Goal: Task Accomplishment & Management: Use online tool/utility

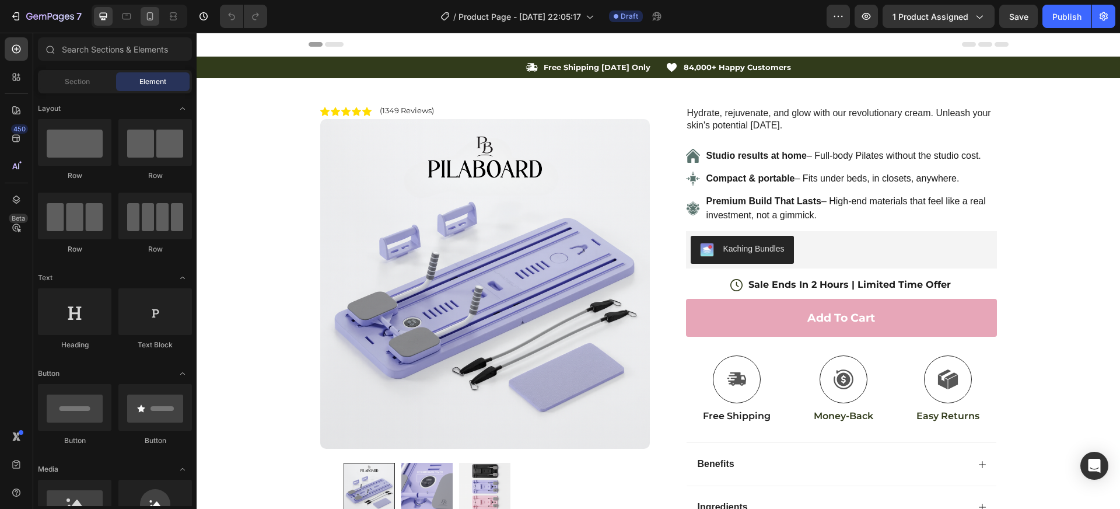
click at [151, 20] on icon at bounding box center [150, 16] width 6 height 8
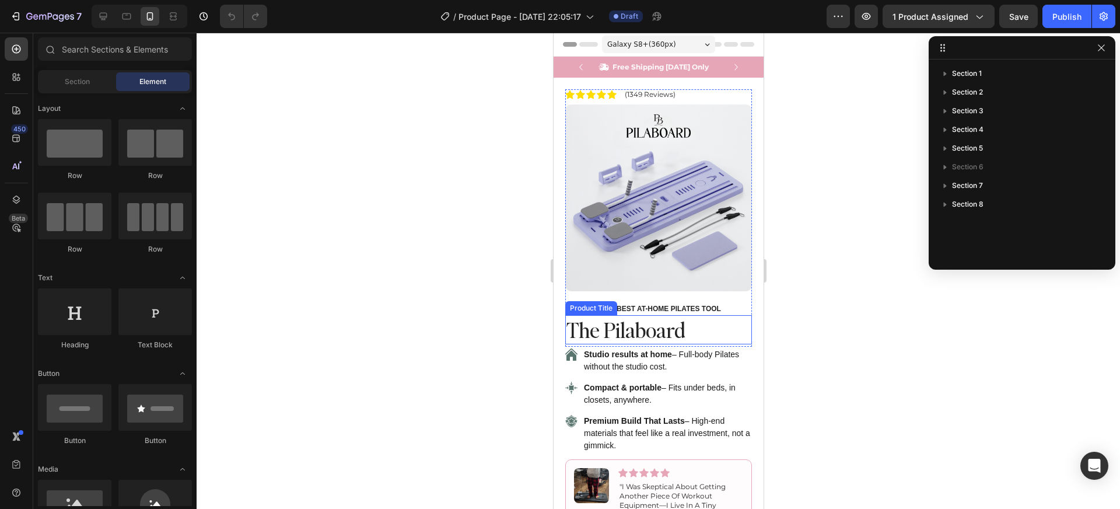
click at [641, 320] on h1 "The Pilaboard" at bounding box center [658, 330] width 187 height 30
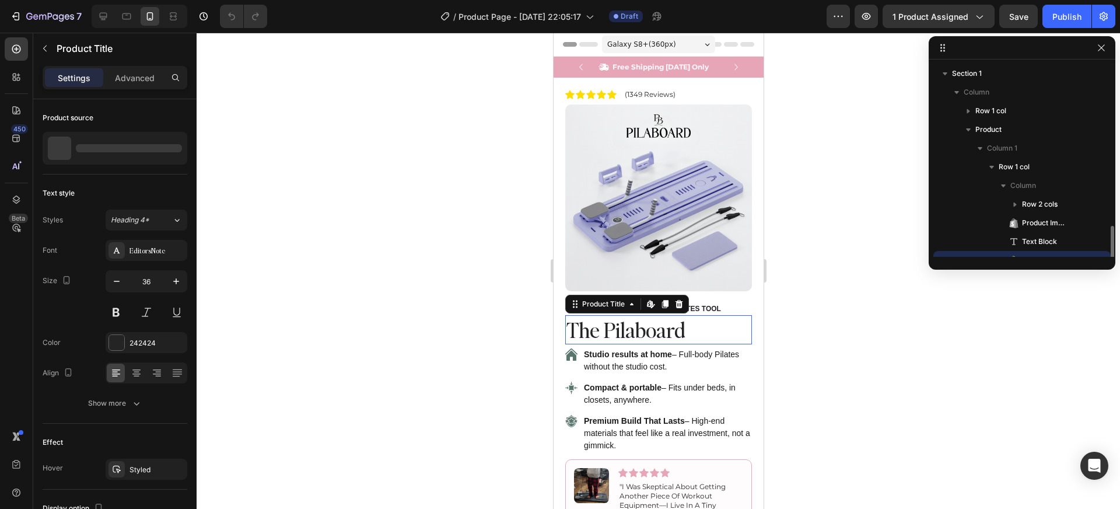
scroll to position [109, 0]
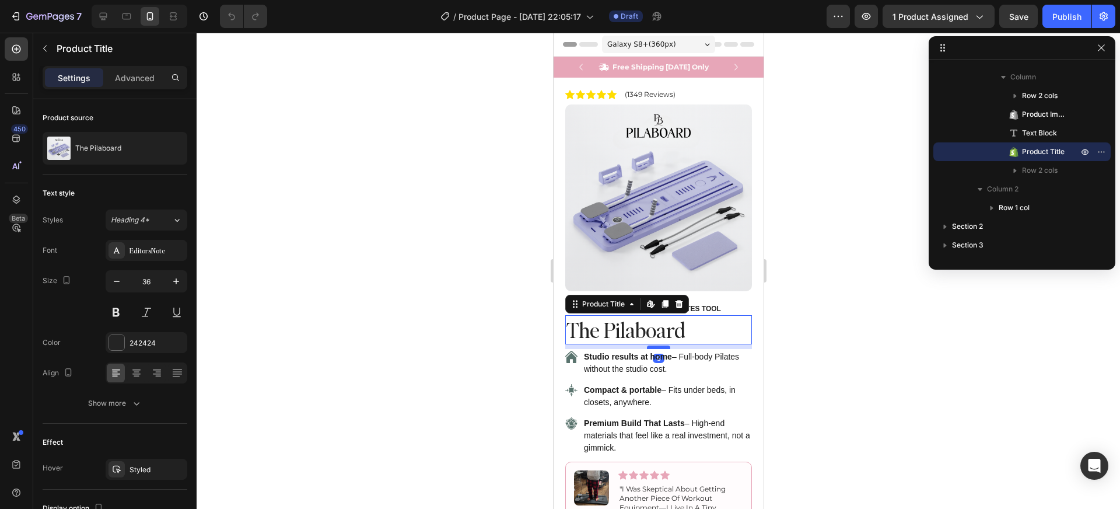
click at [657, 345] on div at bounding box center [657, 347] width 23 height 4
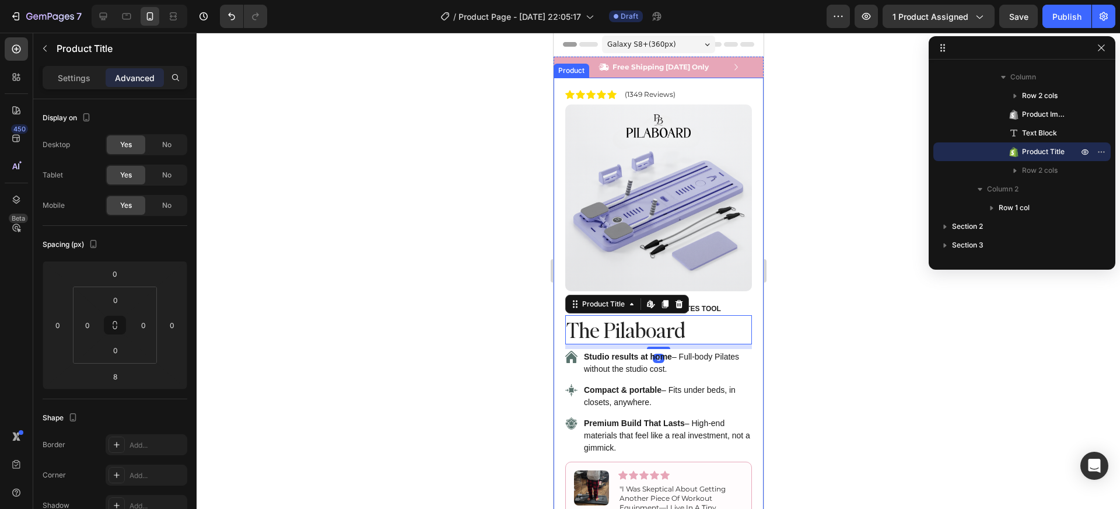
click at [840, 351] on div at bounding box center [659, 271] width 924 height 476
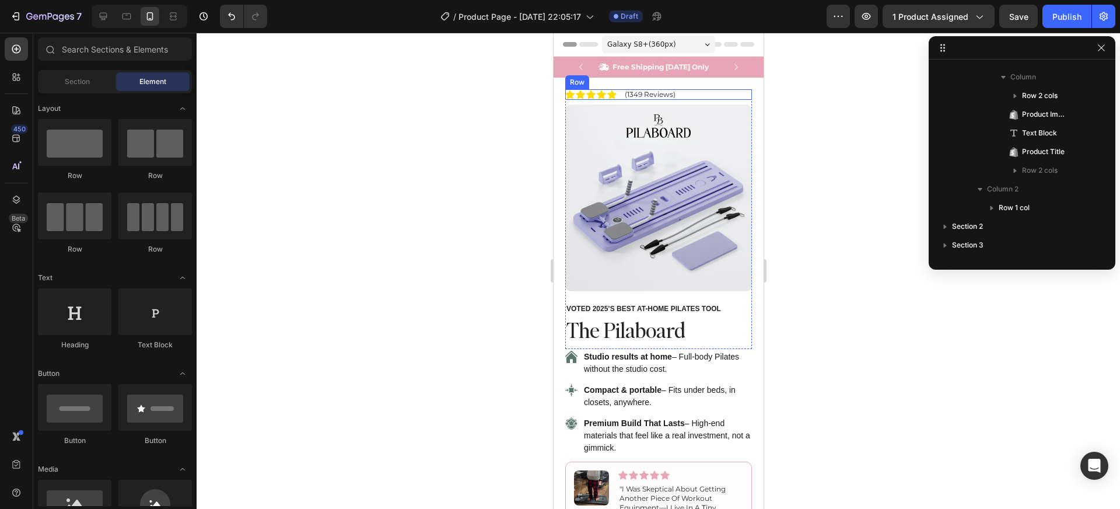
click at [687, 95] on div "Icon Icon Icon Icon Icon Icon List (1349 Reviews) Text Block Row" at bounding box center [658, 94] width 187 height 11
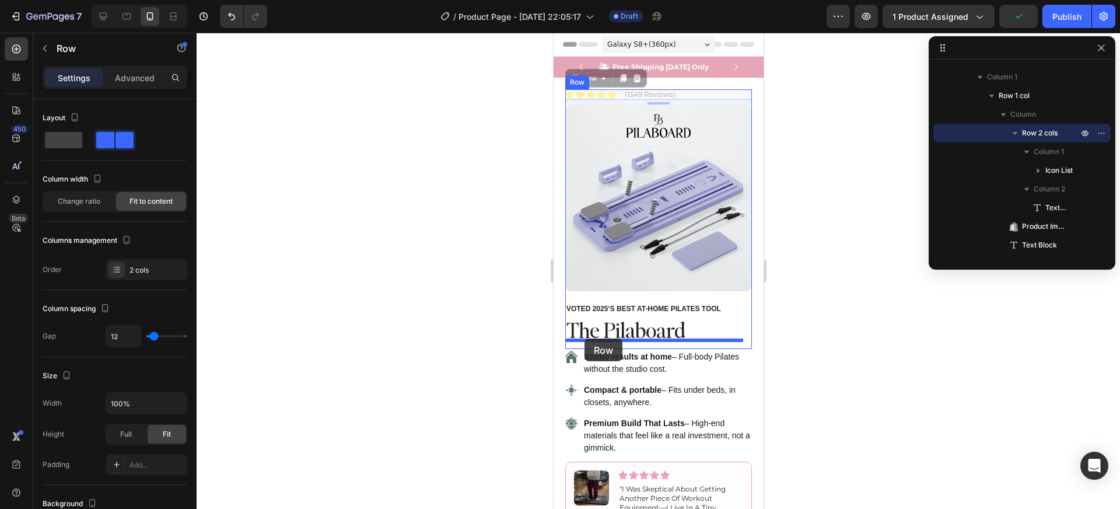
drag, startPoint x: 583, startPoint y: 127, endPoint x: 584, endPoint y: 338, distance: 211.8
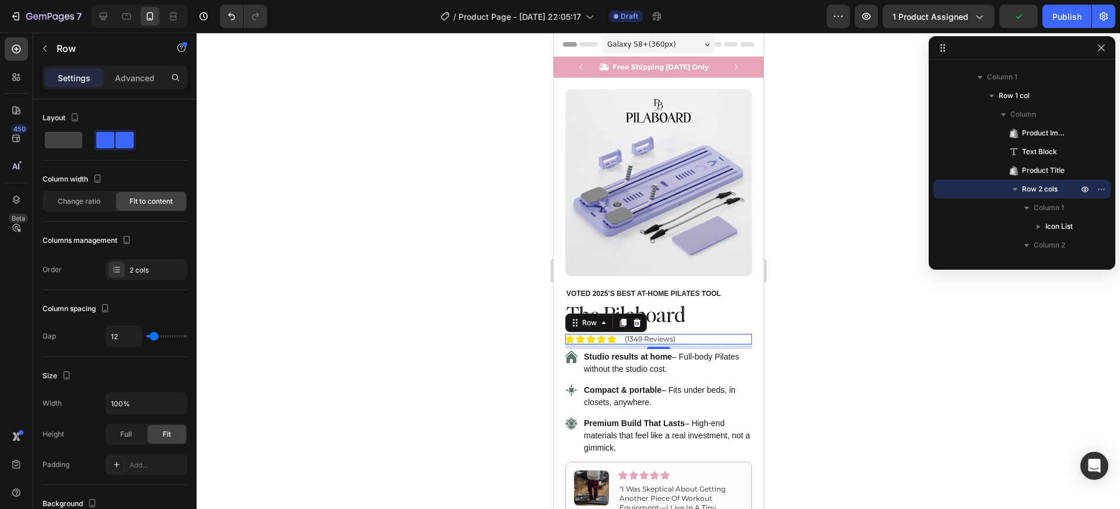
click at [793, 368] on div at bounding box center [659, 271] width 924 height 476
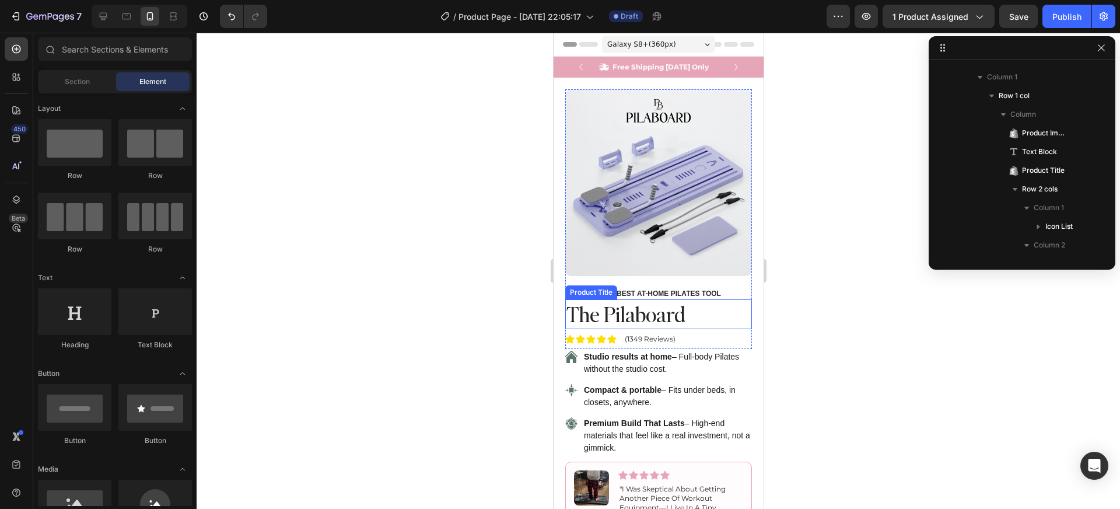
click at [666, 312] on h1 "The Pilaboard" at bounding box center [658, 314] width 187 height 30
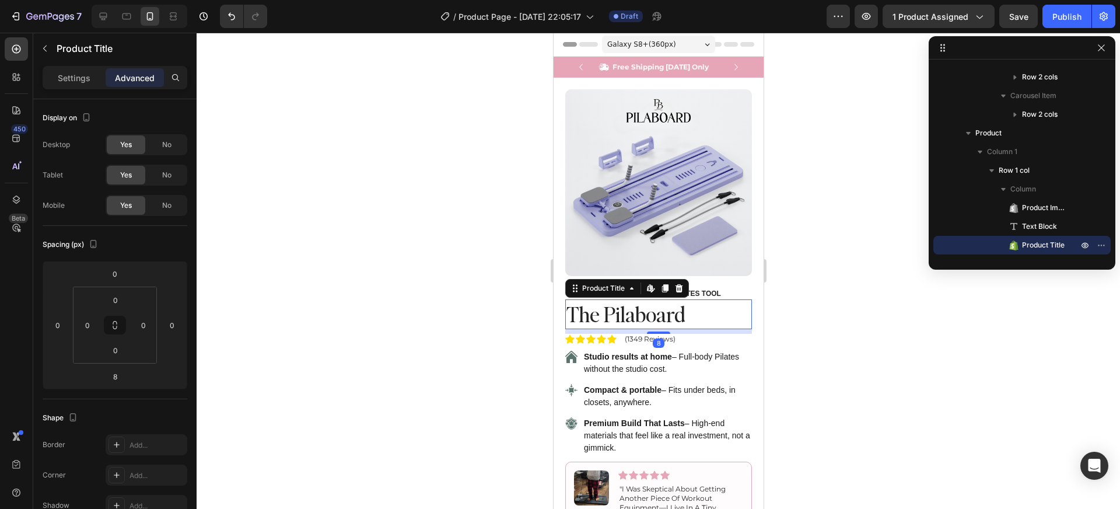
drag, startPoint x: 658, startPoint y: 324, endPoint x: 660, endPoint y: 314, distance: 9.5
click at [660, 314] on div "The Pilaboard Product Title Edit content in Shopify 8" at bounding box center [658, 314] width 187 height 30
type input "0"
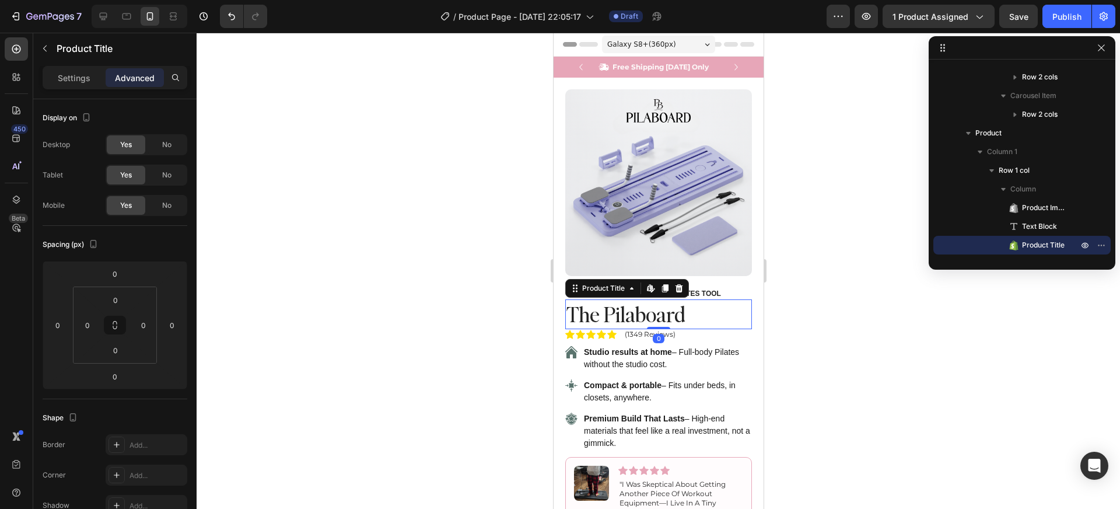
click at [871, 337] on div at bounding box center [659, 271] width 924 height 476
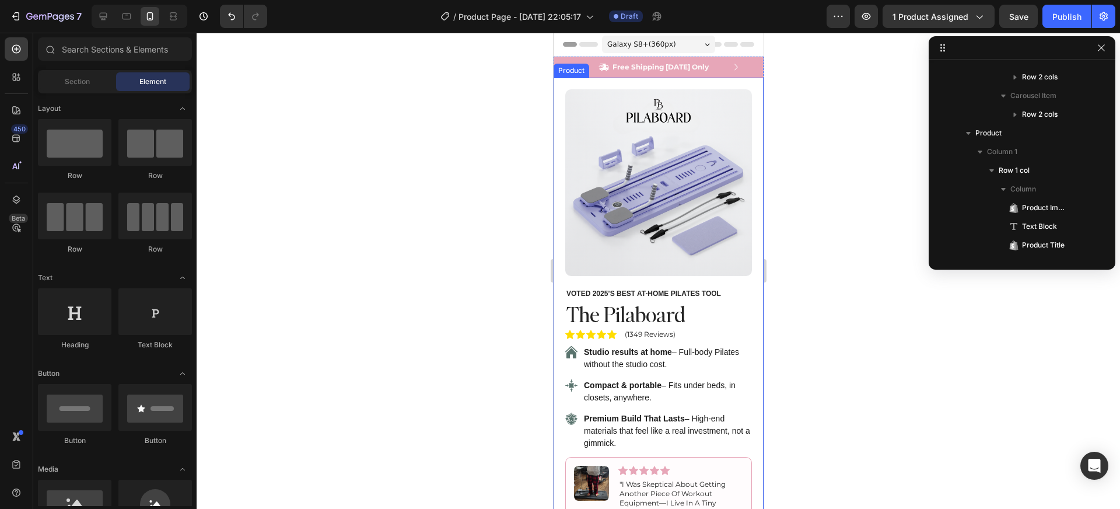
click at [846, 357] on div at bounding box center [659, 271] width 924 height 476
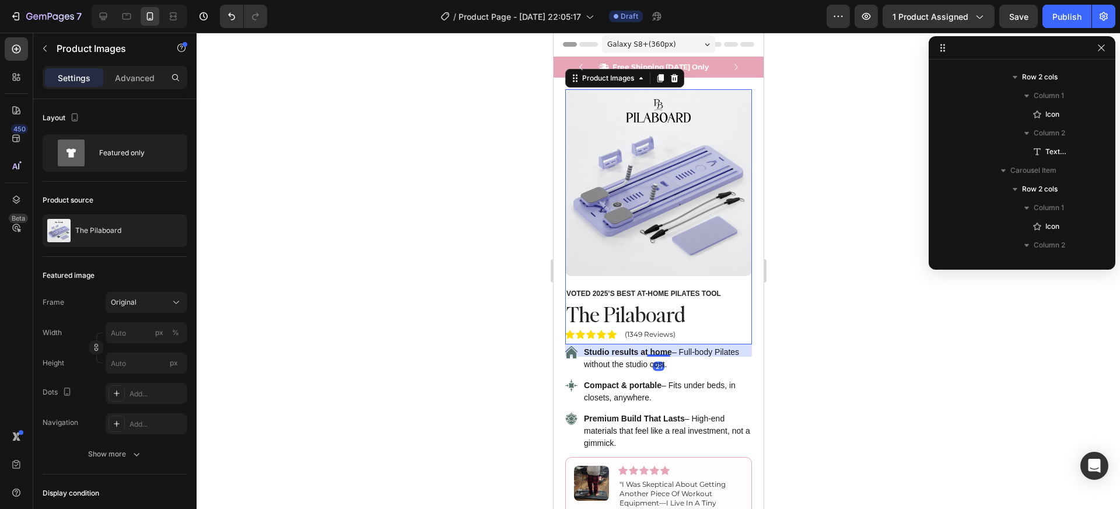
click at [689, 200] on img at bounding box center [658, 182] width 187 height 187
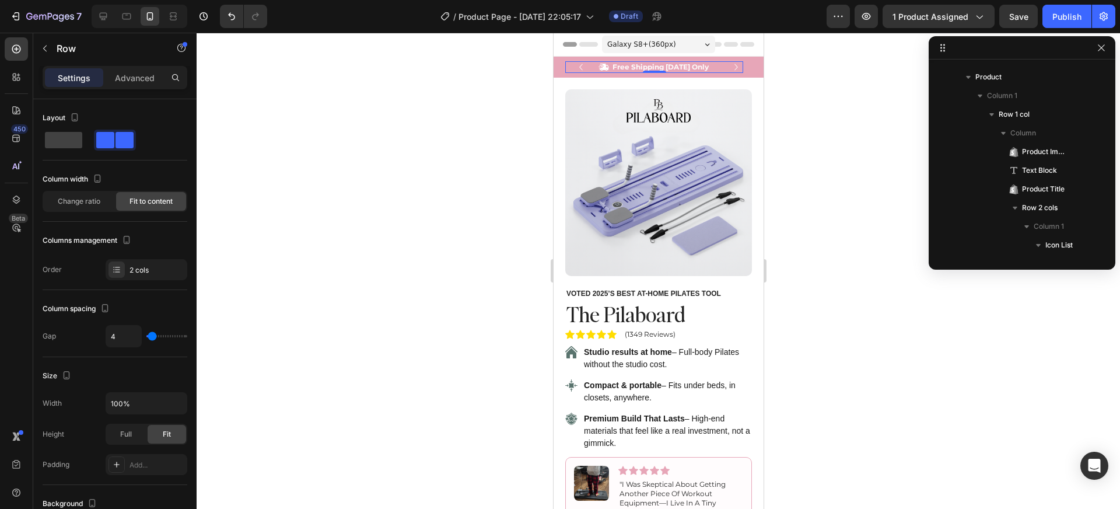
click at [737, 62] on div "Icon Free Shipping Today Only Text Block Row 0" at bounding box center [654, 67] width 178 height 12
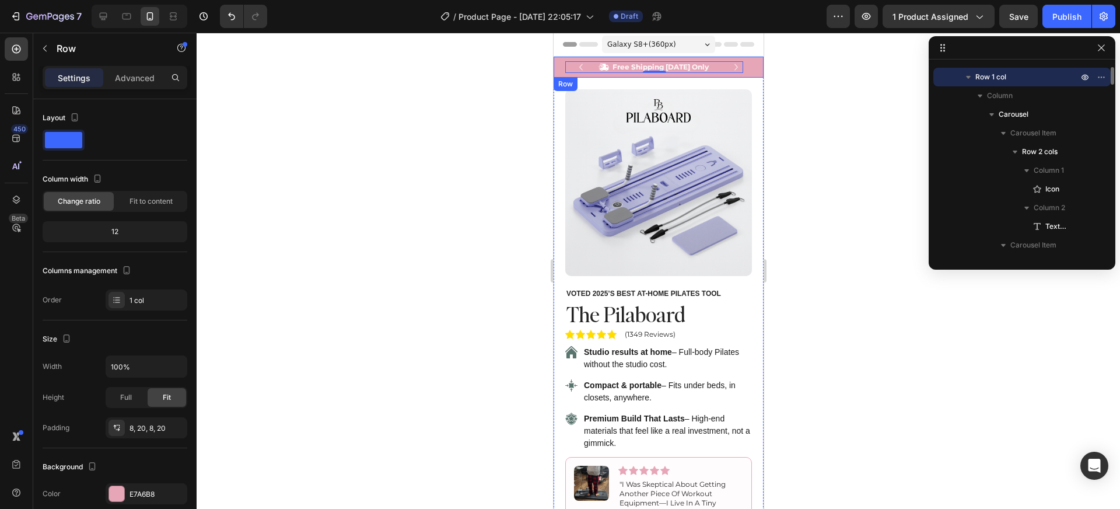
click at [748, 62] on div "Icon Free Shipping Today Only Text Block Row 0 Icon 84,000+ Happy Customers Tex…" at bounding box center [658, 67] width 210 height 21
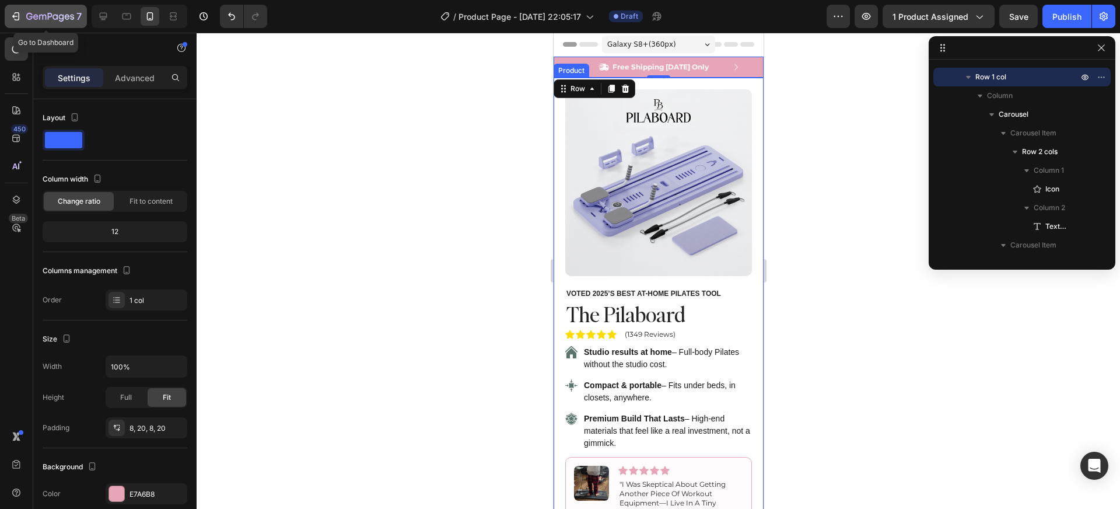
click at [19, 19] on icon "button" at bounding box center [16, 17] width 12 height 12
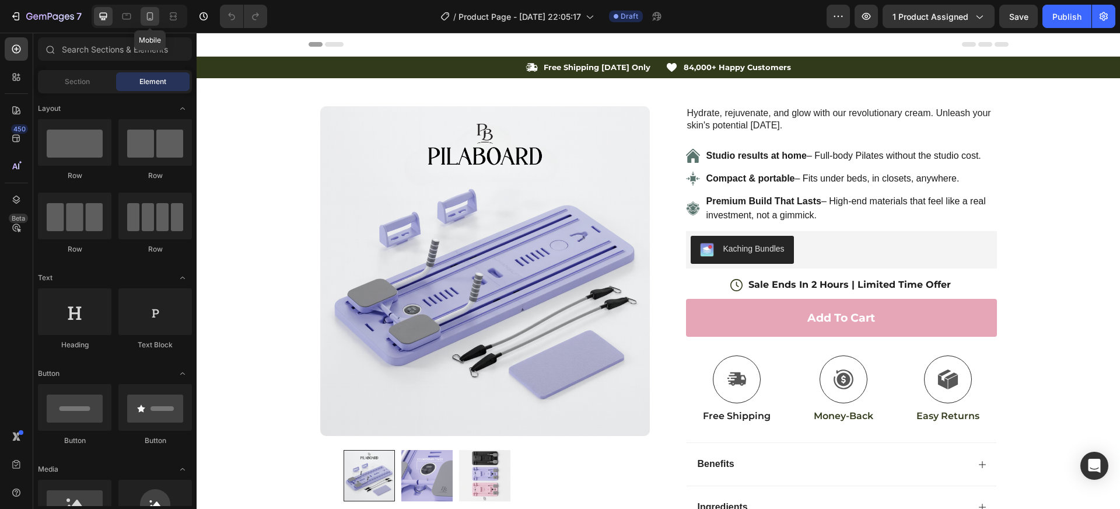
click at [142, 12] on div at bounding box center [150, 16] width 19 height 19
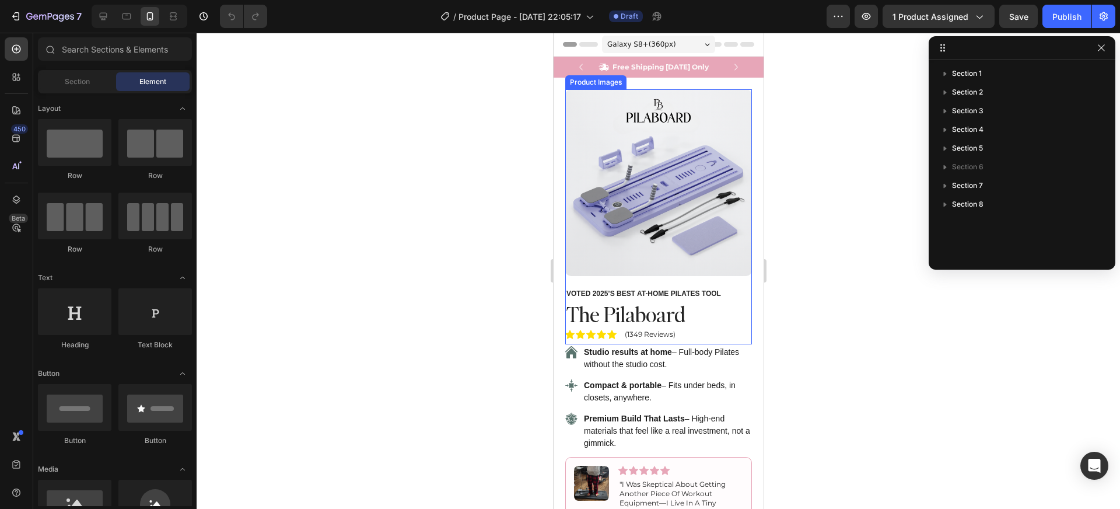
click at [643, 155] on img at bounding box center [658, 182] width 187 height 187
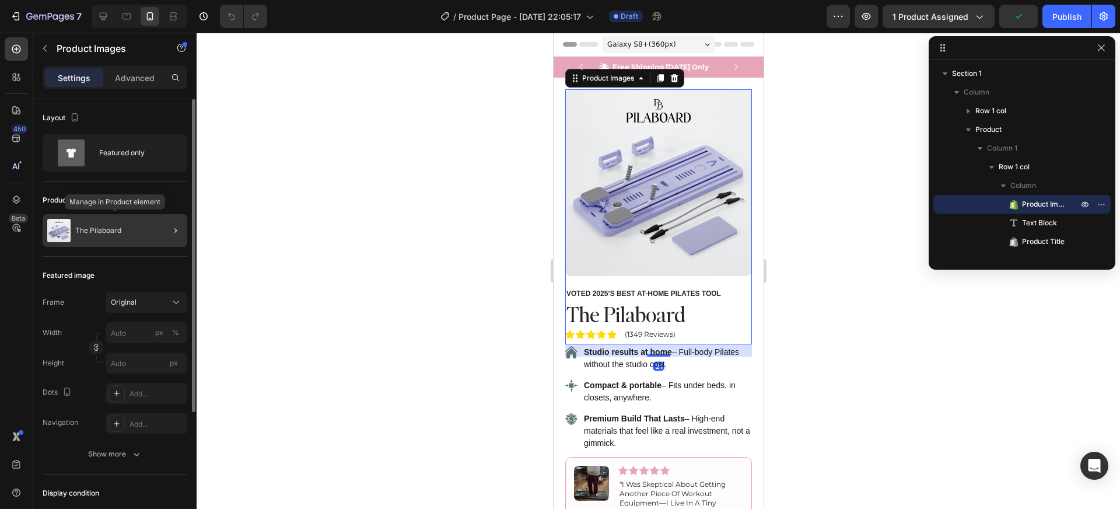
click at [131, 230] on div "The Pilaboard" at bounding box center [115, 230] width 145 height 33
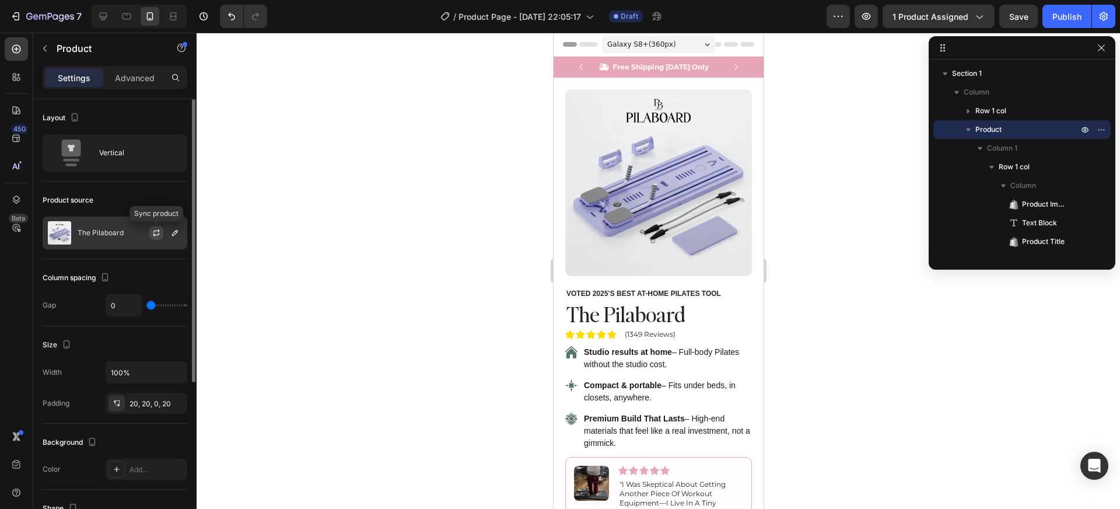
click at [154, 233] on icon "button" at bounding box center [156, 232] width 9 height 9
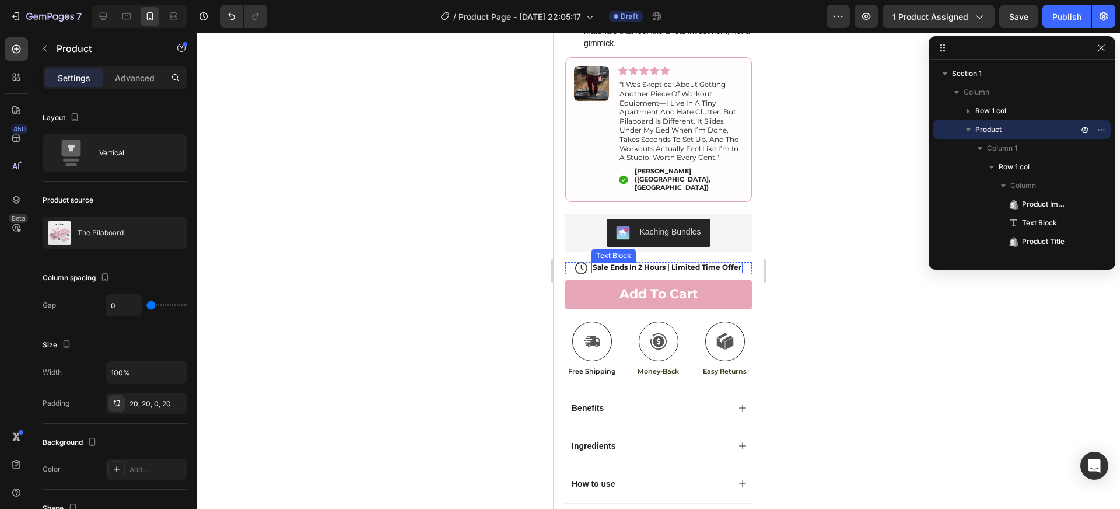
scroll to position [400, 0]
click at [636, 262] on p "Sale Ends In 2 Hours | Limited Time Offer" at bounding box center [666, 266] width 149 height 9
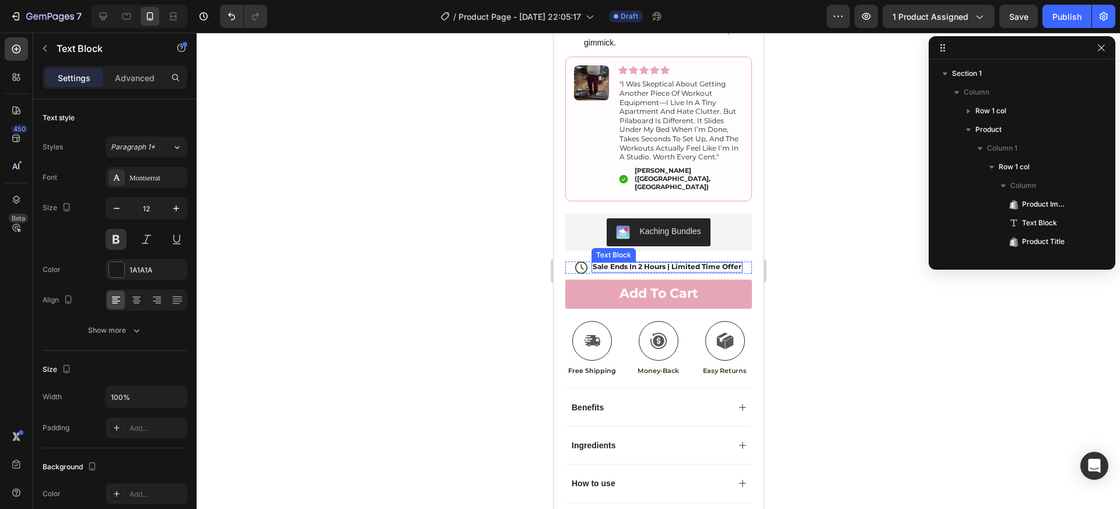
scroll to position [351, 0]
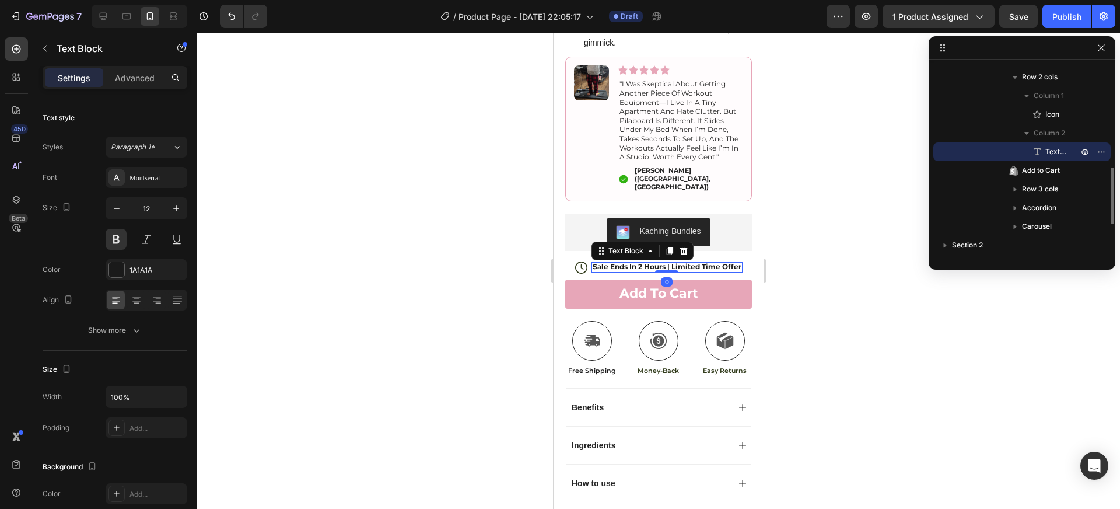
click at [854, 289] on div at bounding box center [659, 271] width 924 height 476
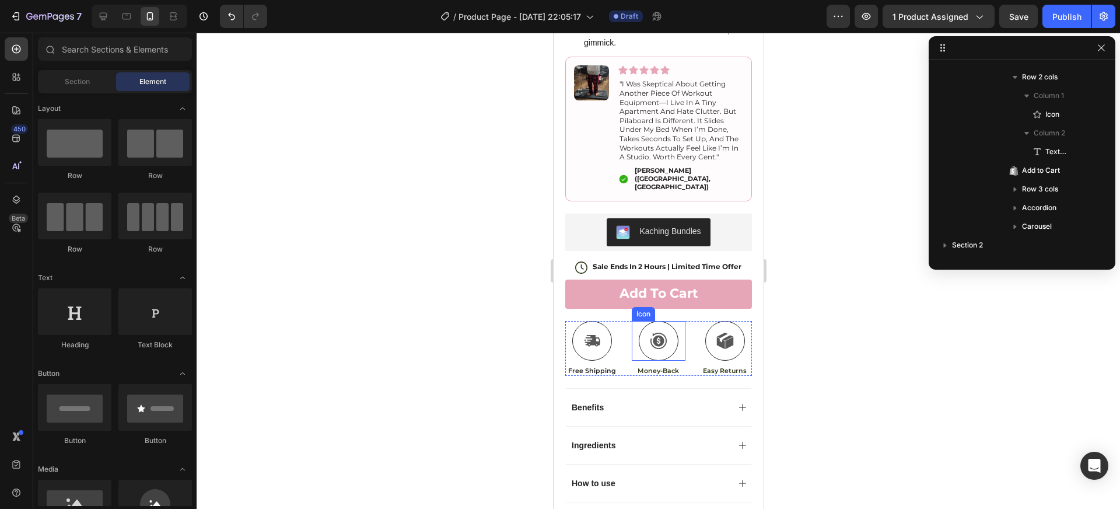
click at [661, 333] on icon at bounding box center [658, 341] width 16 height 16
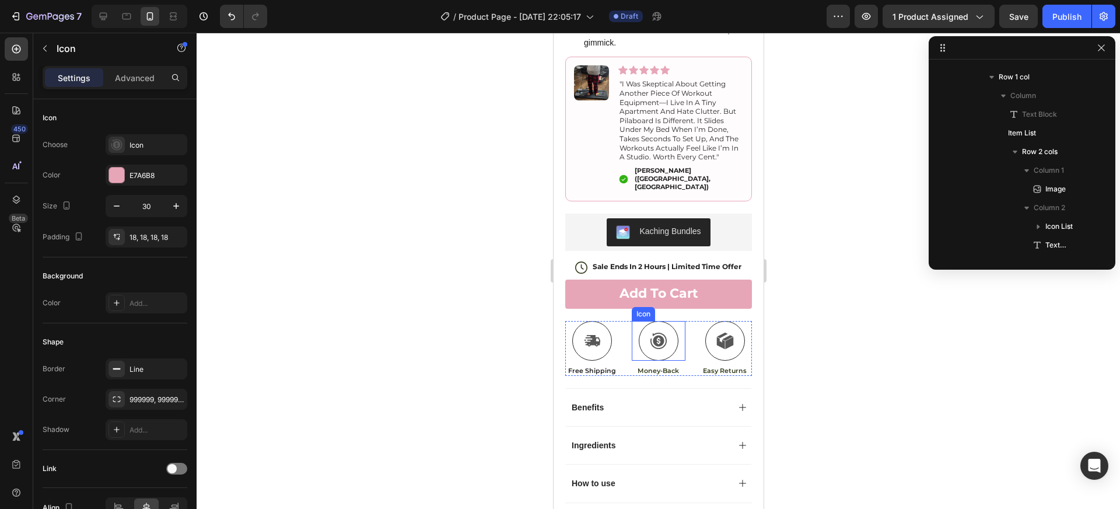
scroll to position [706, 0]
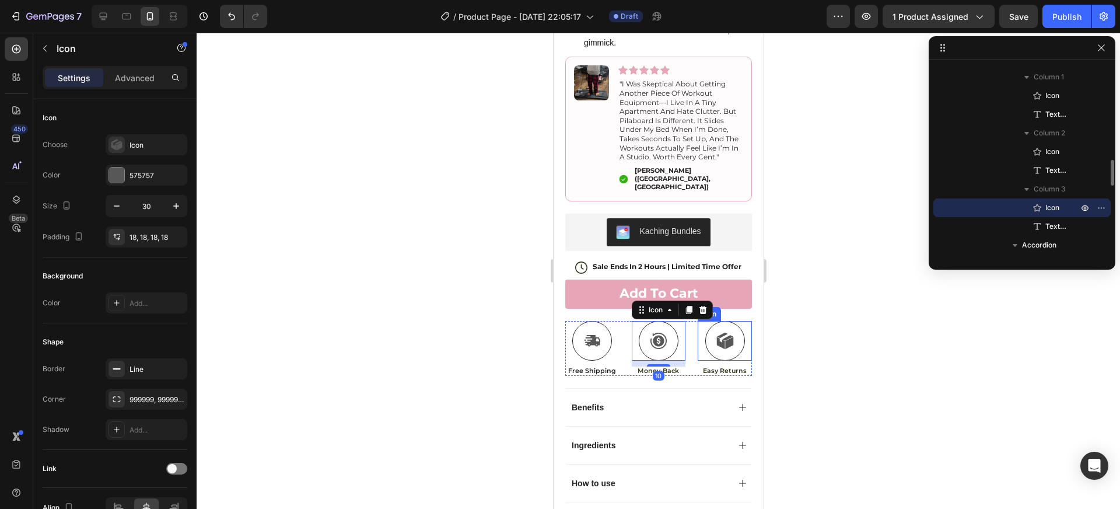
click at [725, 332] on icon at bounding box center [725, 341] width 18 height 18
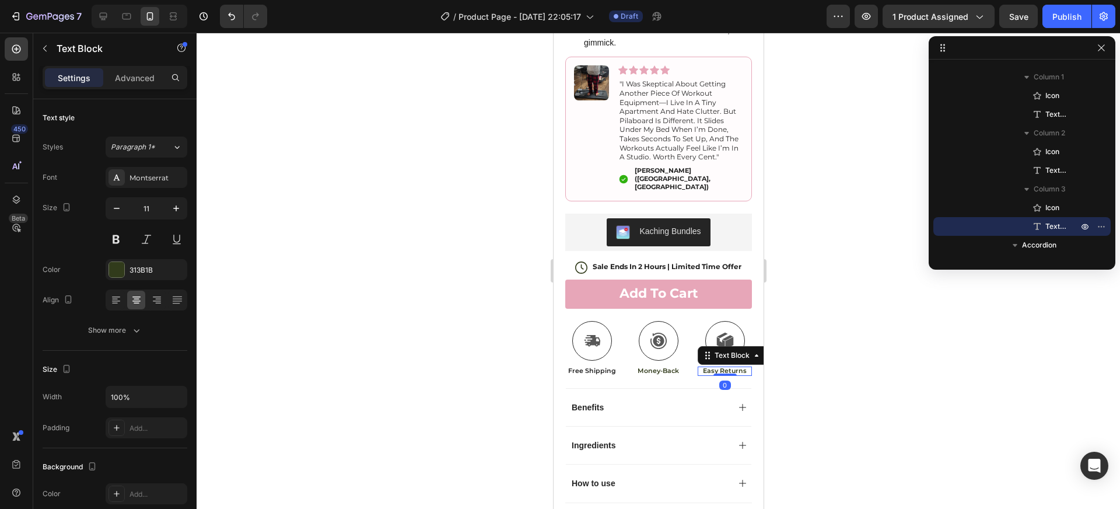
click at [726, 366] on p "Easy Returns" at bounding box center [724, 370] width 52 height 8
click at [670, 323] on div at bounding box center [658, 341] width 40 height 40
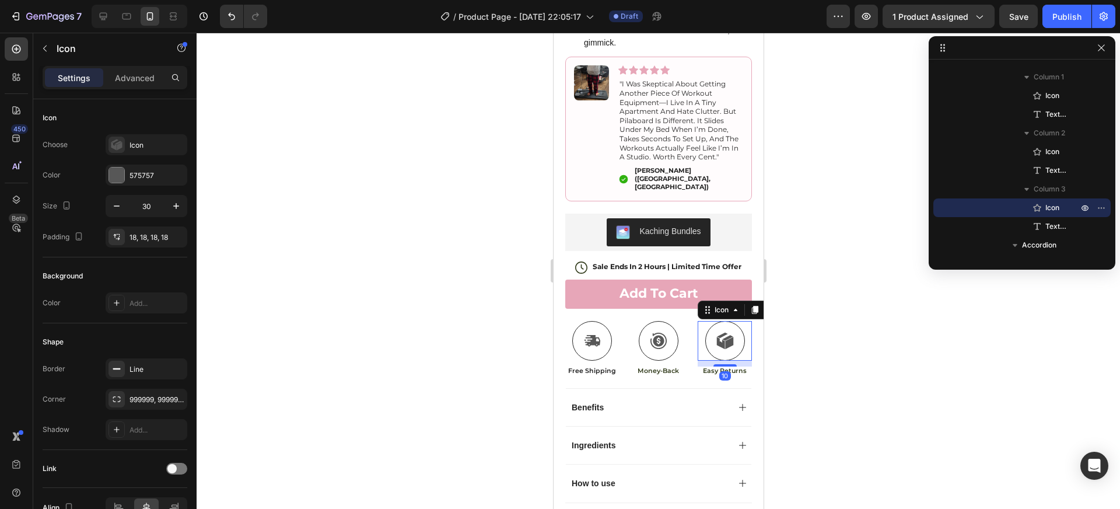
click at [722, 335] on icon at bounding box center [727, 338] width 11 height 6
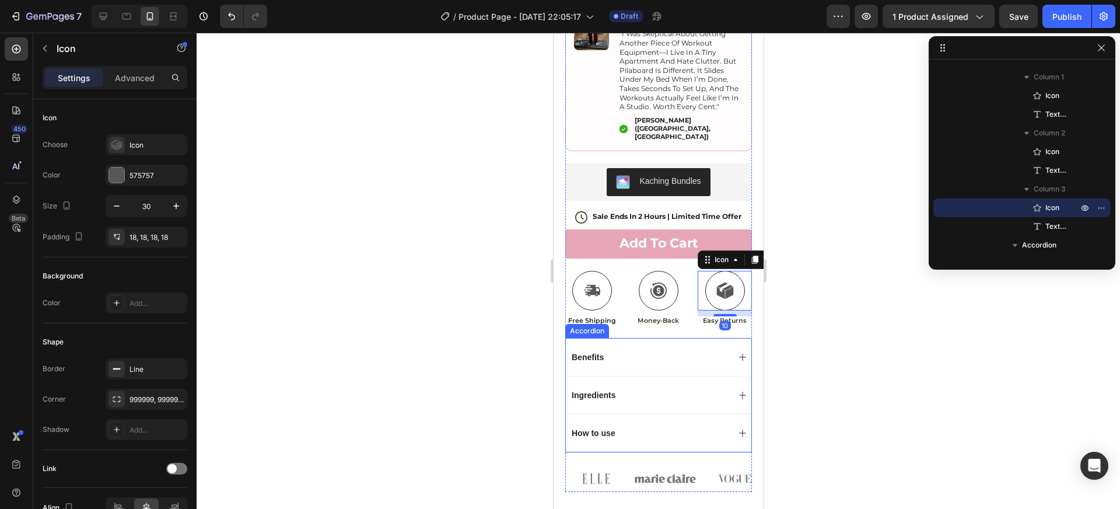
scroll to position [470, 0]
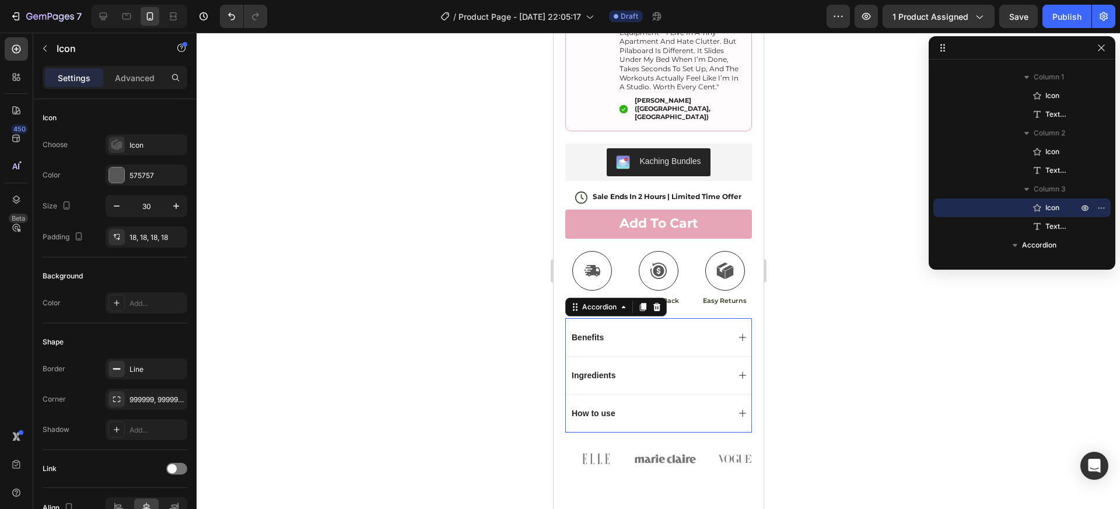
click at [738, 333] on icon at bounding box center [742, 337] width 9 height 9
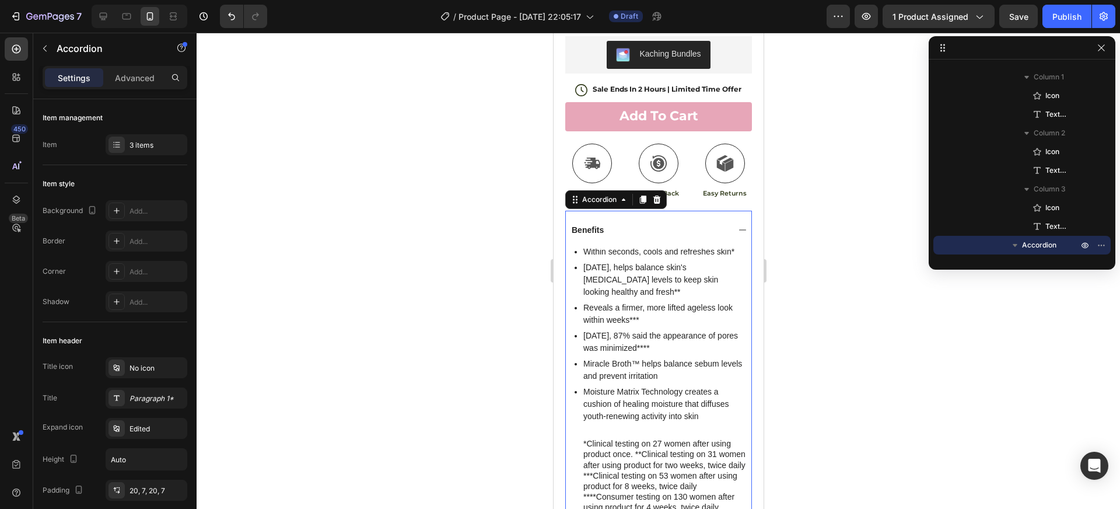
scroll to position [571, 0]
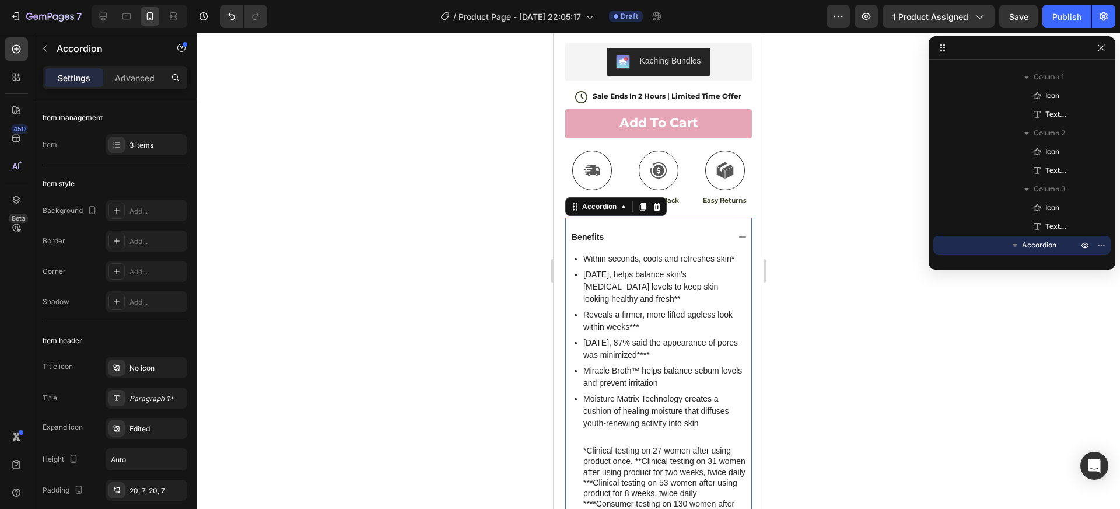
click at [584, 232] on p "Benefits" at bounding box center [587, 237] width 32 height 11
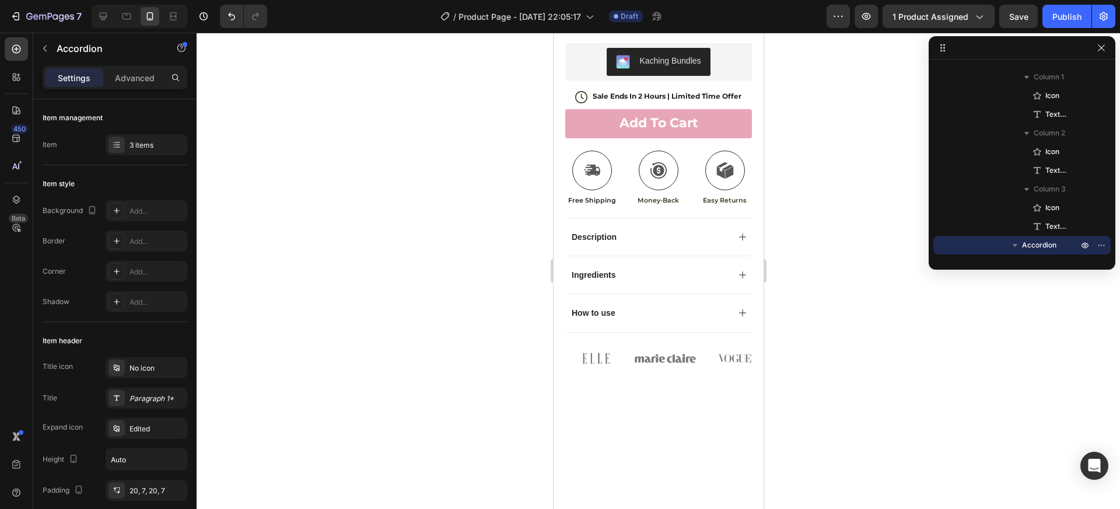
click at [718, 268] on div "Ingredients" at bounding box center [658, 275] width 186 height 38
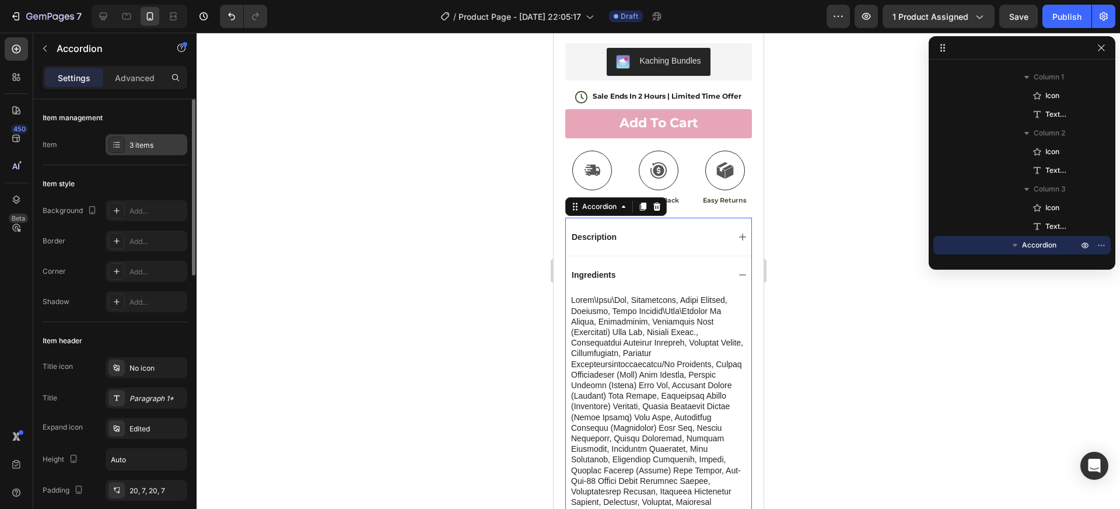
click at [151, 137] on div "3 items" at bounding box center [147, 144] width 82 height 21
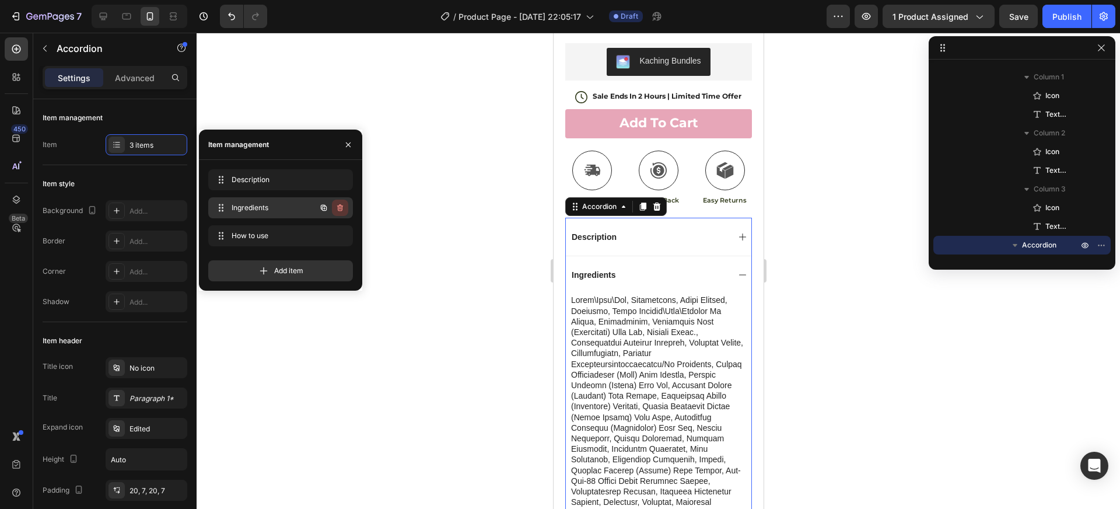
click at [341, 208] on icon "button" at bounding box center [340, 207] width 9 height 9
click at [341, 208] on div "Delete" at bounding box center [332, 207] width 22 height 11
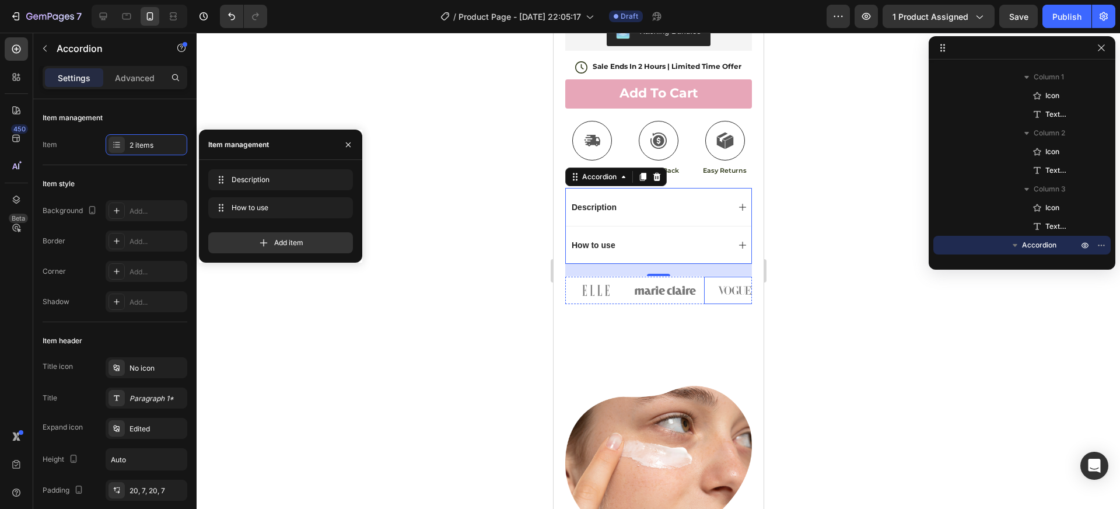
scroll to position [698, 0]
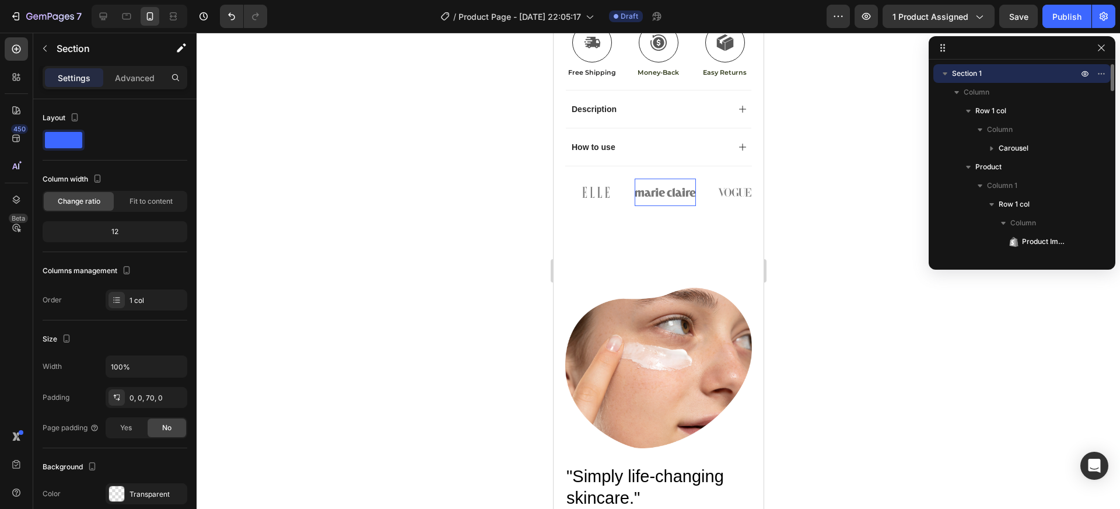
click at [664, 181] on img at bounding box center [664, 192] width 61 height 27
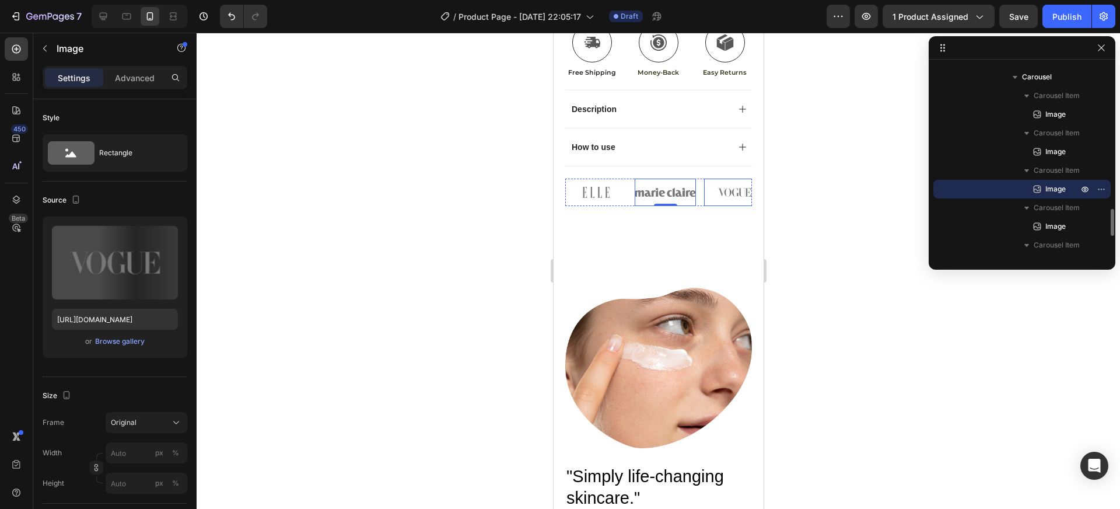
click at [706, 187] on img at bounding box center [734, 192] width 61 height 27
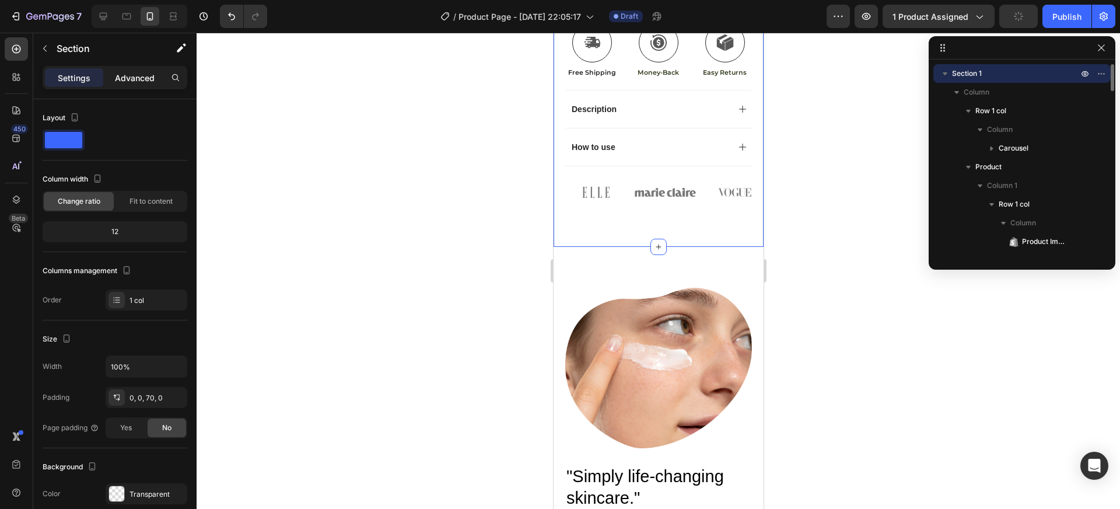
click at [146, 84] on div "Advanced" at bounding box center [135, 77] width 58 height 19
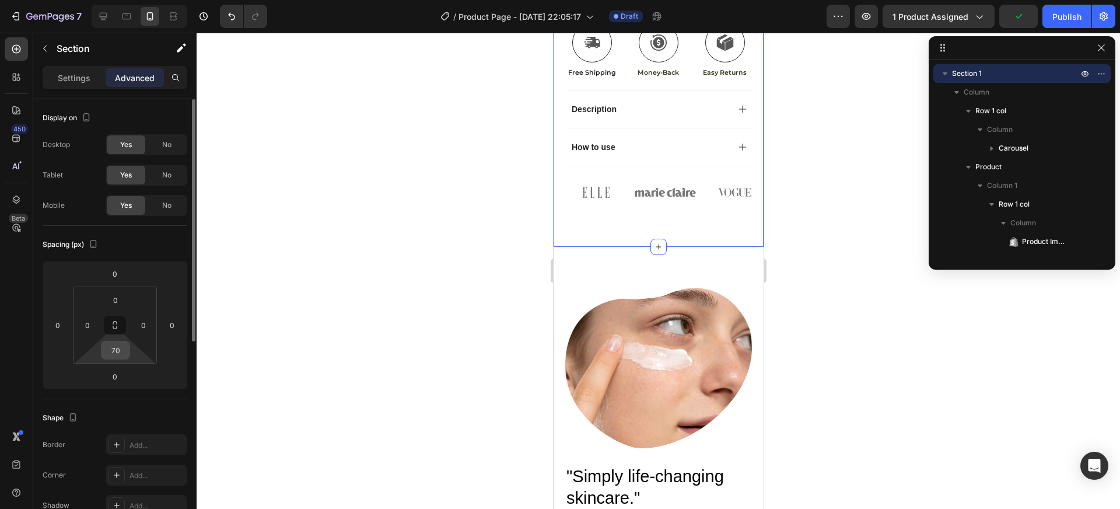
click at [116, 347] on input "70" at bounding box center [115, 350] width 23 height 18
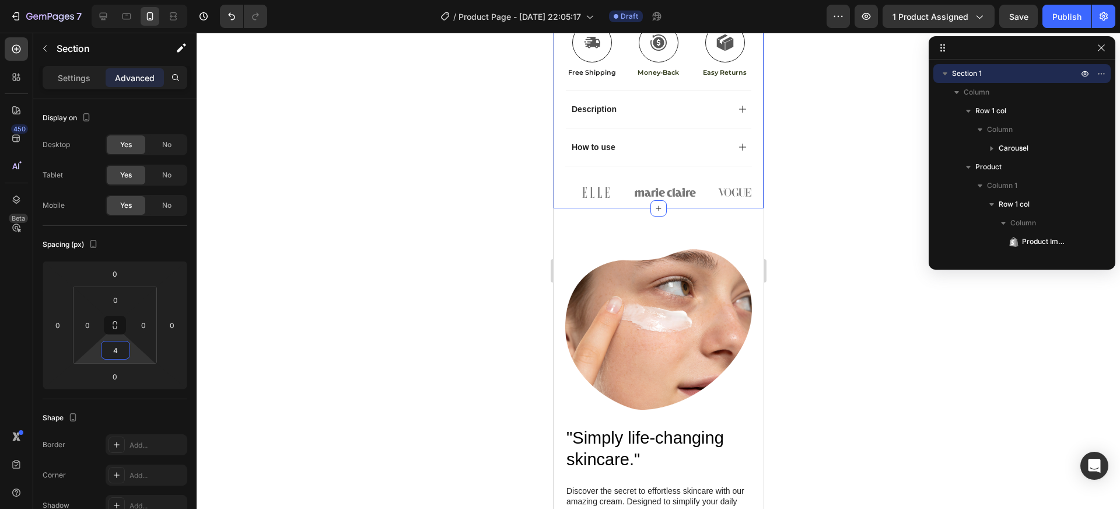
type input "48"
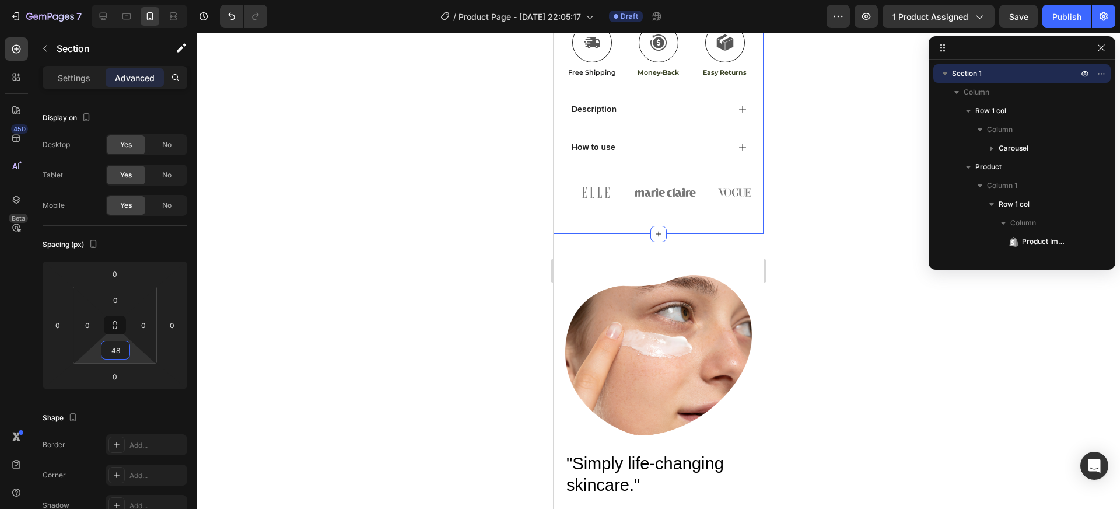
click at [844, 286] on div at bounding box center [659, 271] width 924 height 476
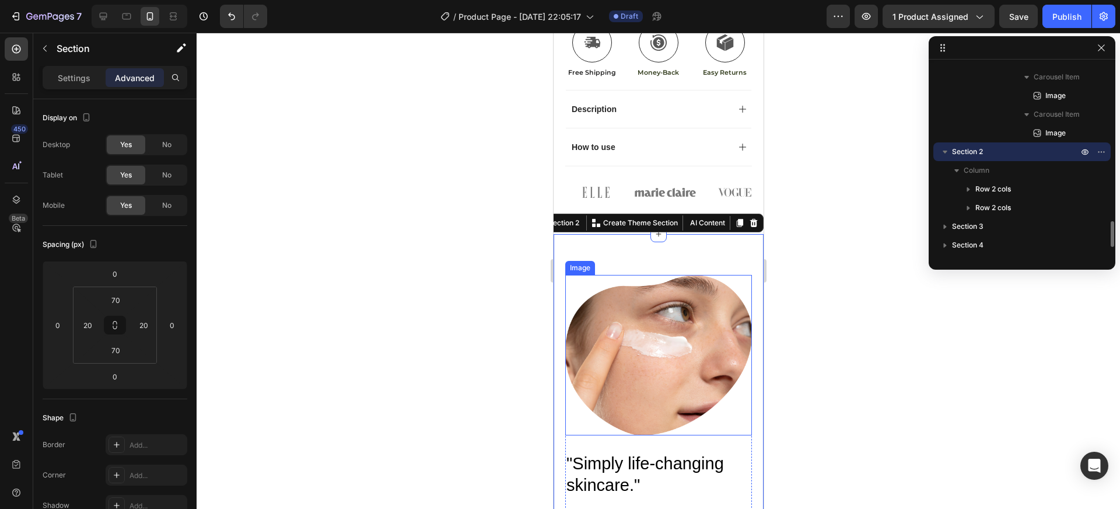
click at [857, 309] on div at bounding box center [659, 271] width 924 height 476
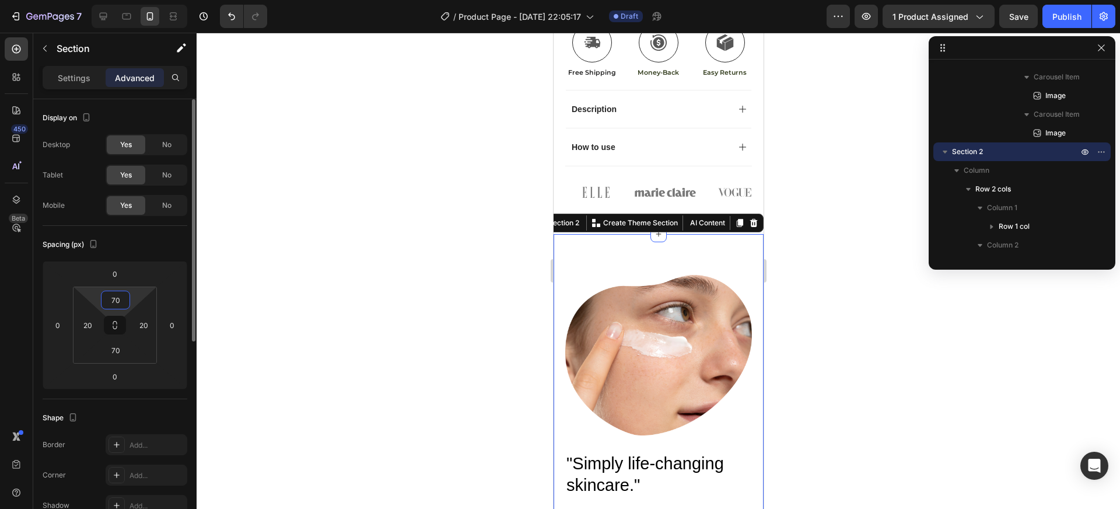
click at [119, 295] on input "70" at bounding box center [115, 300] width 23 height 18
type input "0"
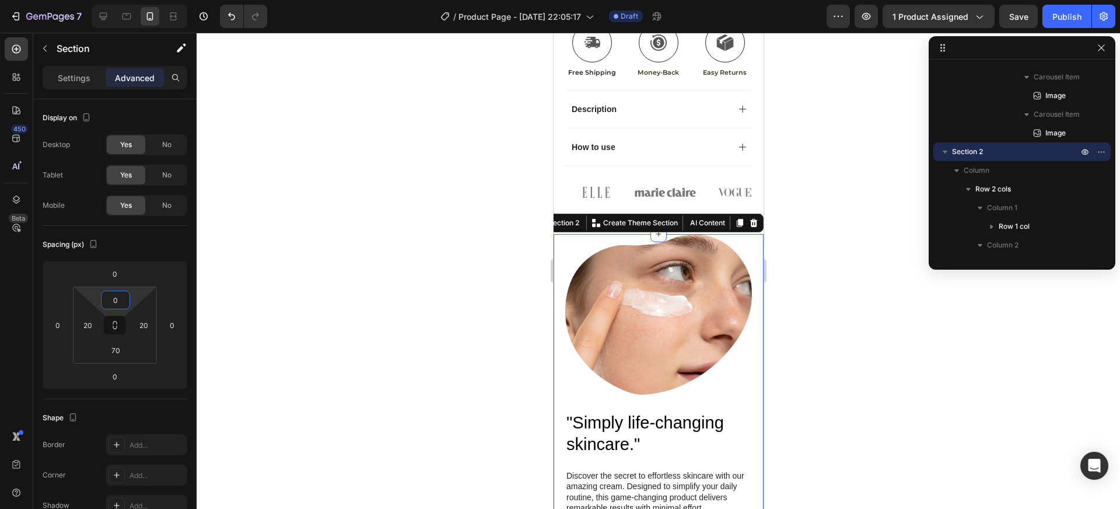
click at [824, 246] on div at bounding box center [659, 271] width 924 height 476
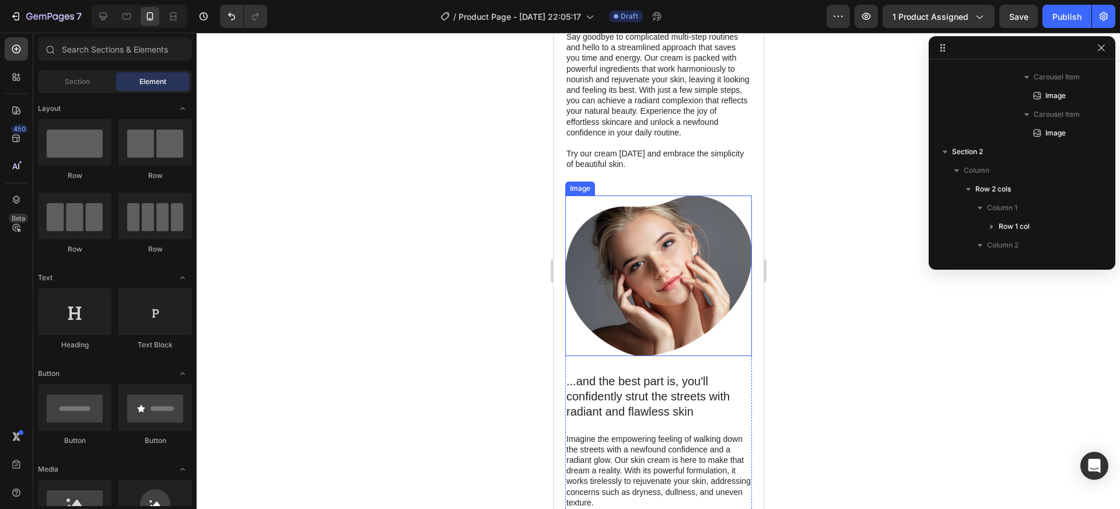
scroll to position [1340, 0]
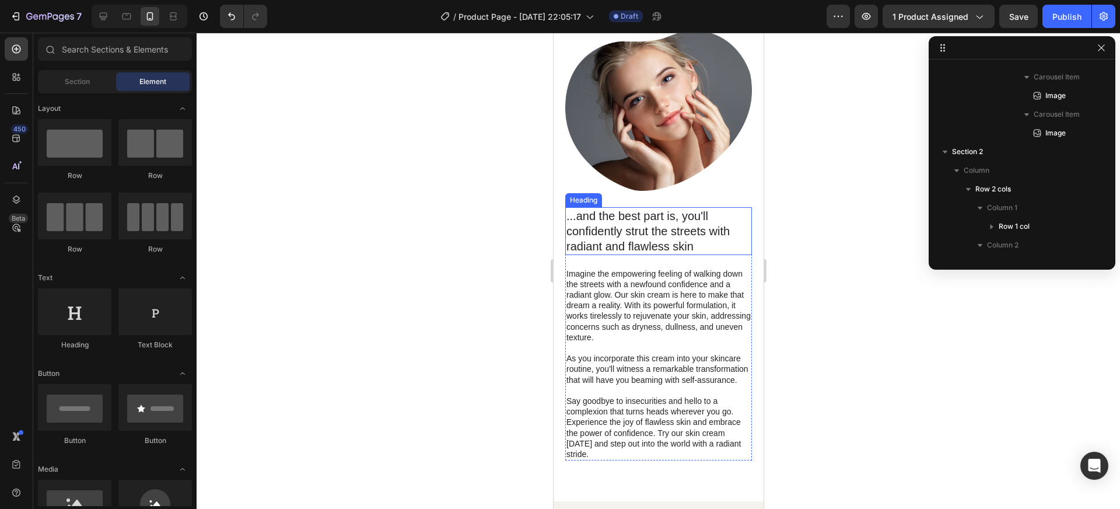
click at [654, 229] on h2 "...and the best part is, you'll confidently strut the streets with radiant and …" at bounding box center [658, 231] width 187 height 48
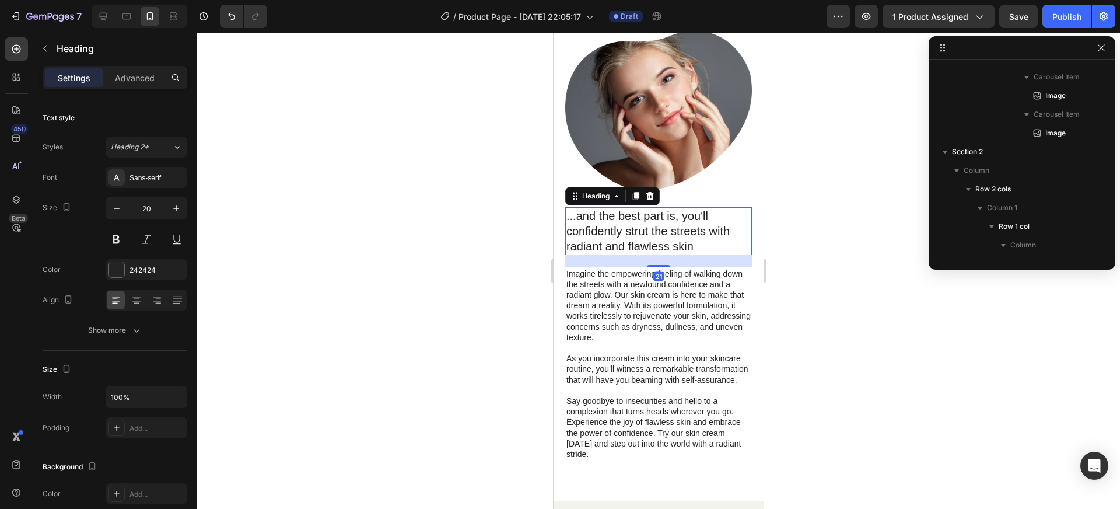
scroll to position [1416, 0]
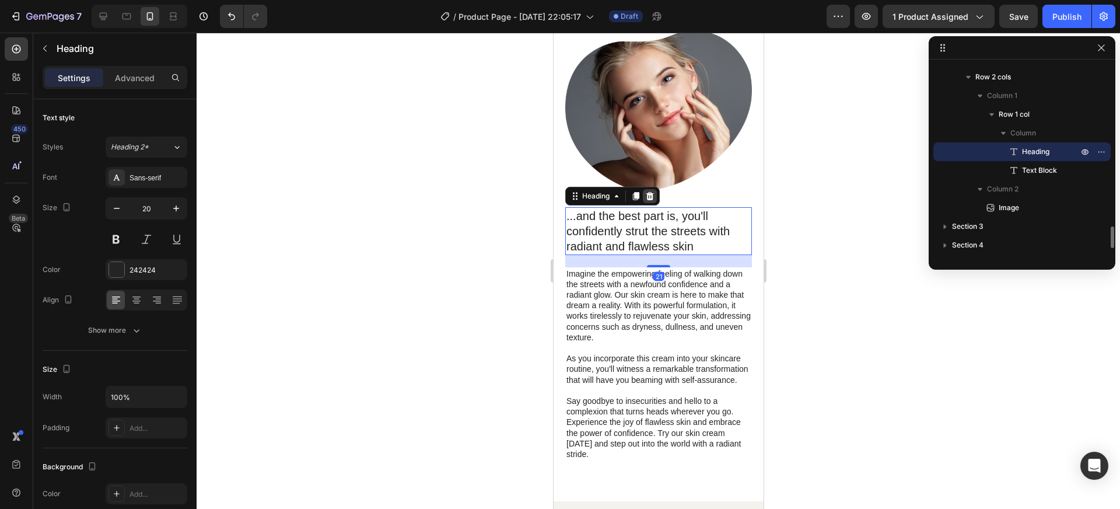
click at [647, 194] on icon at bounding box center [650, 195] width 8 height 8
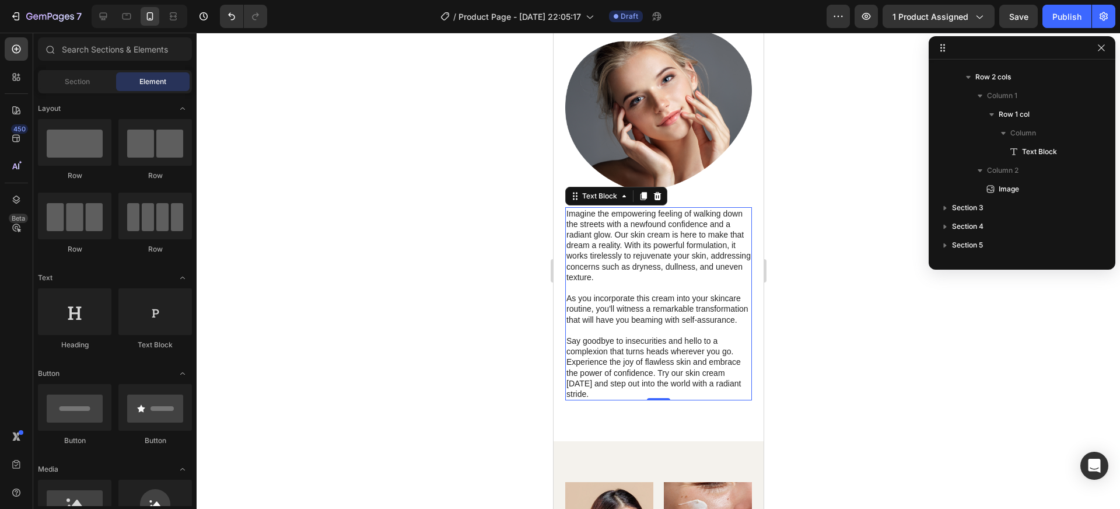
click at [704, 230] on p "Imagine the empowering feeling of walking down the streets with a newfound conf…" at bounding box center [658, 245] width 184 height 74
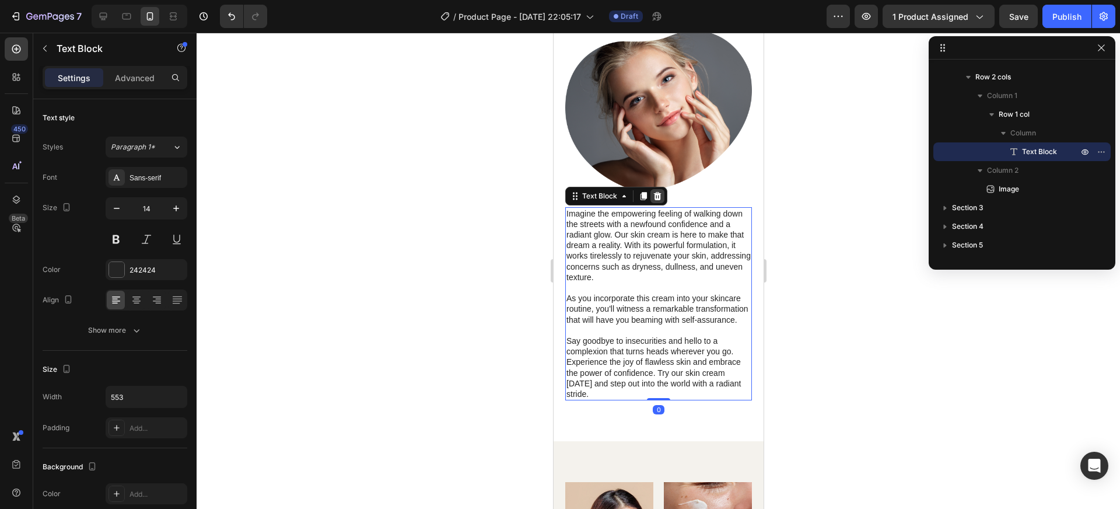
click at [653, 194] on icon at bounding box center [656, 195] width 9 height 9
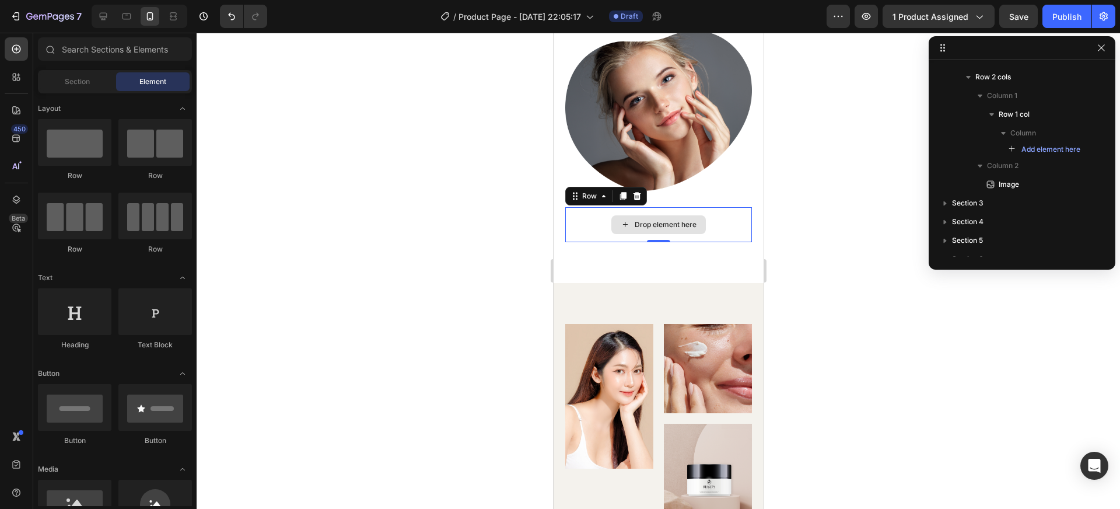
click at [707, 217] on div "Drop element here" at bounding box center [658, 224] width 187 height 35
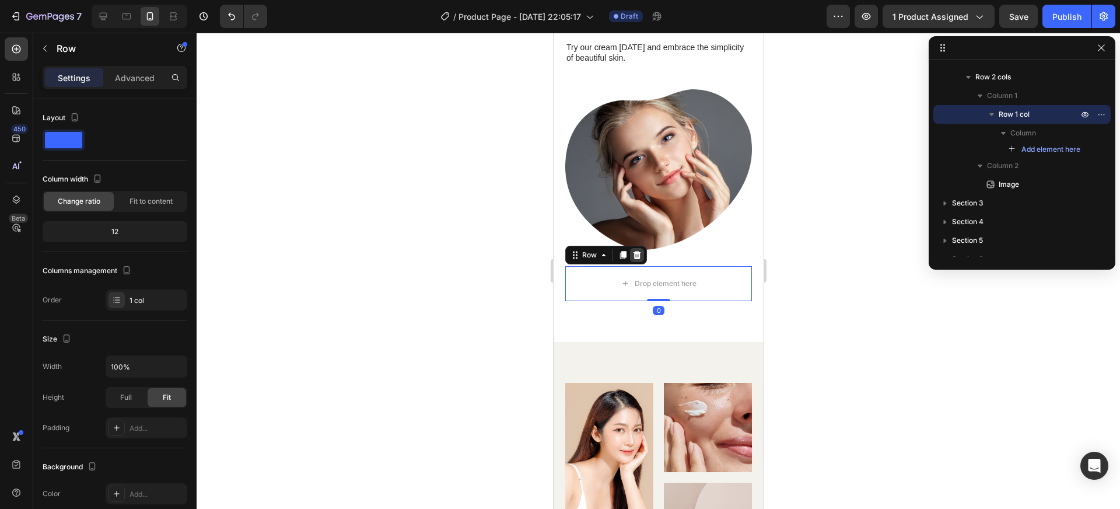
click at [630, 248] on div at bounding box center [637, 255] width 14 height 14
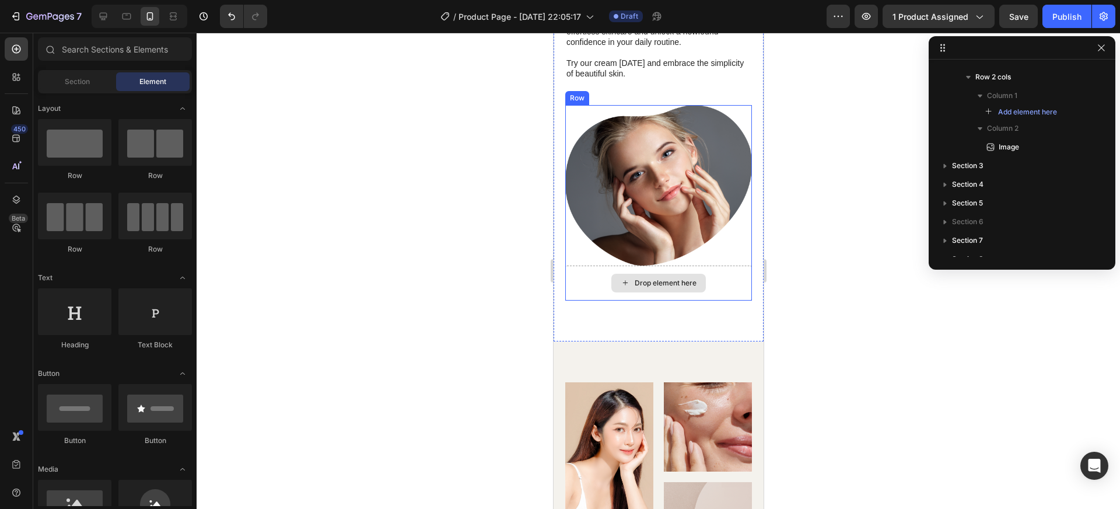
scroll to position [1247, 0]
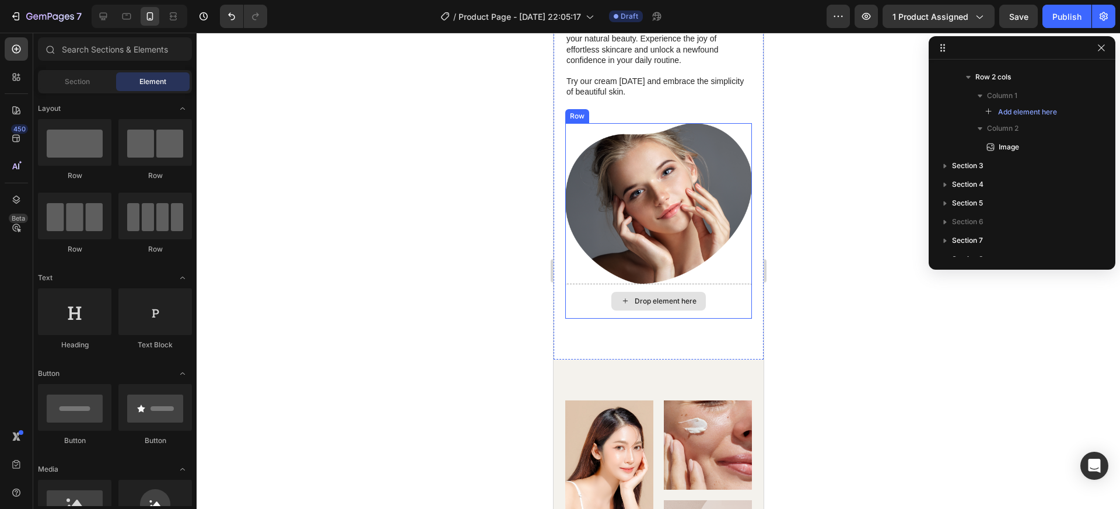
click at [726, 288] on div "Drop element here" at bounding box center [658, 301] width 187 height 35
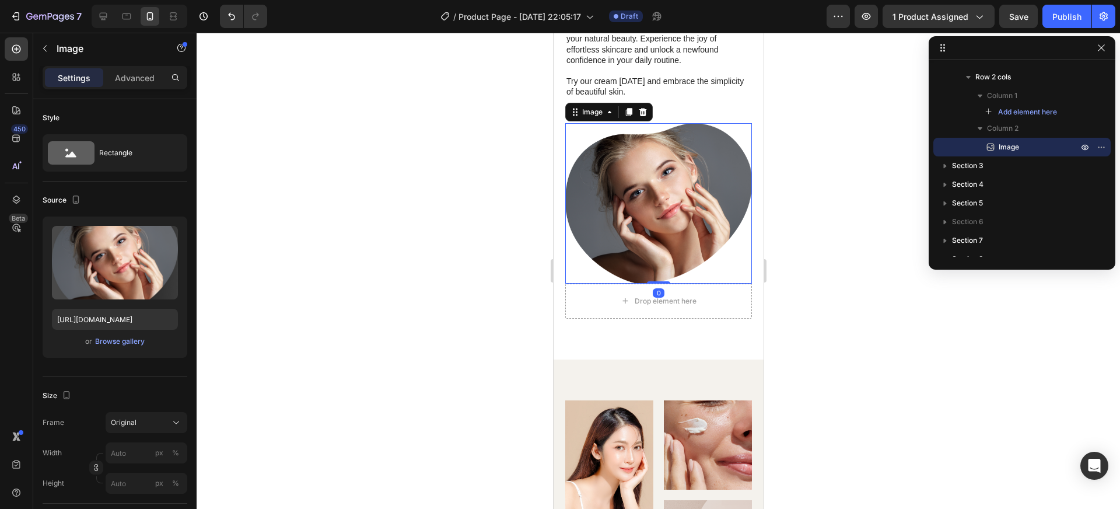
click at [729, 265] on img at bounding box center [658, 203] width 187 height 160
click at [725, 296] on div "Drop element here" at bounding box center [658, 301] width 187 height 35
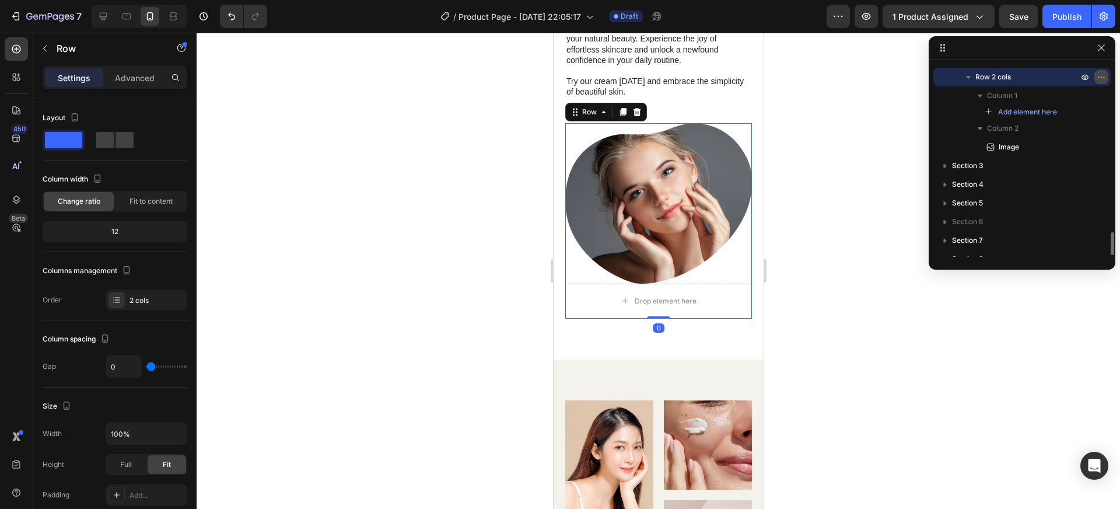
click at [1099, 79] on icon "button" at bounding box center [1101, 76] width 9 height 9
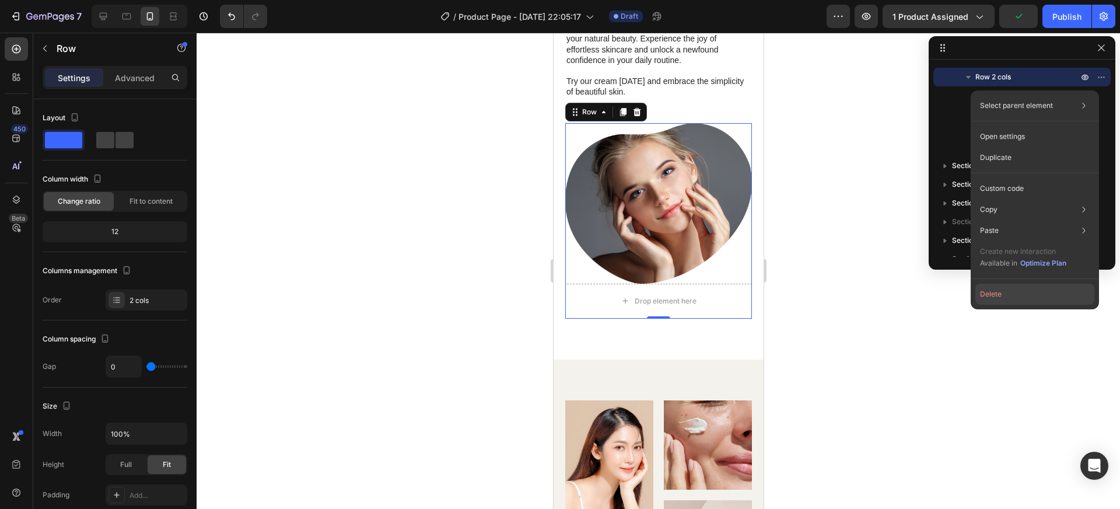
click at [1008, 296] on button "Delete" at bounding box center [1035, 294] width 119 height 21
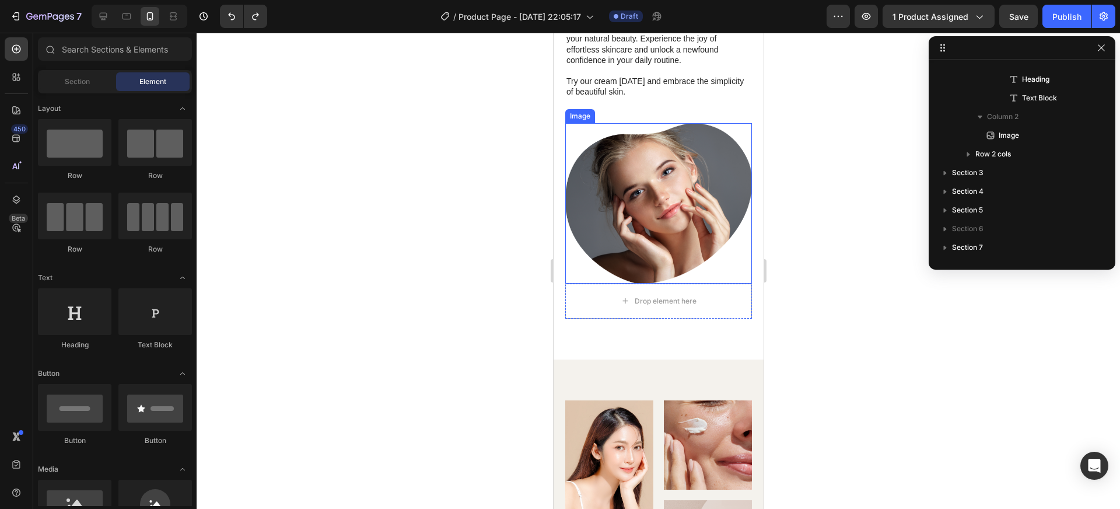
click at [649, 159] on img at bounding box center [658, 203] width 187 height 160
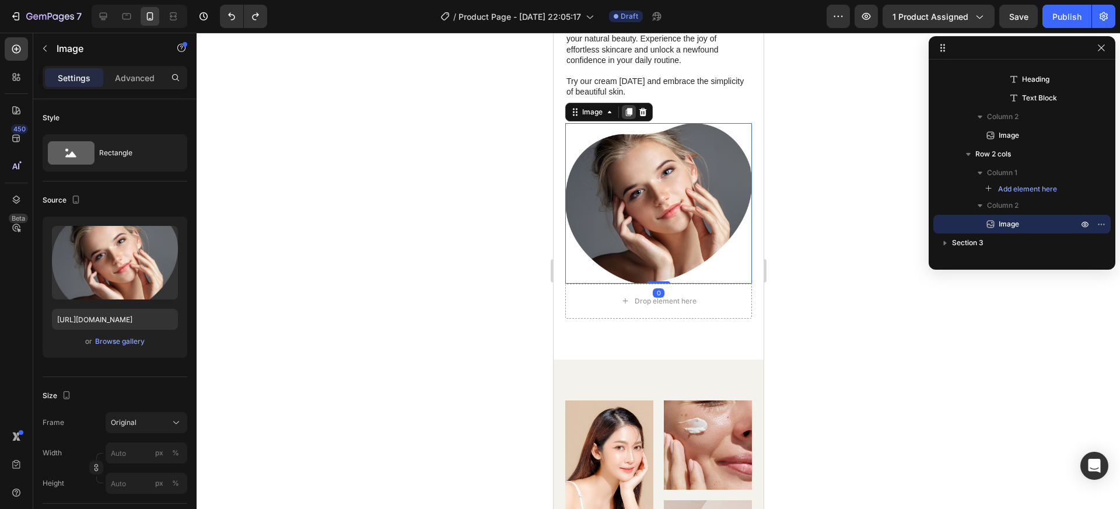
click at [630, 116] on icon at bounding box center [628, 112] width 6 height 8
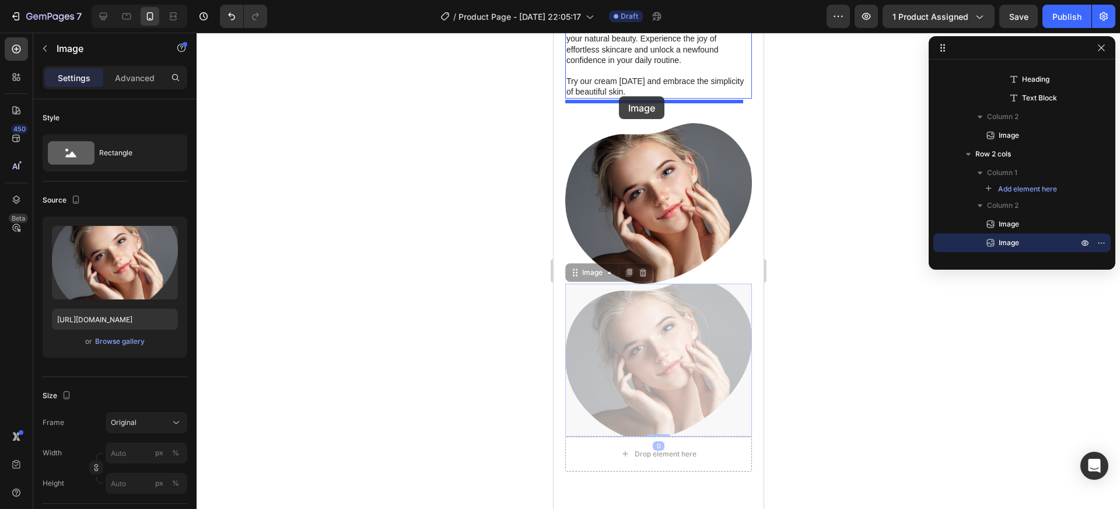
drag, startPoint x: 572, startPoint y: 270, endPoint x: 618, endPoint y: 96, distance: 179.5
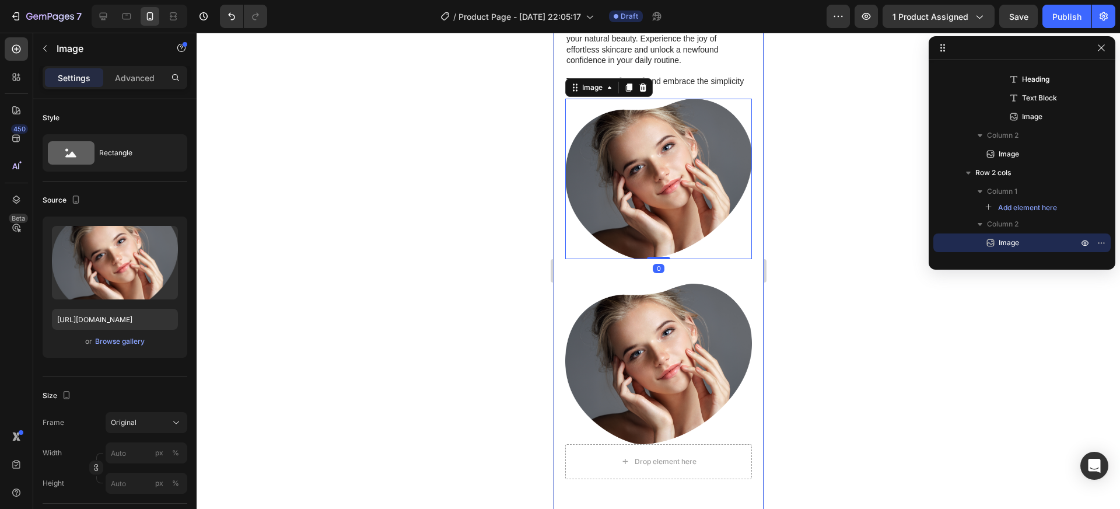
click at [738, 284] on img at bounding box center [658, 364] width 187 height 160
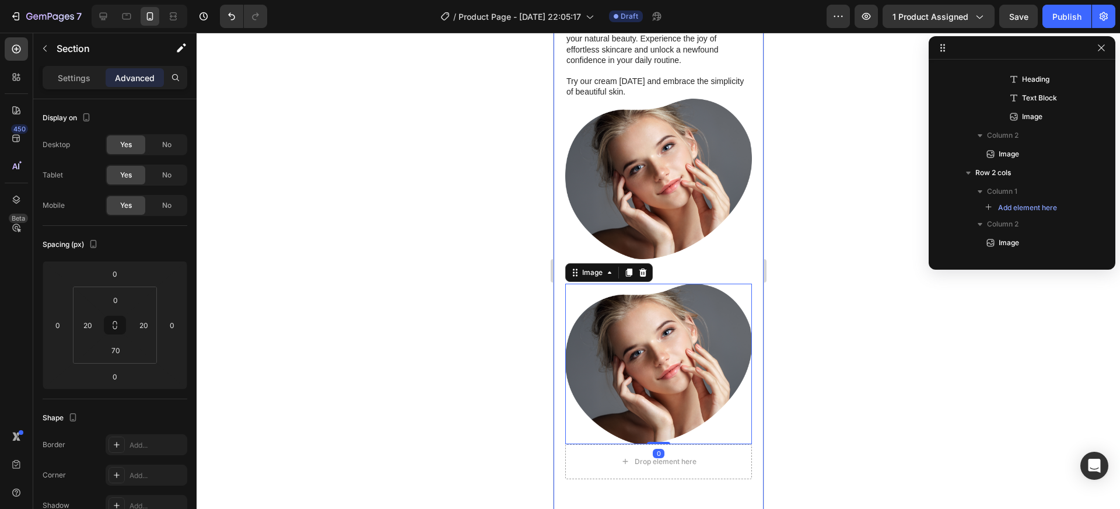
click at [745, 271] on div ""Simply life-changing skincare." Heading Discover the secret to effortless skin…" at bounding box center [658, 95] width 210 height 850
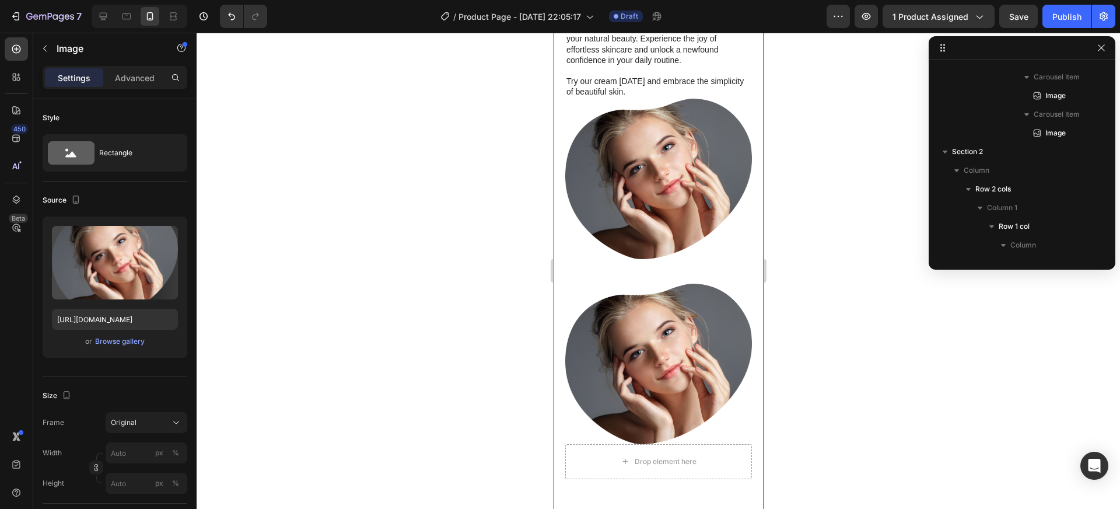
click at [712, 294] on img at bounding box center [658, 364] width 187 height 160
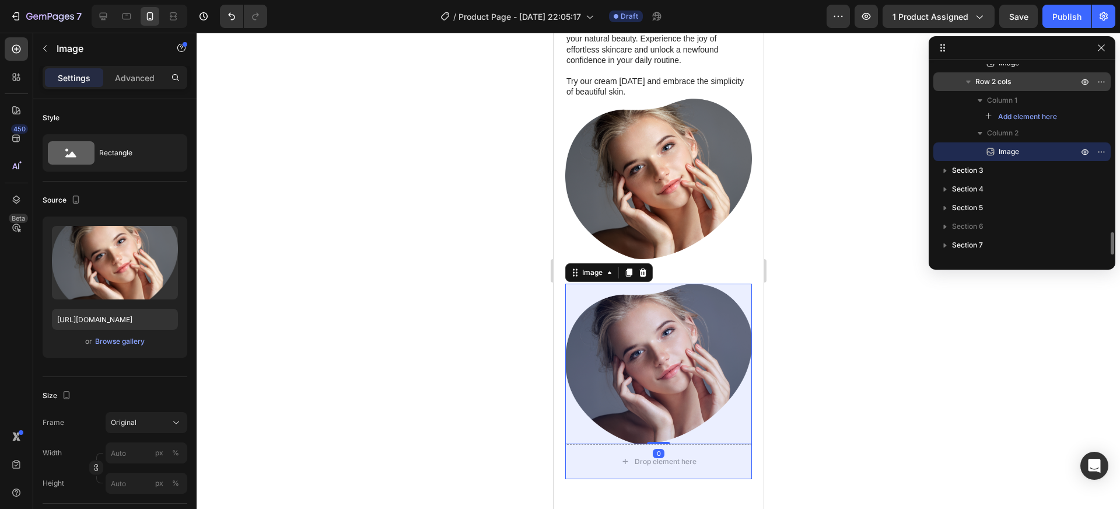
click at [1035, 90] on div "Row 2 cols" at bounding box center [1022, 81] width 168 height 19
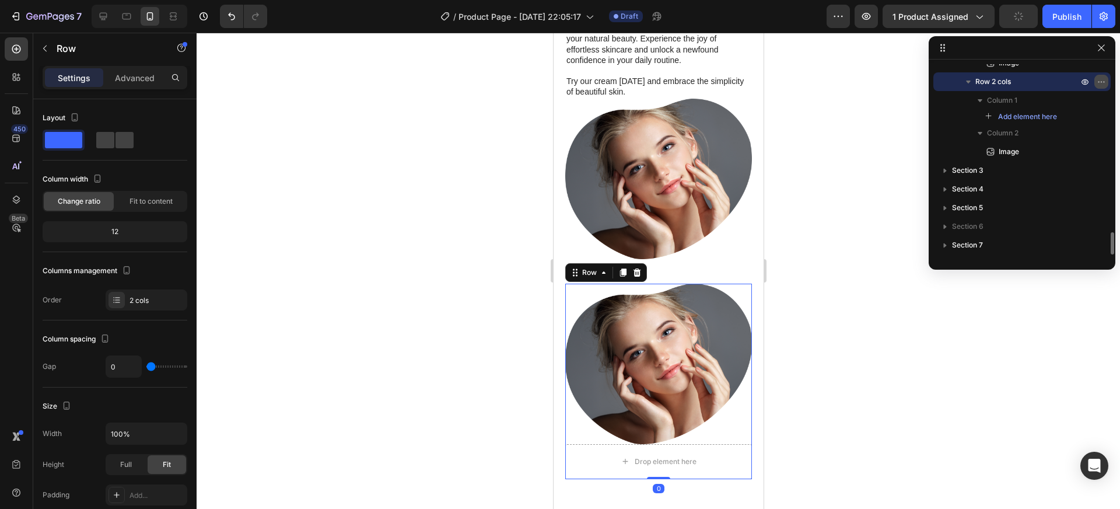
click at [1101, 78] on icon "button" at bounding box center [1101, 81] width 9 height 9
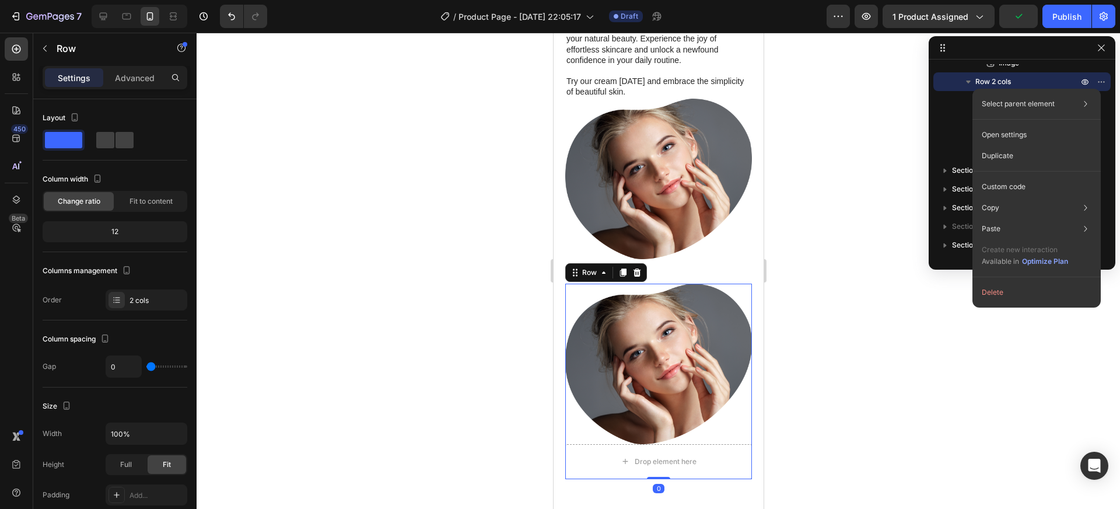
click at [1005, 296] on button "Delete" at bounding box center [1036, 292] width 119 height 21
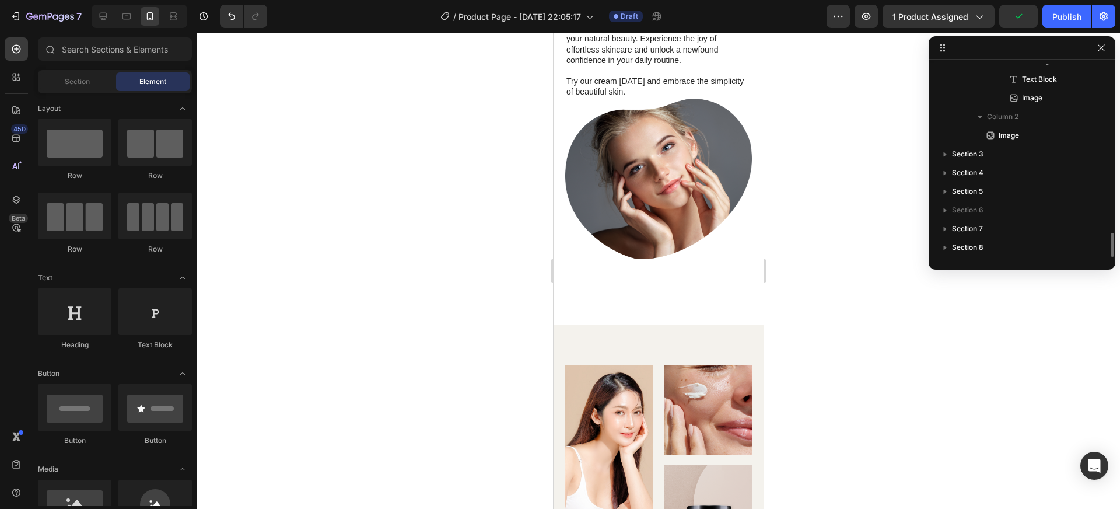
scroll to position [1357, 0]
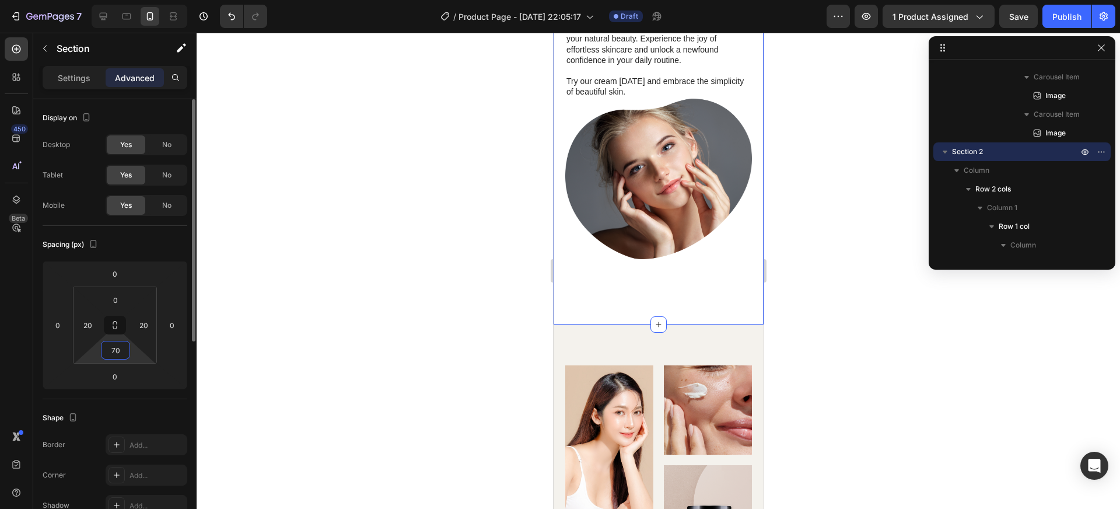
click at [118, 355] on input "70" at bounding box center [115, 350] width 23 height 18
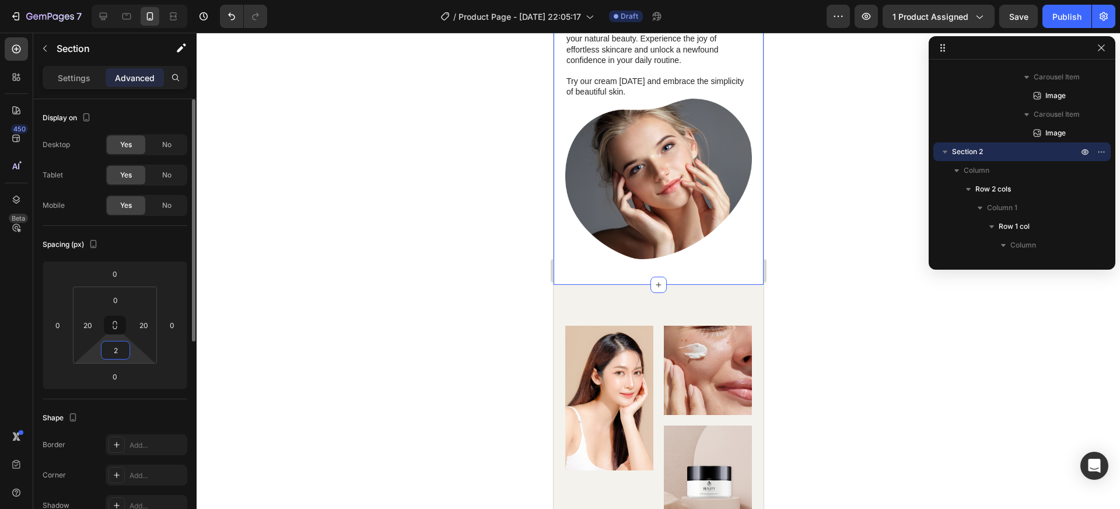
type input "24"
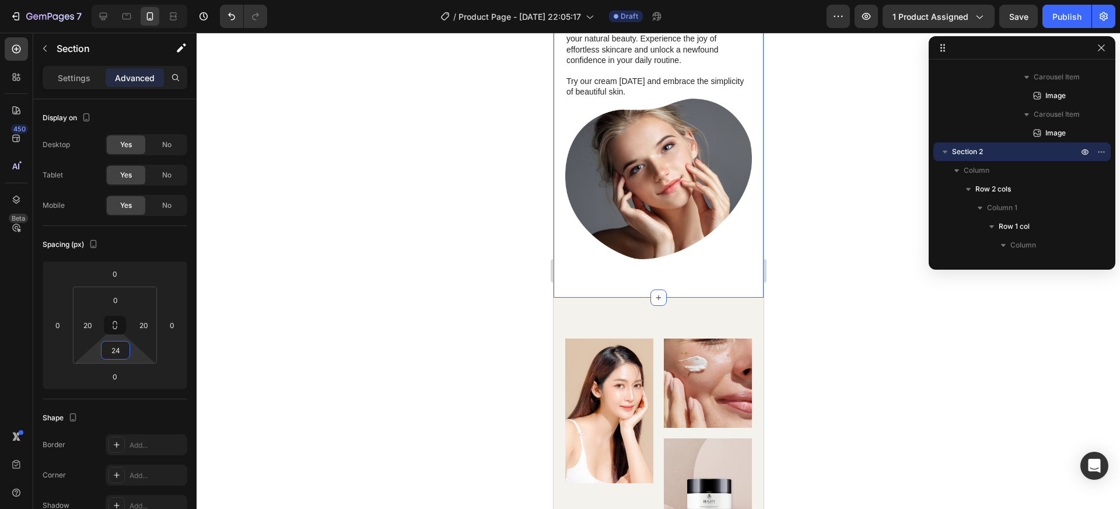
click at [802, 291] on div at bounding box center [659, 271] width 924 height 476
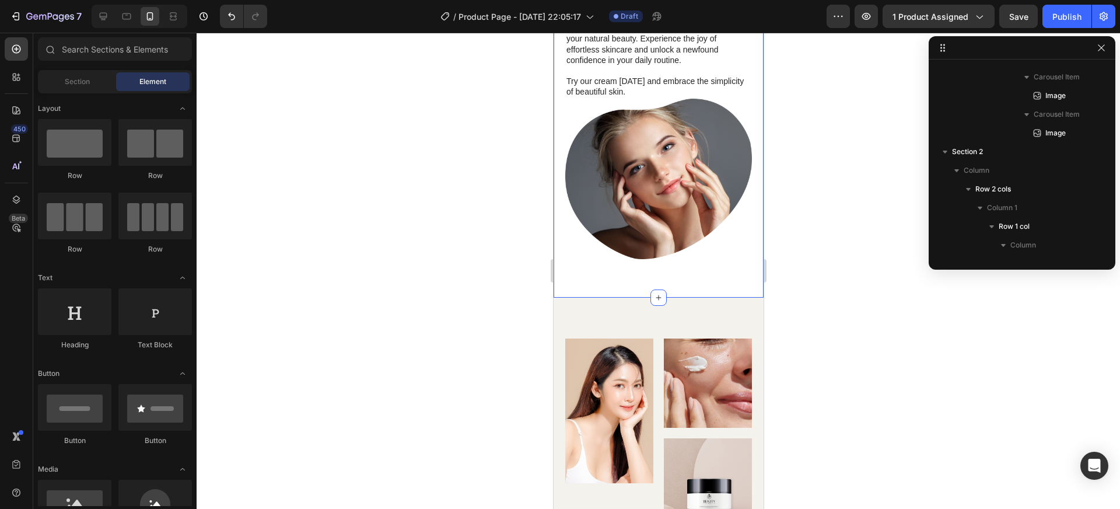
scroll to position [1250, 0]
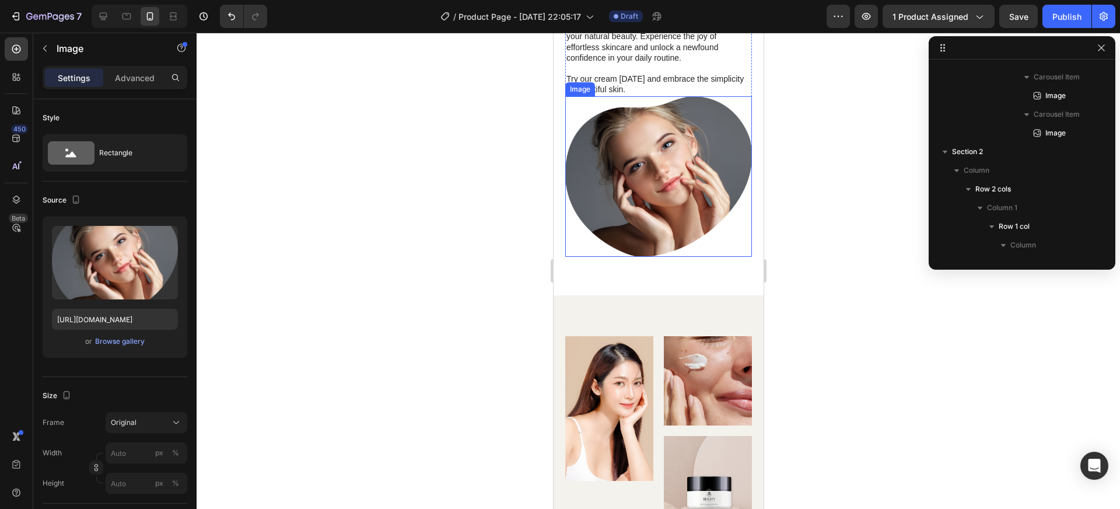
click at [684, 186] on img at bounding box center [658, 176] width 187 height 160
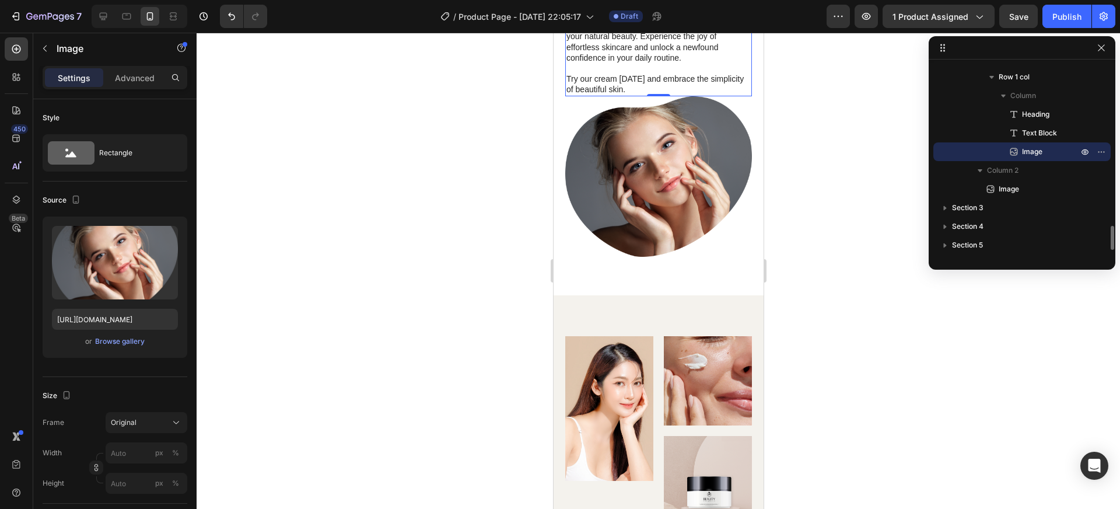
click at [680, 90] on p "Try our cream [DATE] and embrace the simplicity of beautiful skin." at bounding box center [658, 84] width 184 height 21
click at [656, 99] on img at bounding box center [658, 176] width 187 height 160
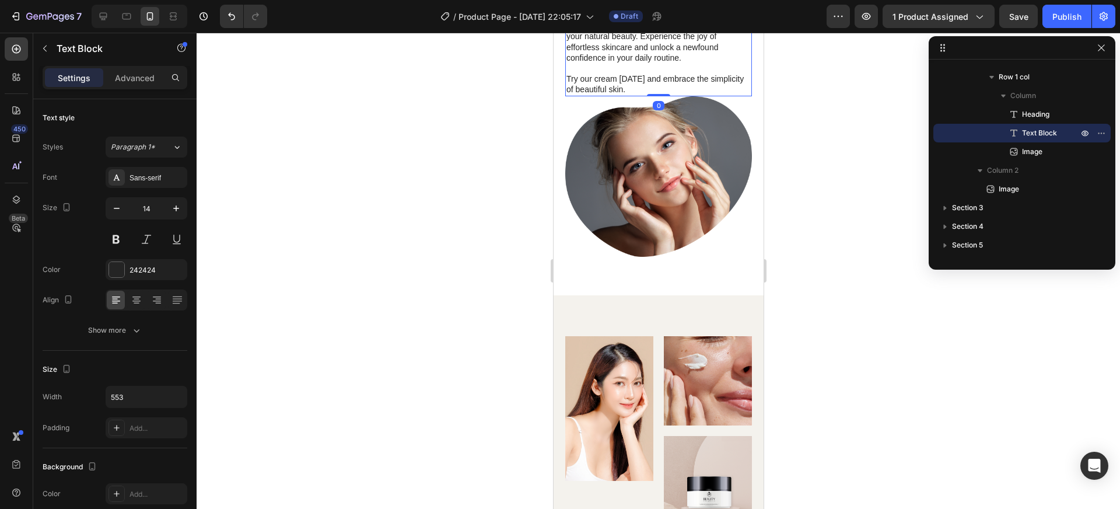
click at [668, 90] on p "Try our cream [DATE] and embrace the simplicity of beautiful skin." at bounding box center [658, 84] width 184 height 21
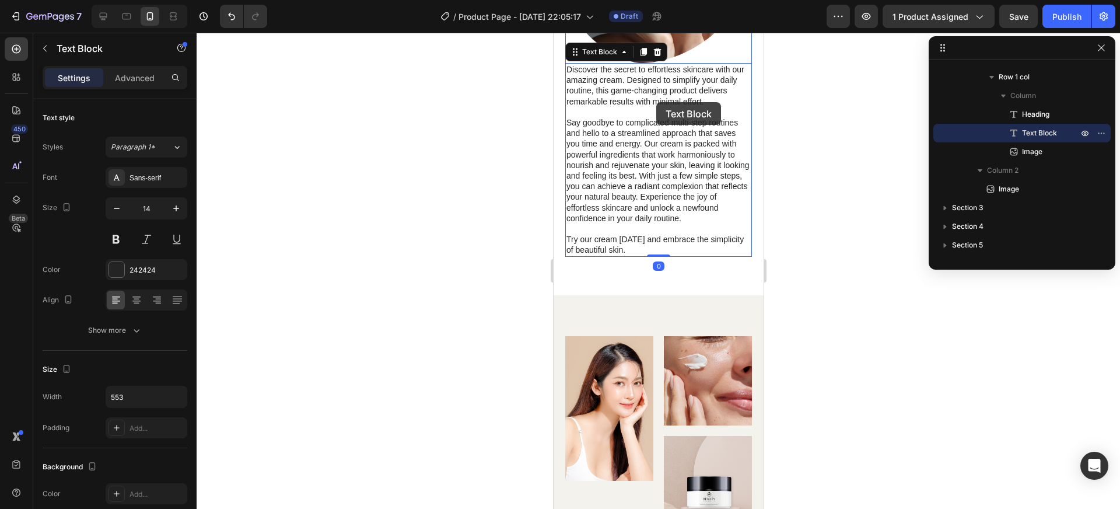
scroll to position [1046, 0]
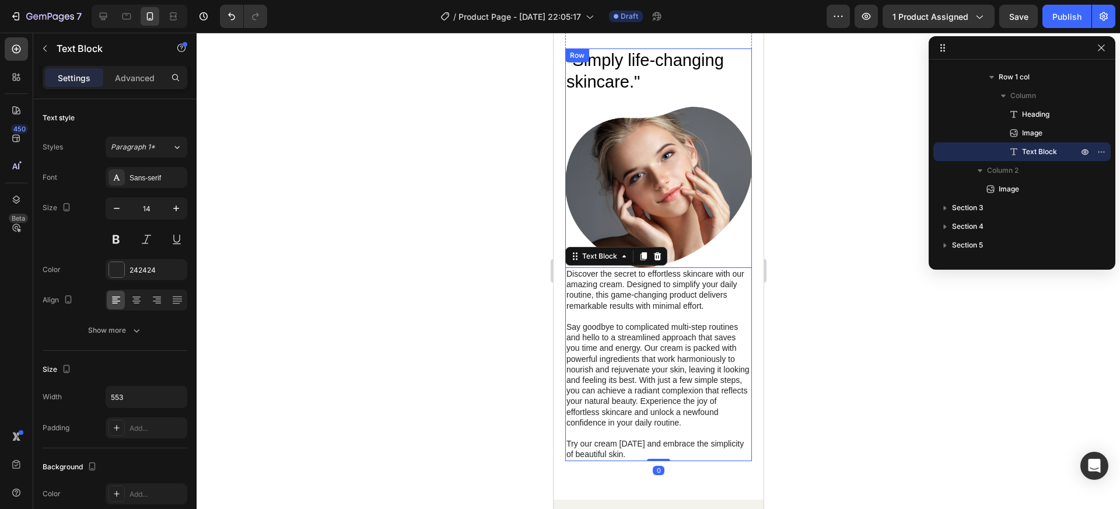
click at [665, 89] on div ""Simply life-changing skincare." Heading Image Discover the secret to effortles…" at bounding box center [658, 254] width 187 height 413
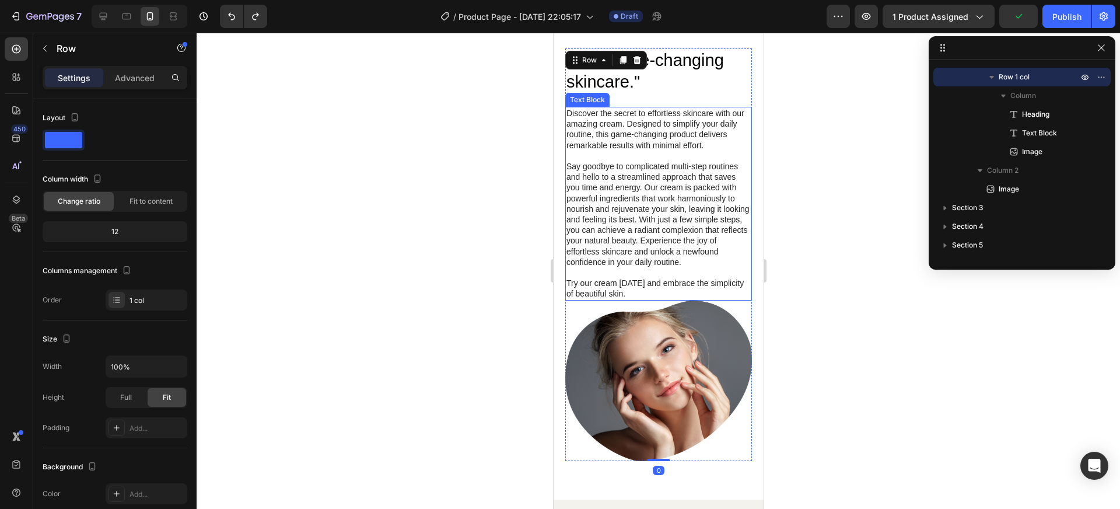
click at [647, 298] on p "Try our cream [DATE] and embrace the simplicity of beautiful skin." at bounding box center [658, 288] width 184 height 21
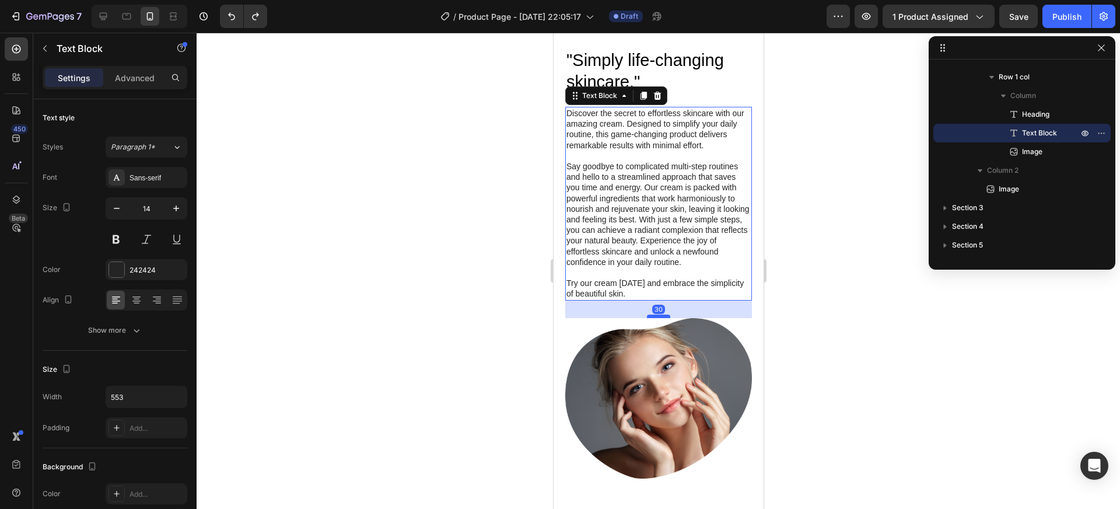
drag, startPoint x: 656, startPoint y: 300, endPoint x: 659, endPoint y: 317, distance: 17.9
click at [659, 317] on div at bounding box center [657, 316] width 23 height 4
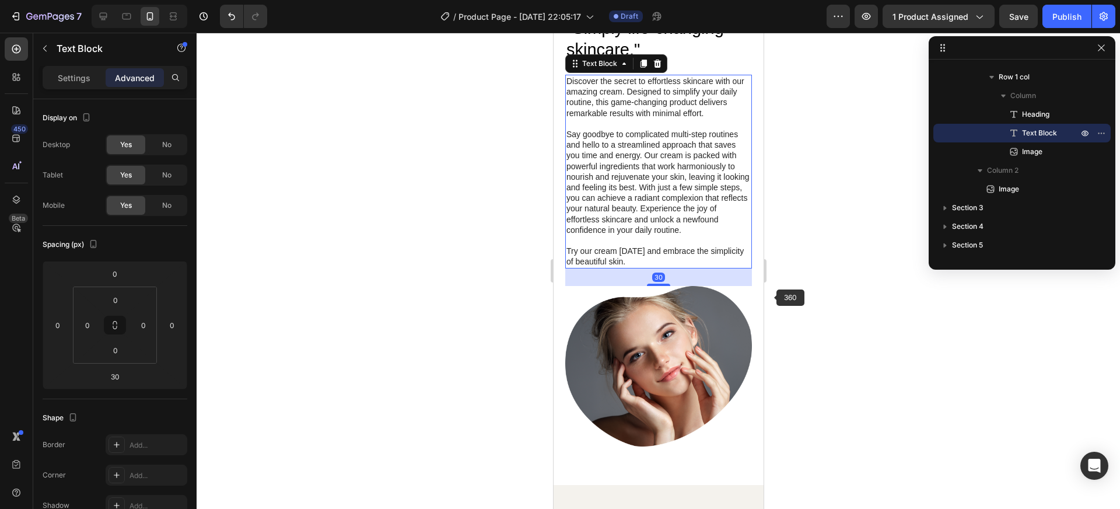
scroll to position [1084, 0]
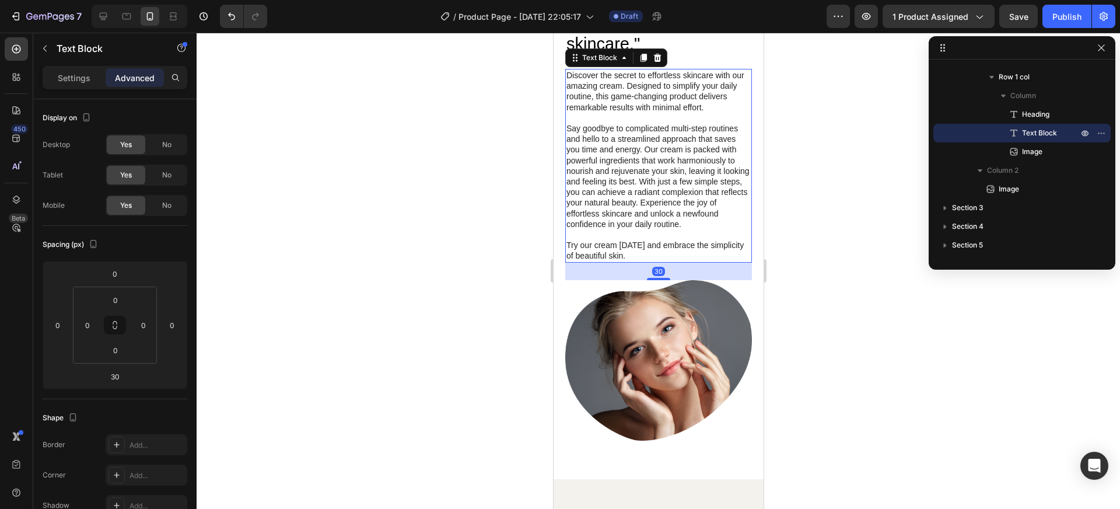
click at [799, 280] on div at bounding box center [659, 271] width 924 height 476
click at [664, 261] on p "Try our cream [DATE] and embrace the simplicity of beautiful skin." at bounding box center [658, 250] width 184 height 21
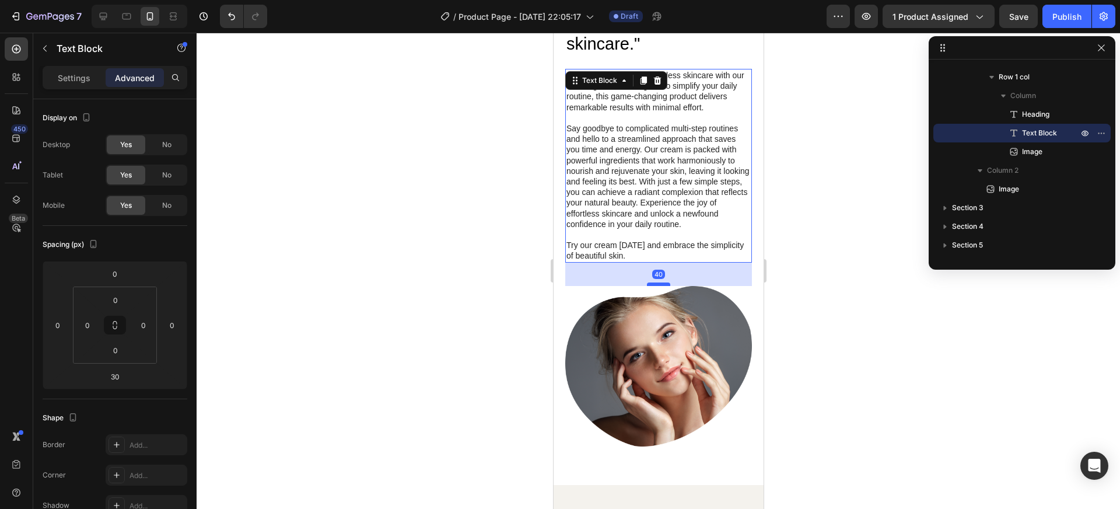
click at [661, 286] on div at bounding box center [657, 284] width 23 height 4
type input "40"
click at [805, 307] on div at bounding box center [659, 271] width 924 height 476
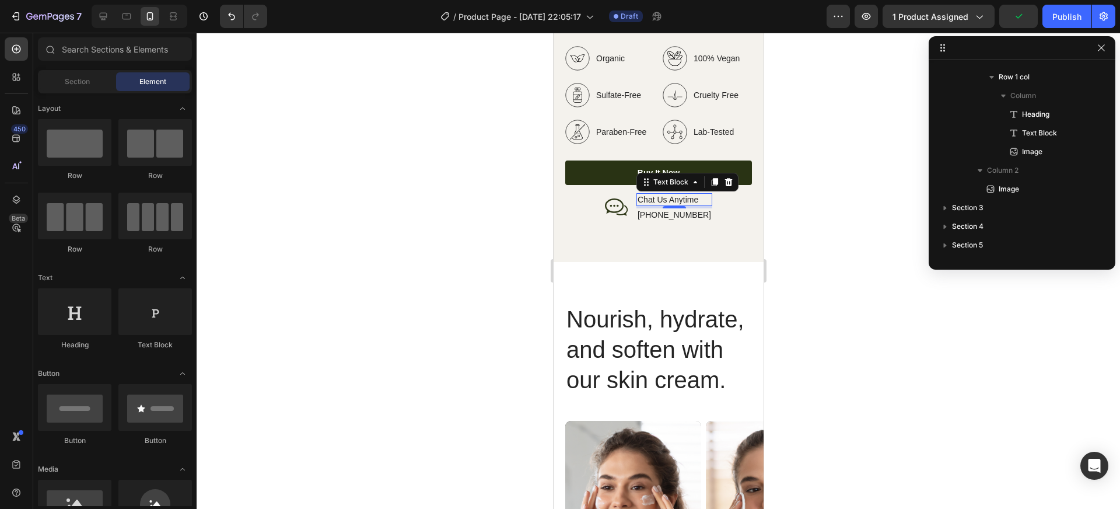
scroll to position [1733, 0]
click at [686, 194] on p "Chat Us Anytime" at bounding box center [674, 199] width 74 height 11
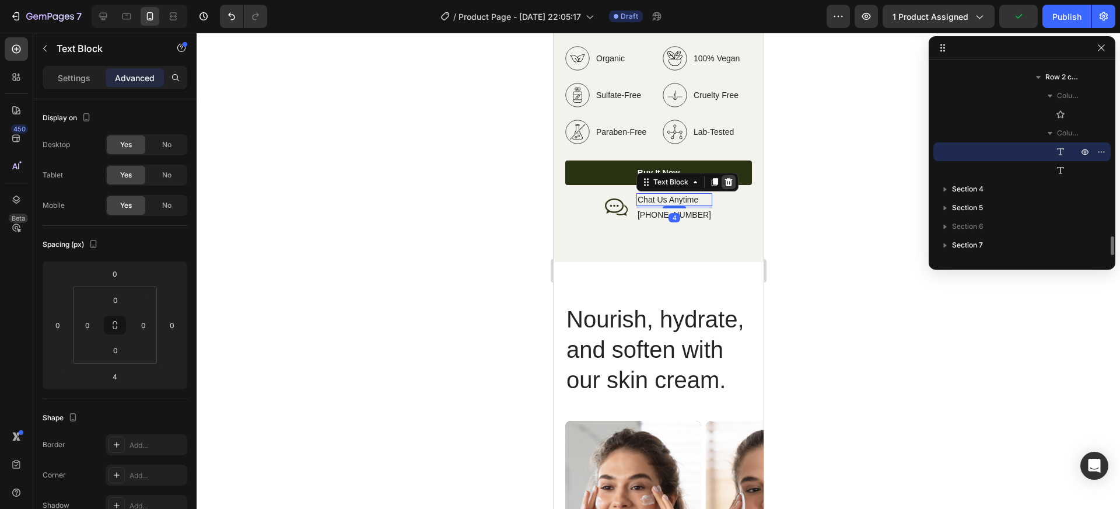
click at [732, 178] on icon at bounding box center [728, 182] width 8 height 8
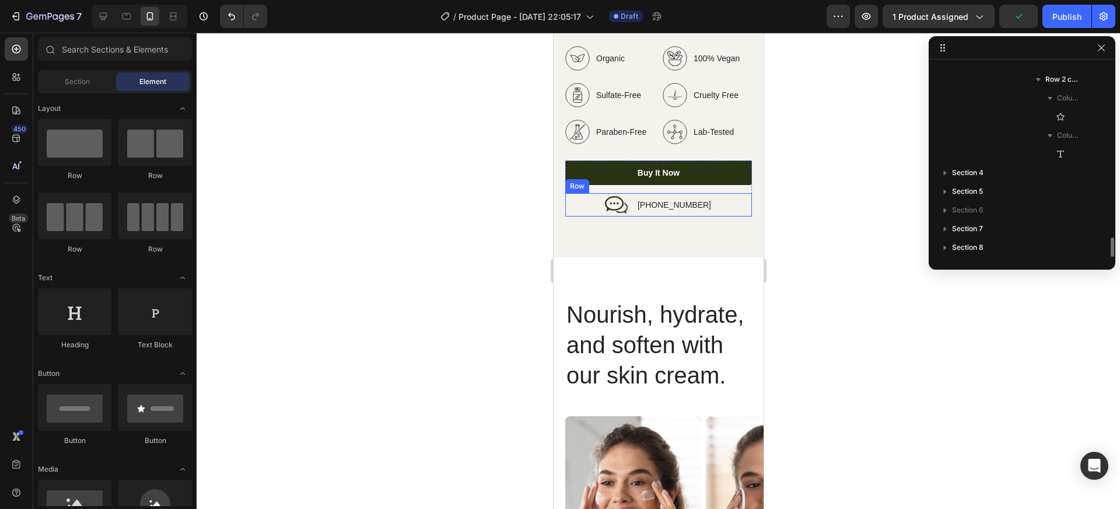
scroll to position [1731, 0]
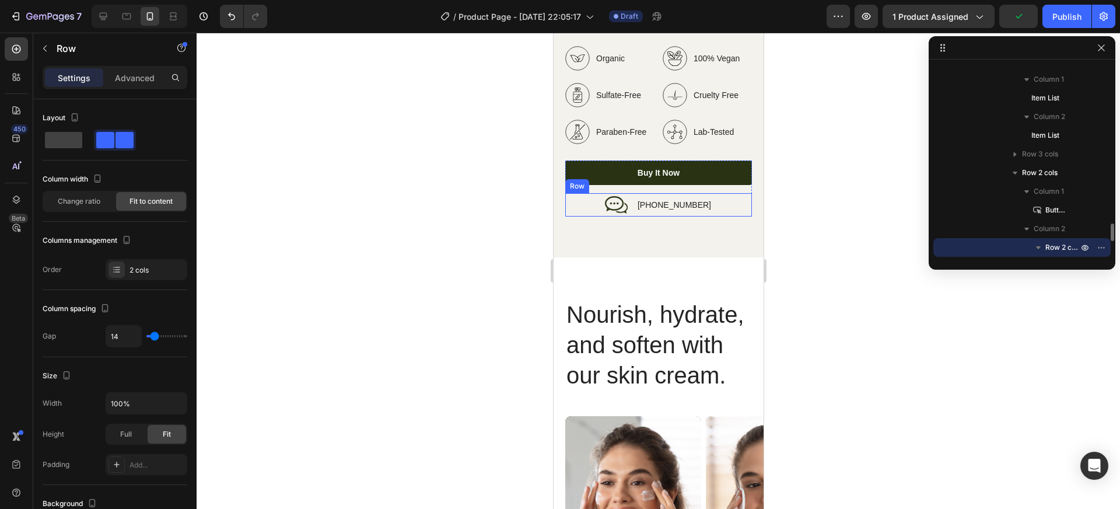
click at [711, 196] on div "Icon [PHONE_NUMBER] Text [GEOGRAPHIC_DATA]" at bounding box center [658, 204] width 187 height 23
click at [637, 177] on icon at bounding box center [636, 181] width 9 height 9
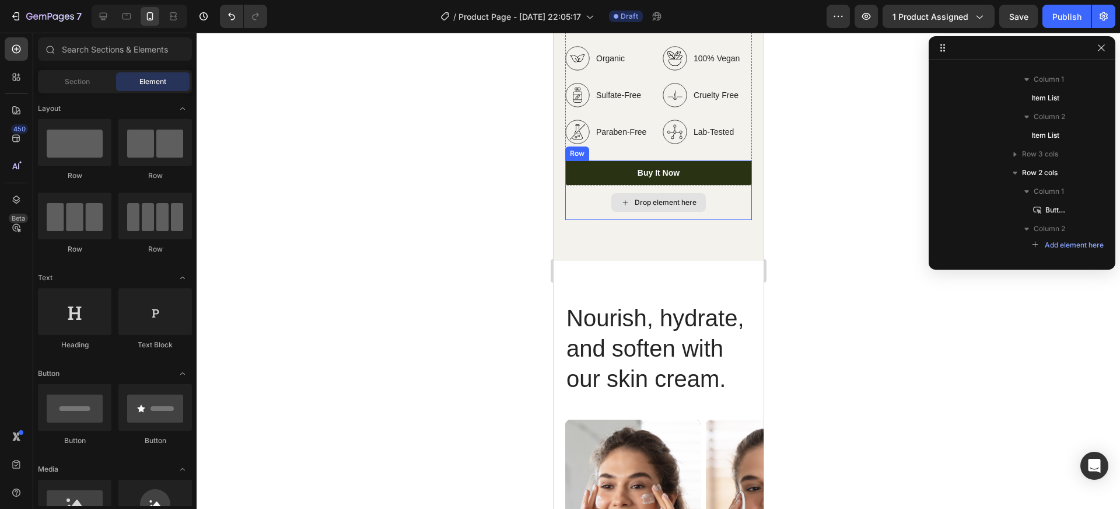
click at [721, 185] on div "Drop element here" at bounding box center [658, 202] width 187 height 35
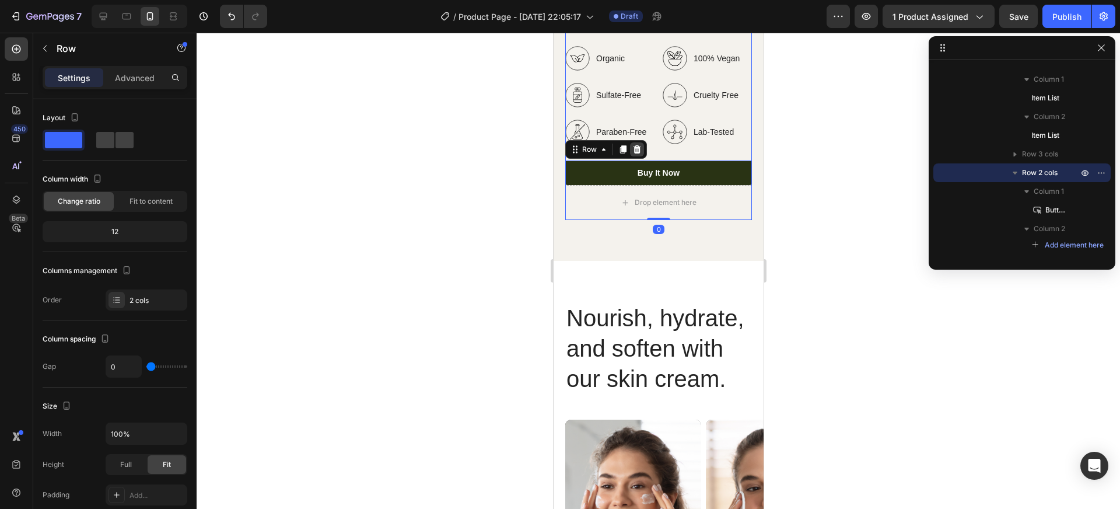
click at [639, 145] on icon at bounding box center [637, 149] width 8 height 8
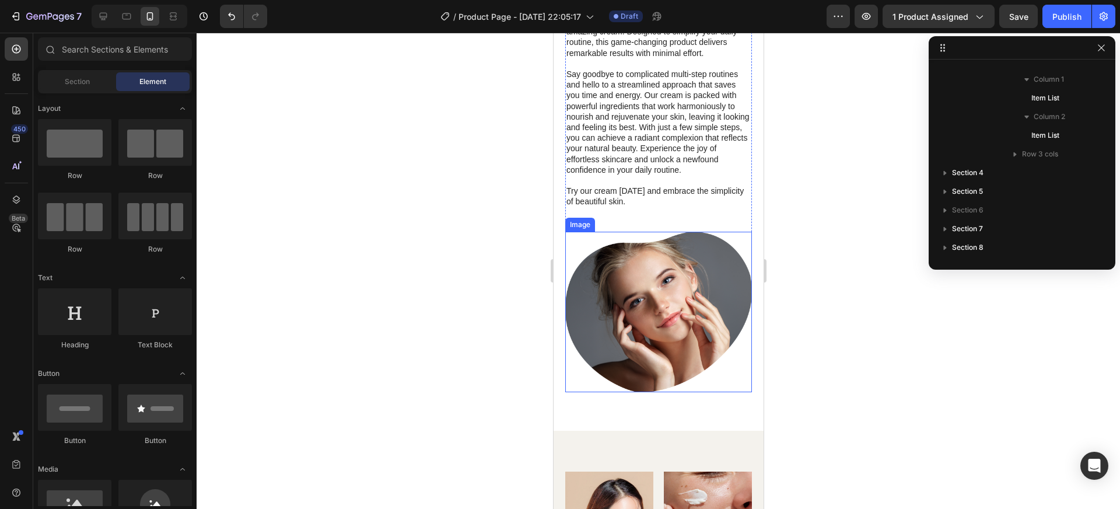
scroll to position [1272, 0]
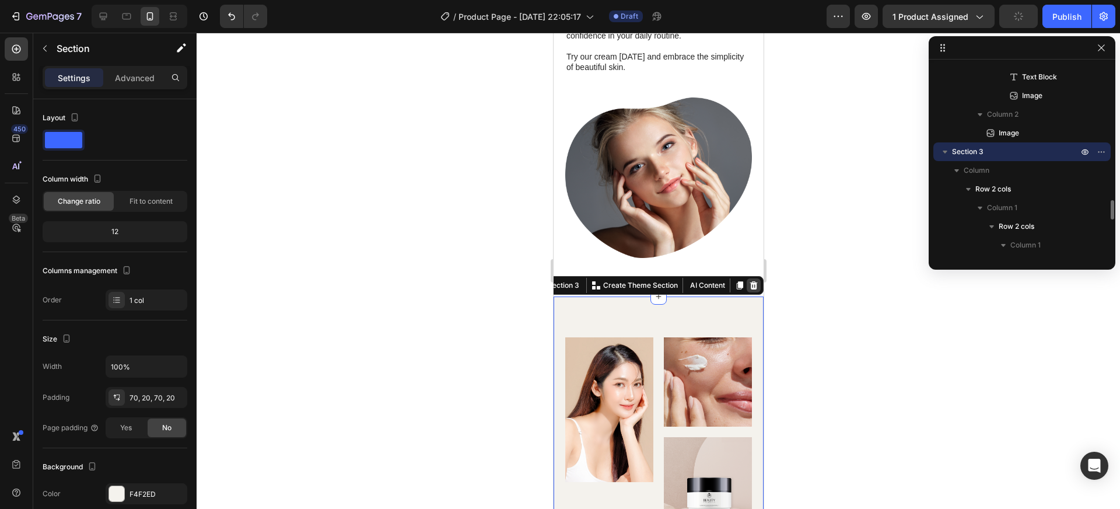
click at [750, 281] on icon at bounding box center [754, 285] width 8 height 8
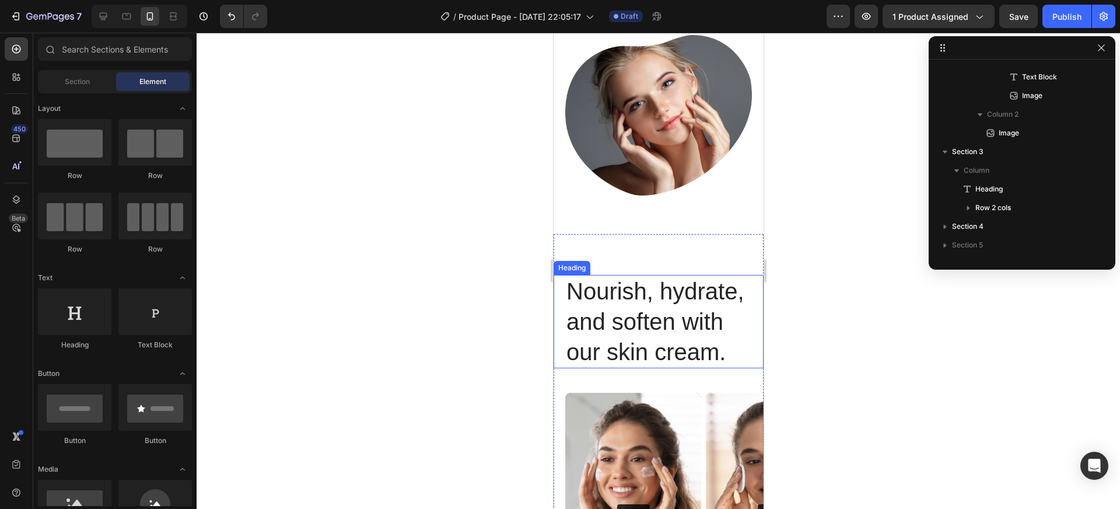
scroll to position [1422, 0]
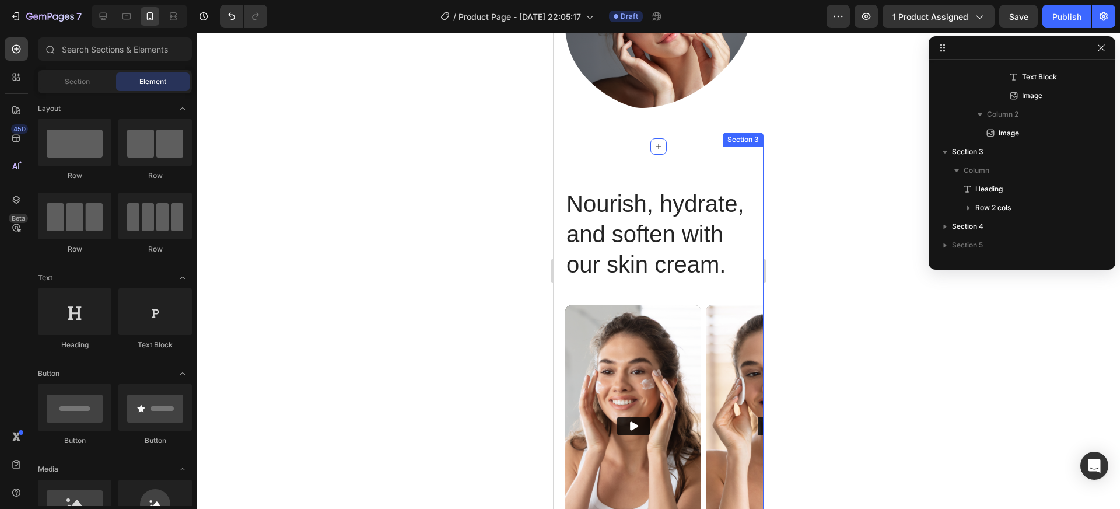
click at [693, 156] on div "Nourish, hydrate, and soften with our skin cream. Heading Nourish, hydrate, and…" at bounding box center [658, 491] width 210 height 691
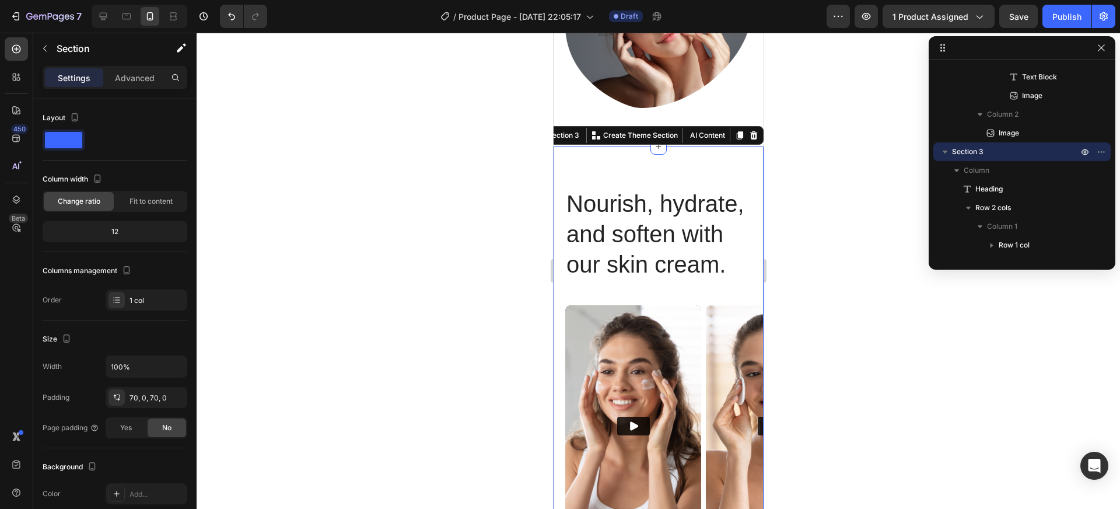
click at [139, 88] on div "Settings Advanced" at bounding box center [115, 77] width 145 height 23
click at [140, 81] on p "Advanced" at bounding box center [135, 78] width 40 height 12
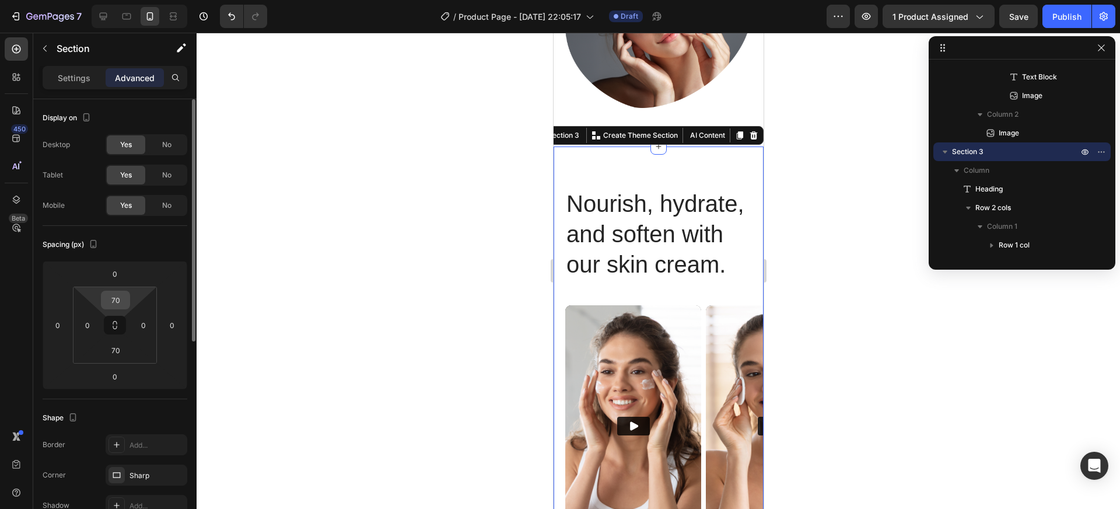
click at [120, 306] on input "70" at bounding box center [115, 300] width 23 height 18
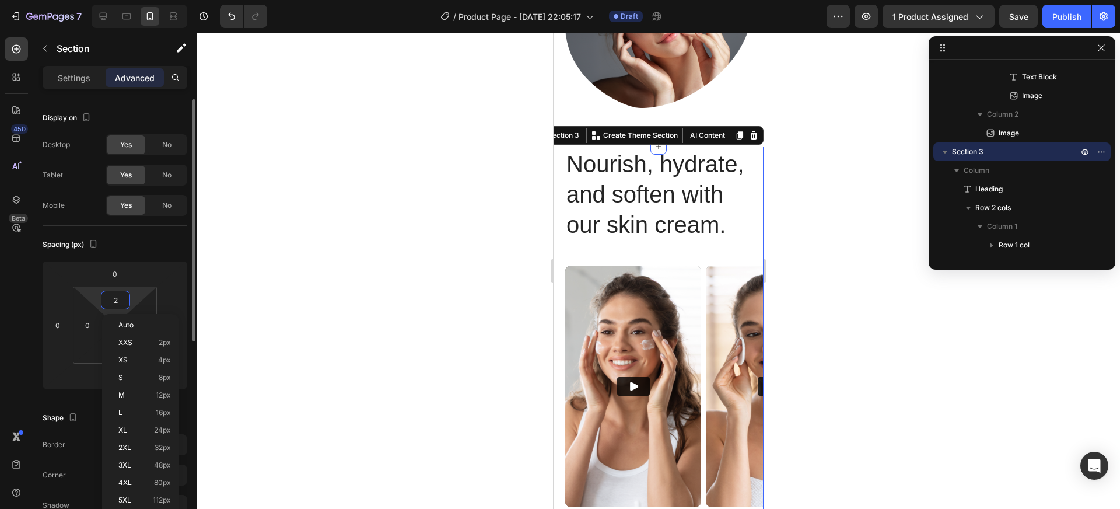
type input "24"
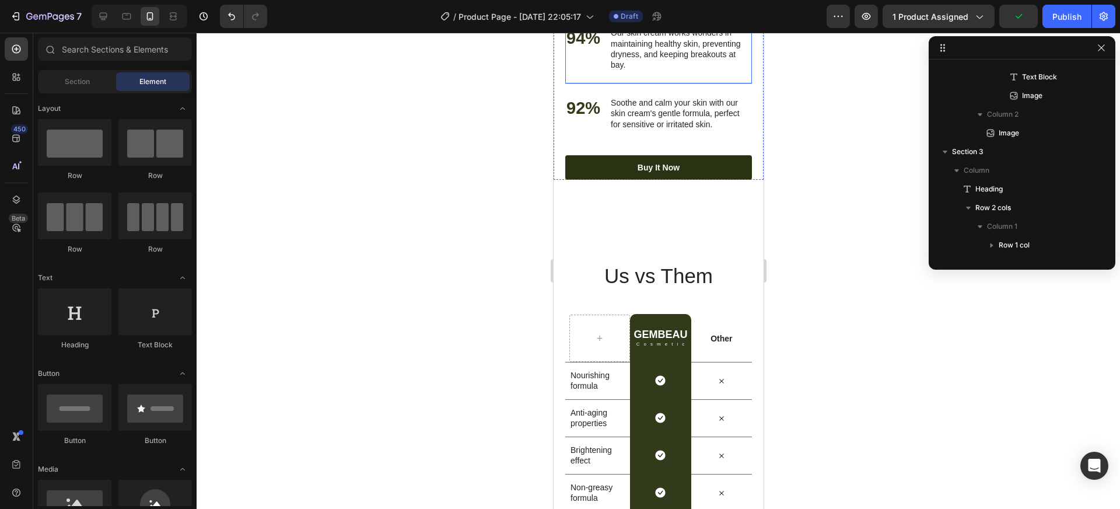
scroll to position [2082, 0]
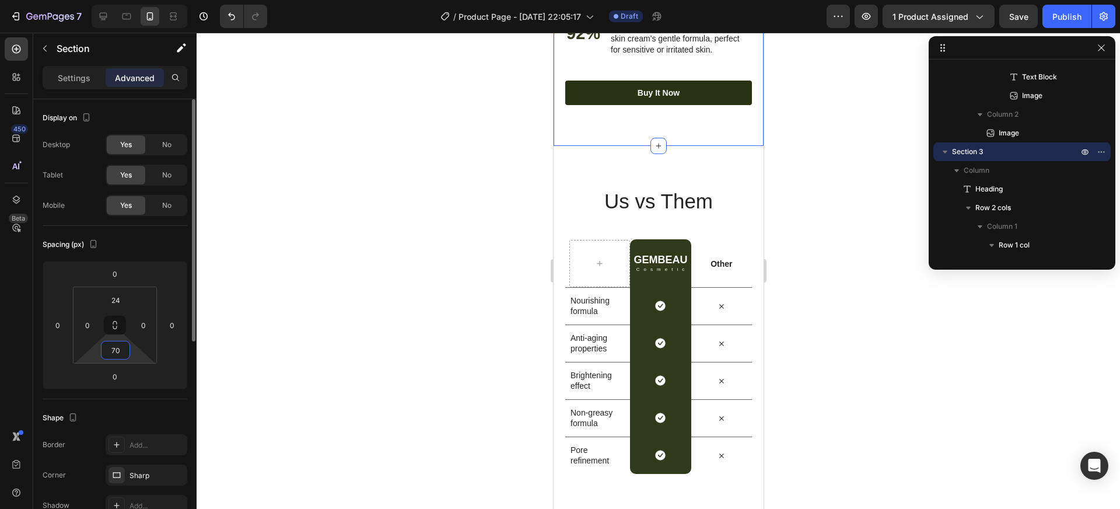
click at [124, 348] on input "70" at bounding box center [115, 350] width 23 height 18
type input "24"
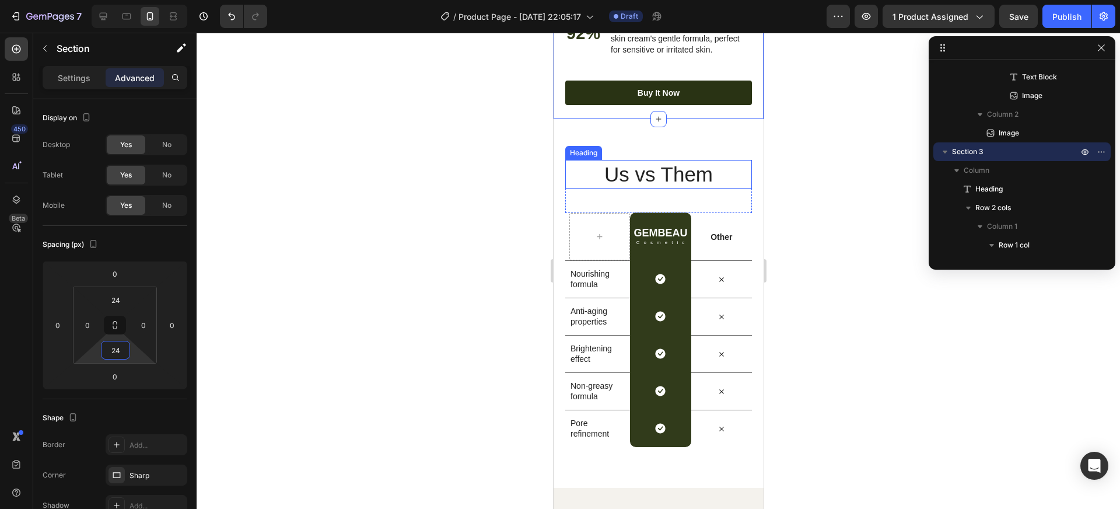
click at [684, 174] on div "Us vs Them Heading Row GEMBEAU Heading Cosmetic Text Block Row Other Text Block…" at bounding box center [658, 303] width 210 height 369
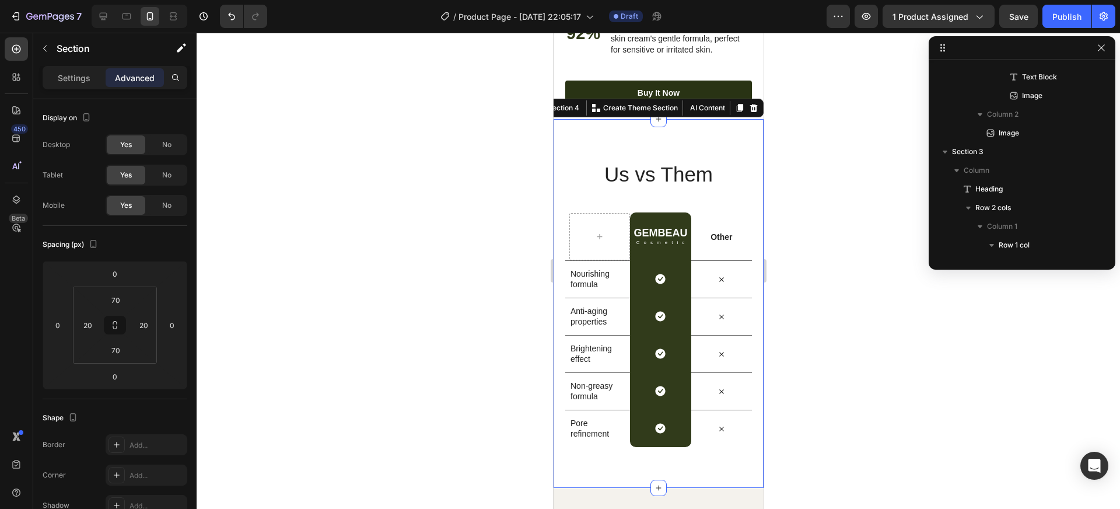
scroll to position [1696, 0]
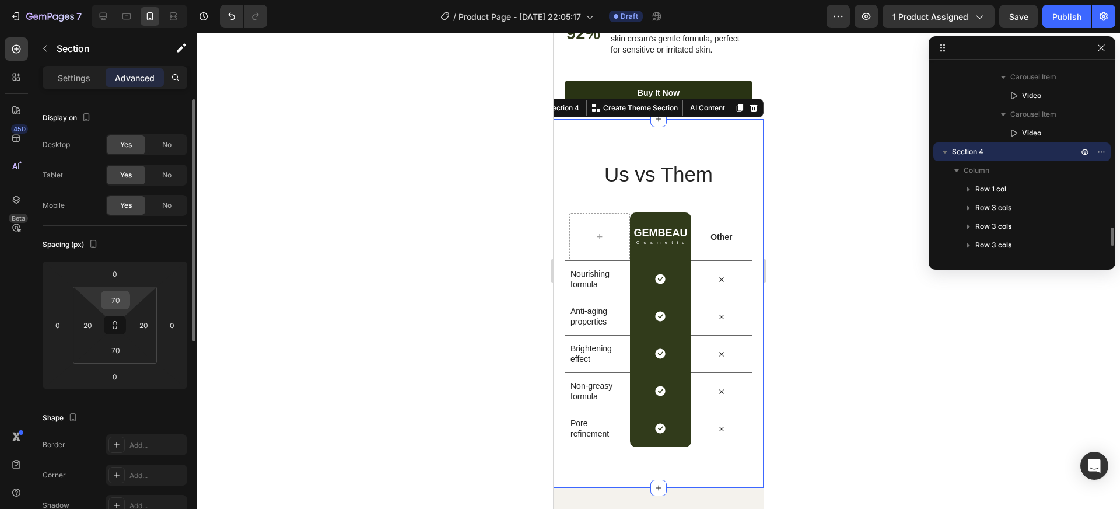
click at [115, 291] on input "70" at bounding box center [115, 300] width 23 height 18
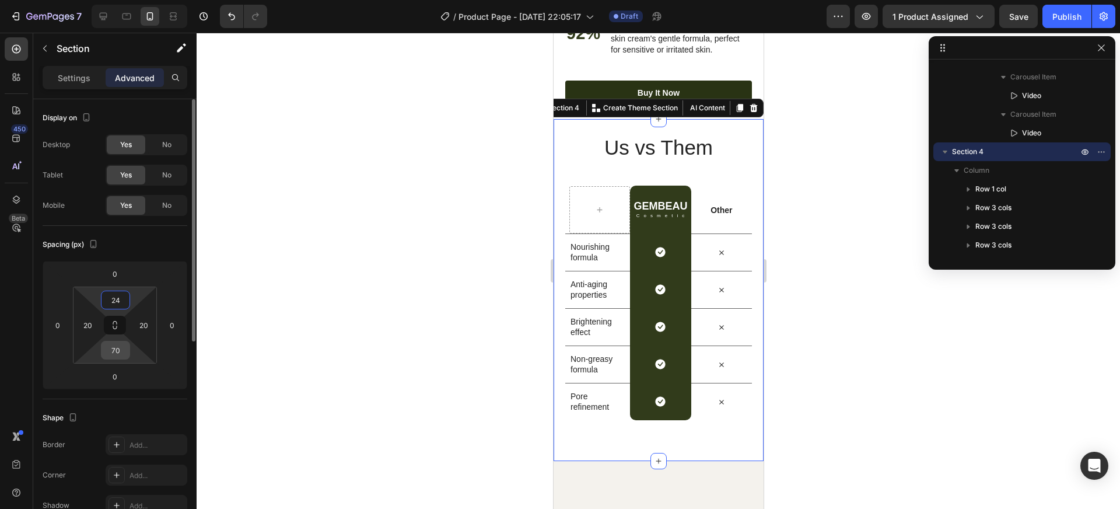
type input "24"
click at [116, 349] on input "70" at bounding box center [115, 350] width 23 height 18
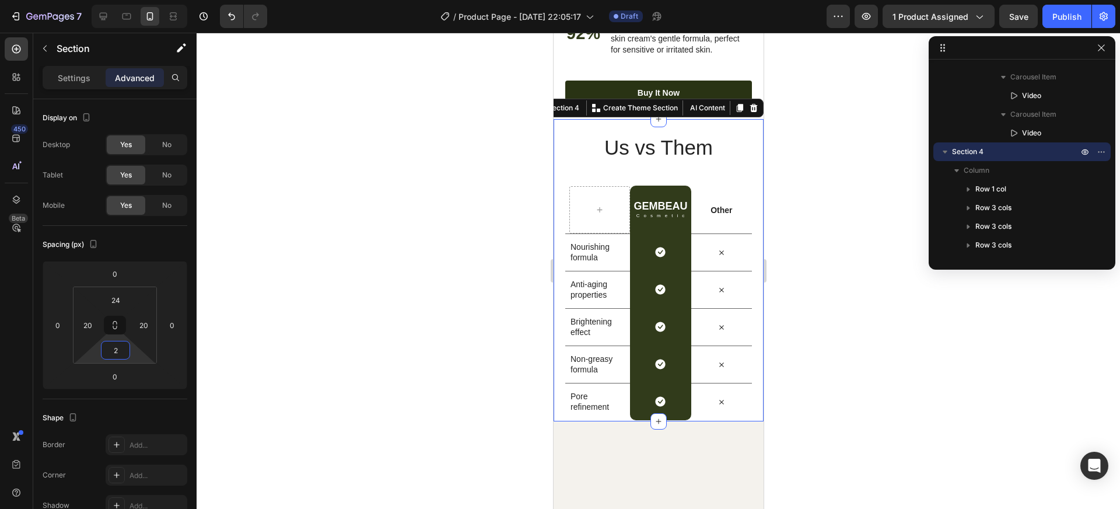
type input "24"
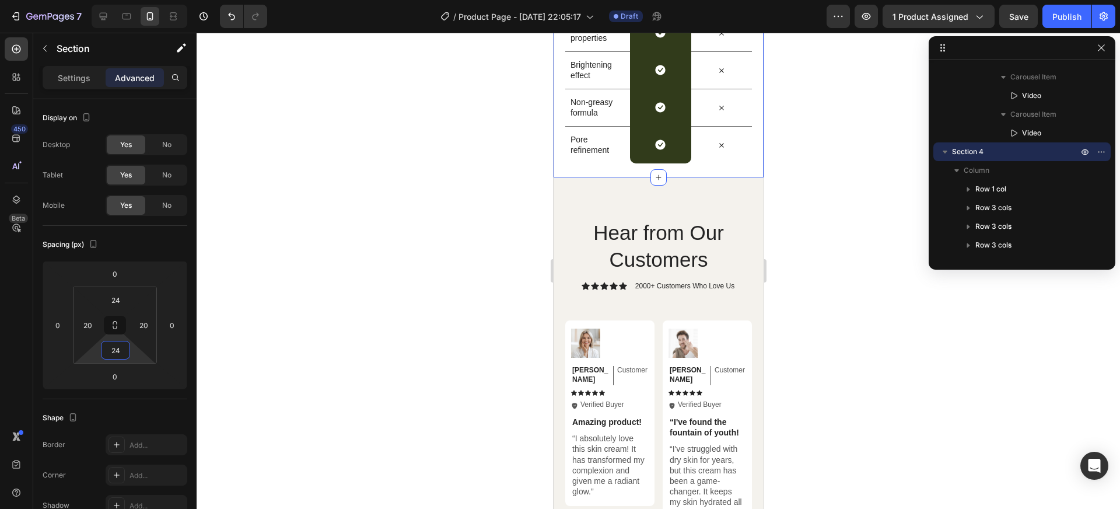
scroll to position [2398, 0]
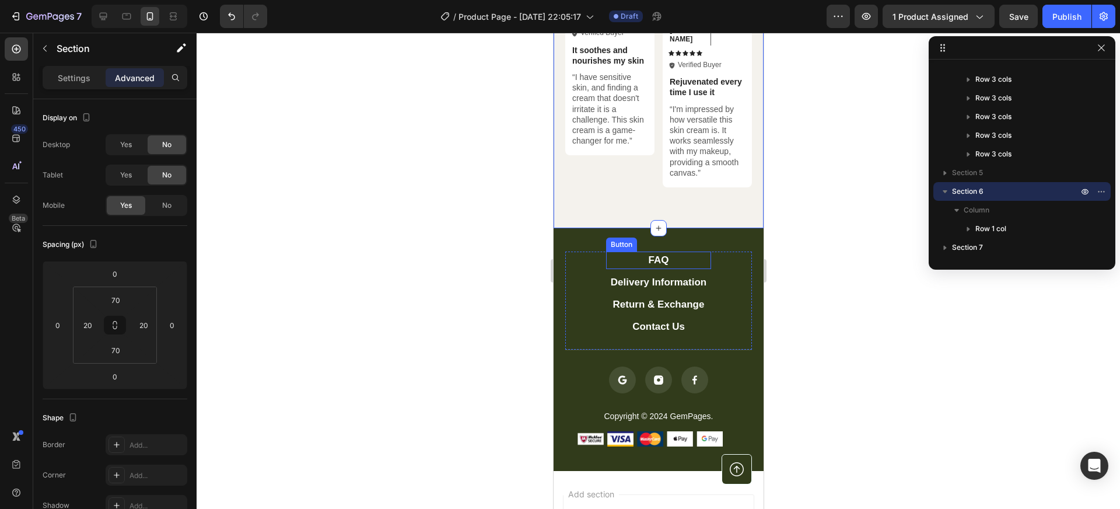
scroll to position [3143, 0]
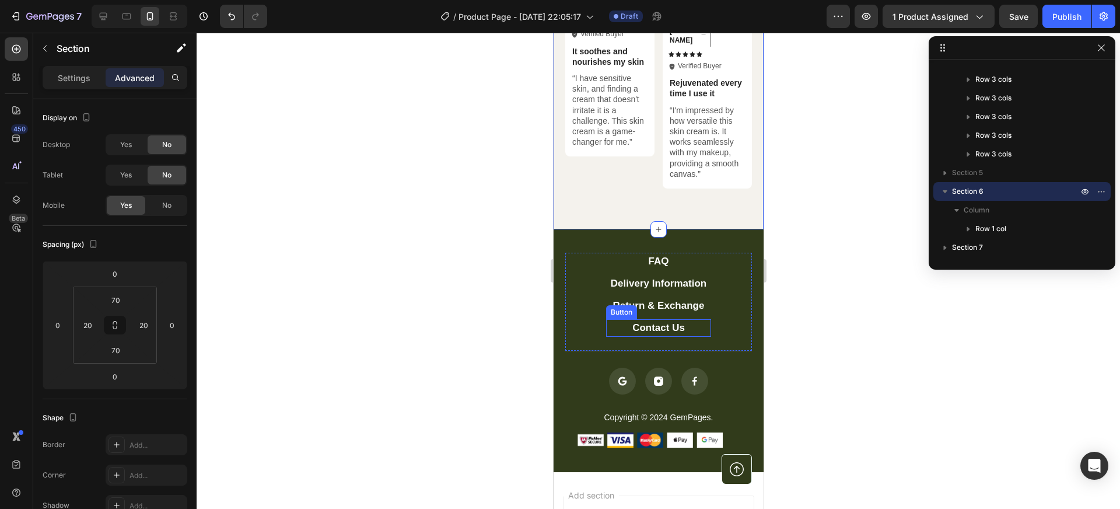
click at [705, 319] on link "Contact Us" at bounding box center [658, 328] width 105 height 18
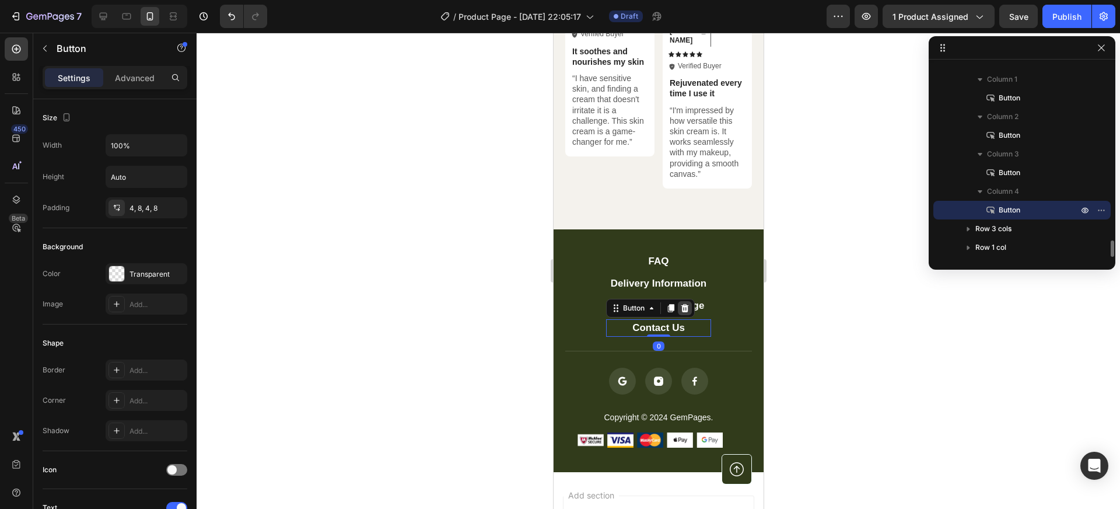
click at [684, 303] on icon at bounding box center [684, 307] width 9 height 9
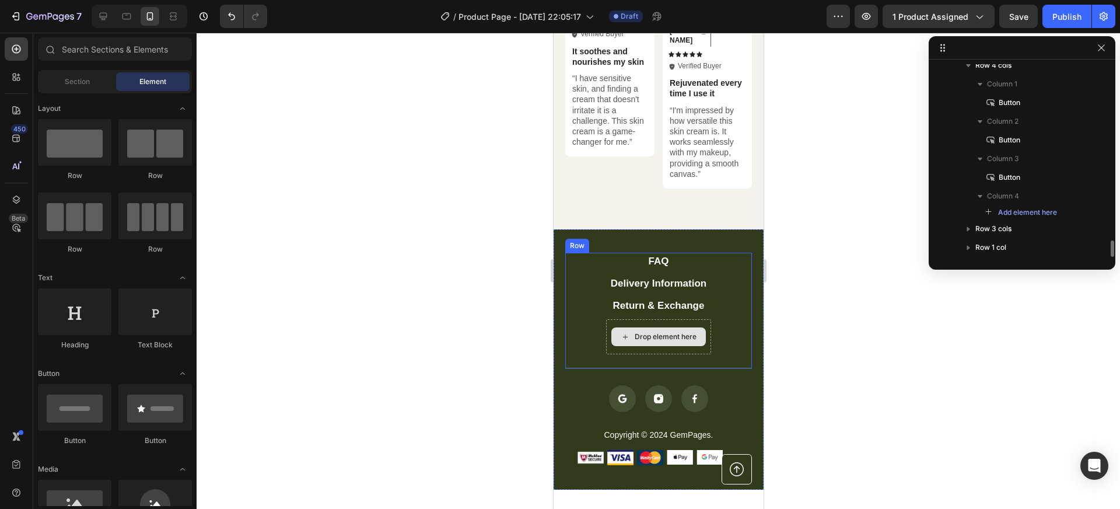
click at [691, 319] on div "Drop element here" at bounding box center [658, 336] width 105 height 35
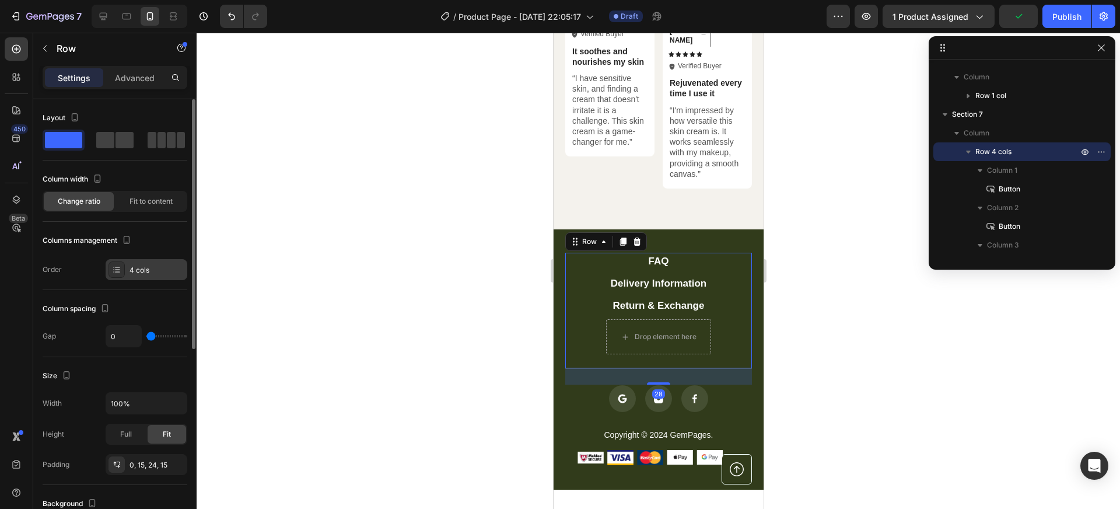
click at [173, 267] on div "4 cols" at bounding box center [157, 270] width 55 height 11
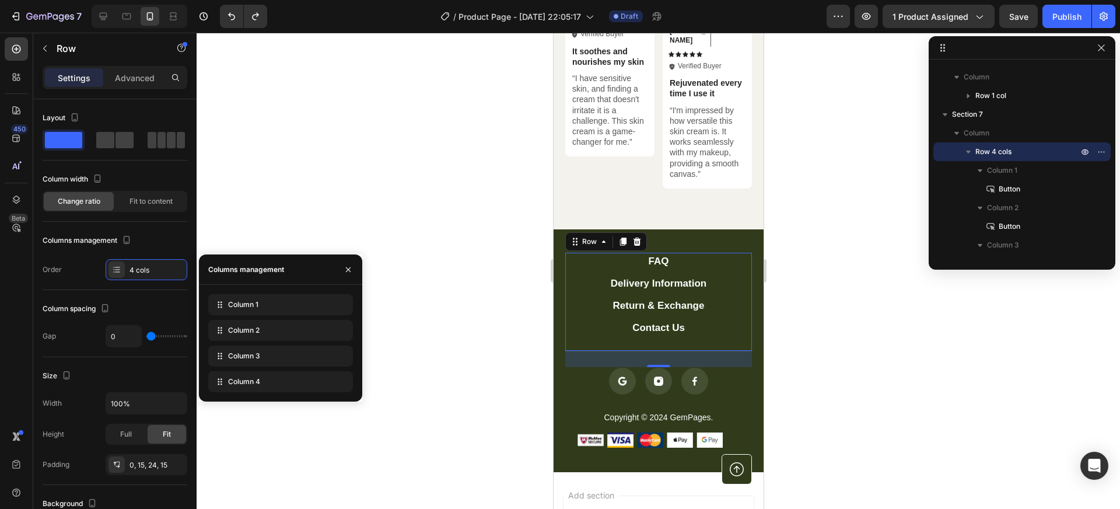
click at [731, 299] on div "FAQ Button Delivery Information Button Return & Exchange Button Contact Us Butt…" at bounding box center [658, 302] width 187 height 99
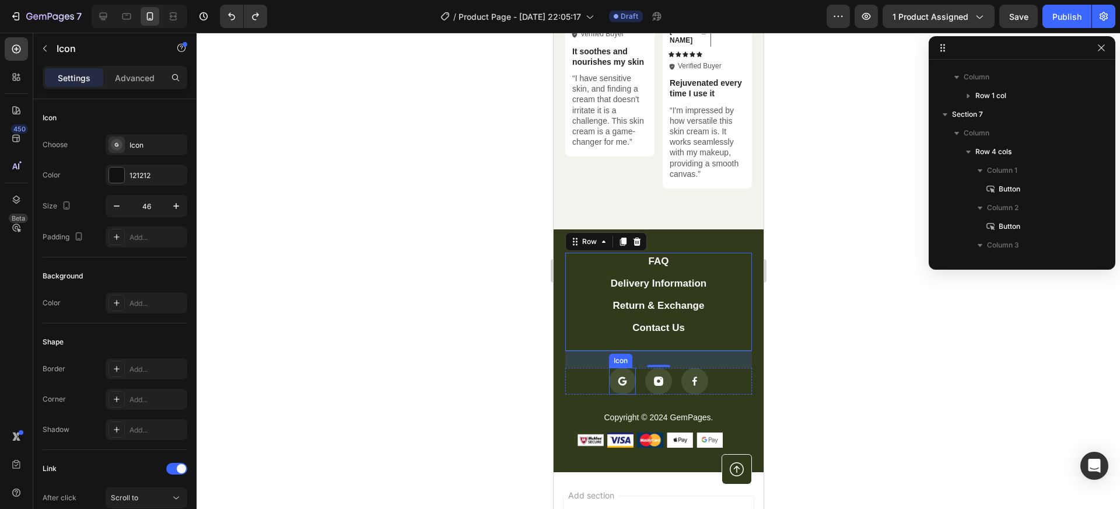
click at [621, 368] on rect at bounding box center [622, 381] width 27 height 27
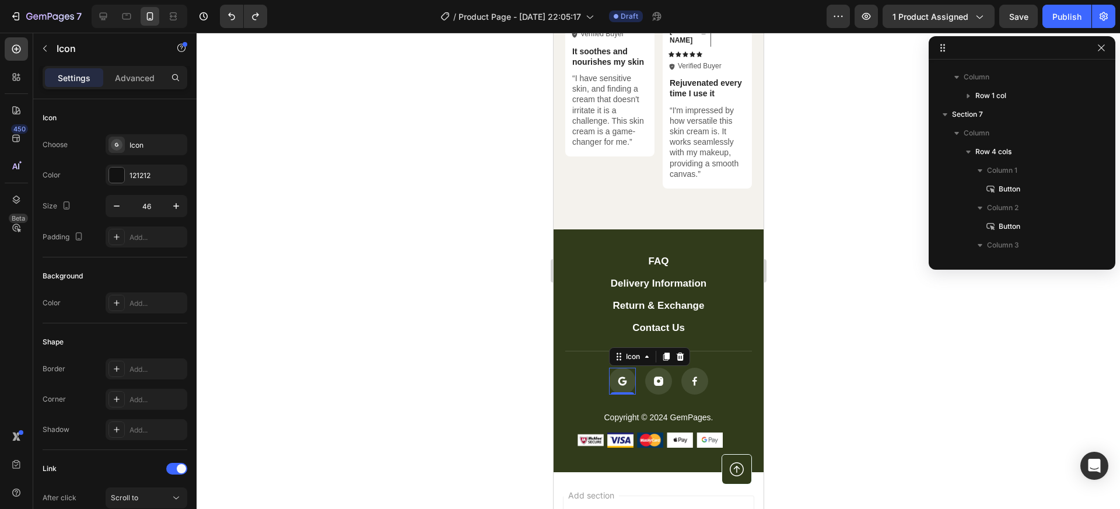
scroll to position [2218, 0]
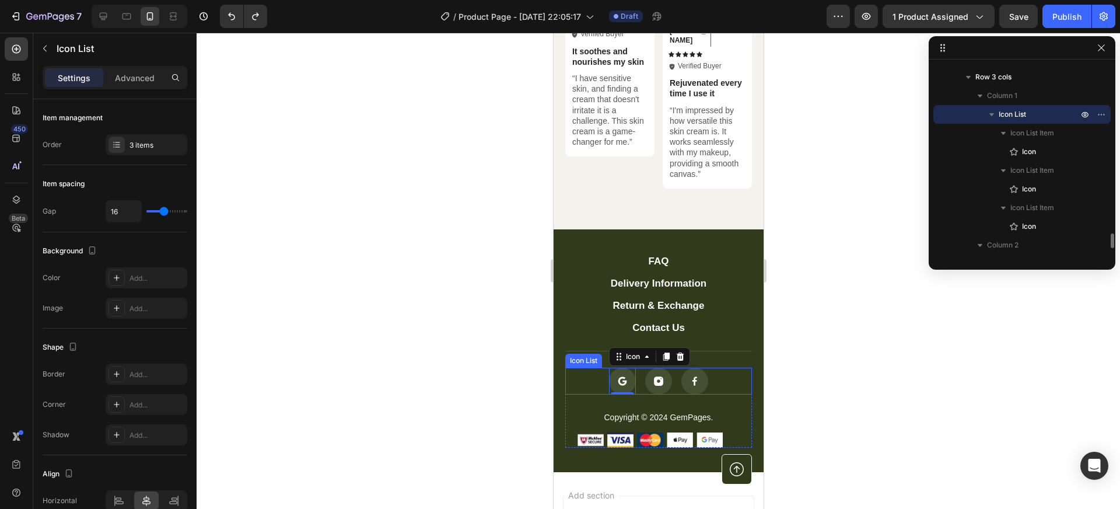
click at [712, 368] on div "Icon 0 Icon Icon" at bounding box center [658, 381] width 187 height 27
click at [646, 352] on icon at bounding box center [649, 356] width 9 height 9
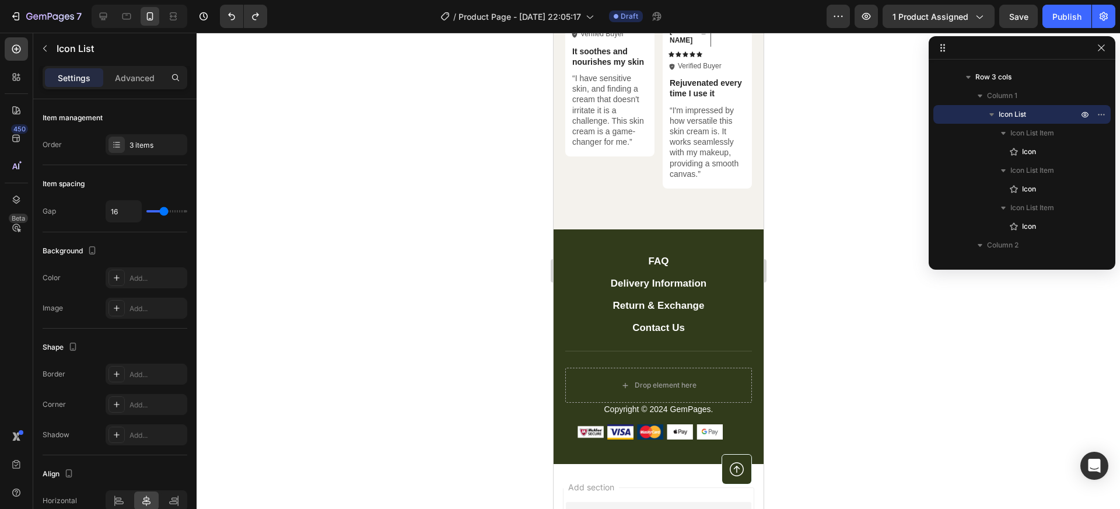
scroll to position [2211, 0]
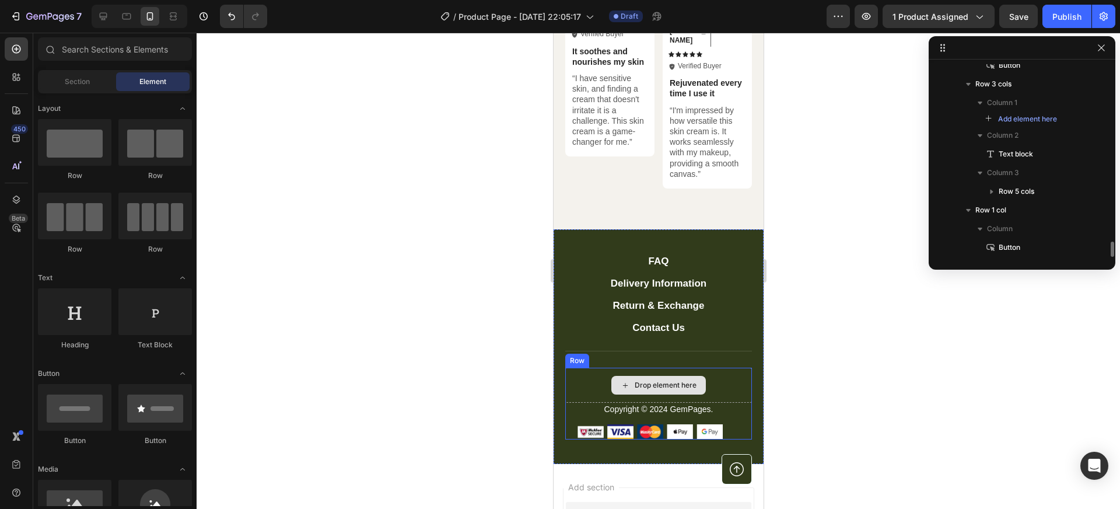
click at [714, 368] on div "Drop element here" at bounding box center [658, 385] width 187 height 35
click at [645, 380] on div "Drop element here" at bounding box center [665, 384] width 62 height 9
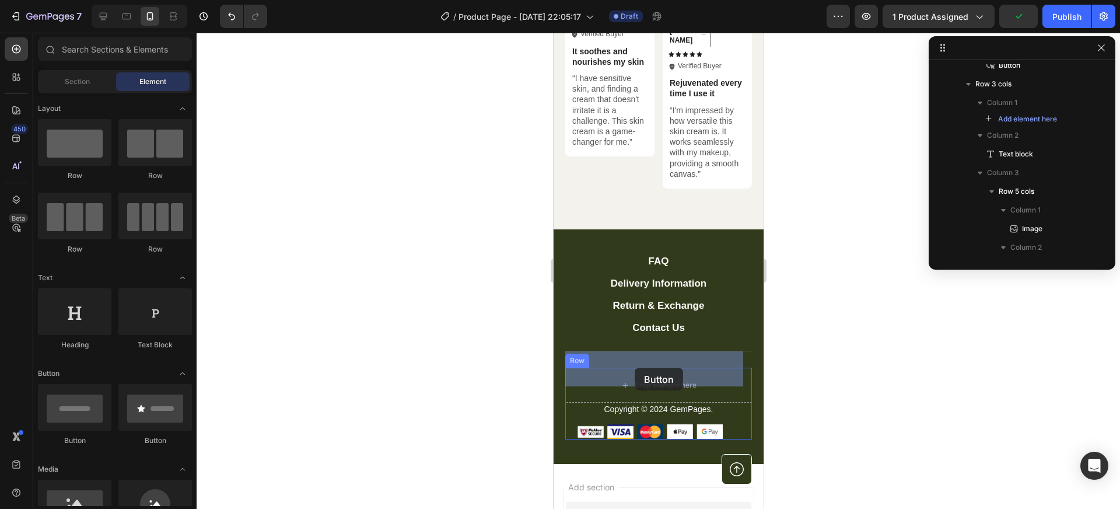
drag, startPoint x: 675, startPoint y: 447, endPoint x: 634, endPoint y: 368, distance: 89.2
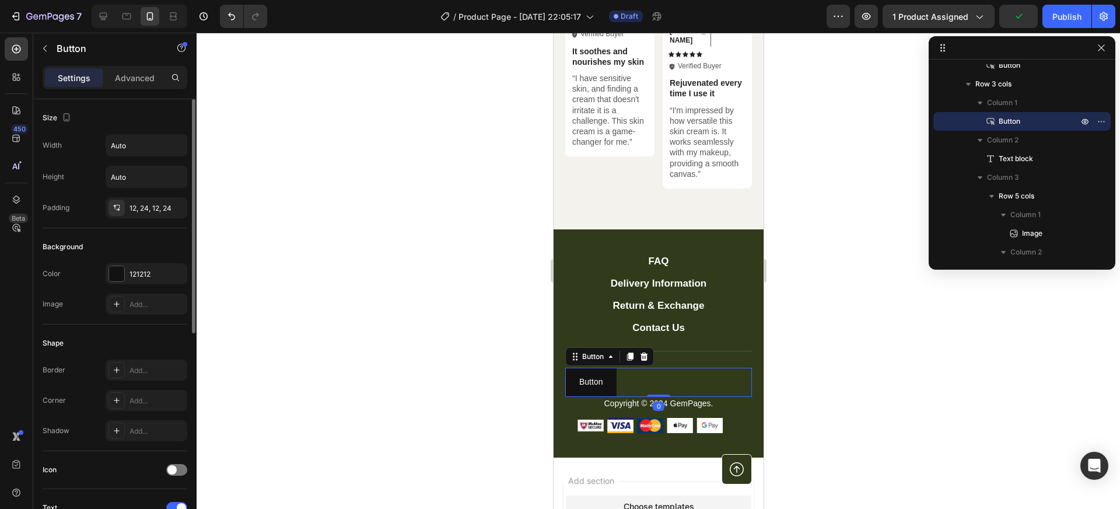
scroll to position [394, 0]
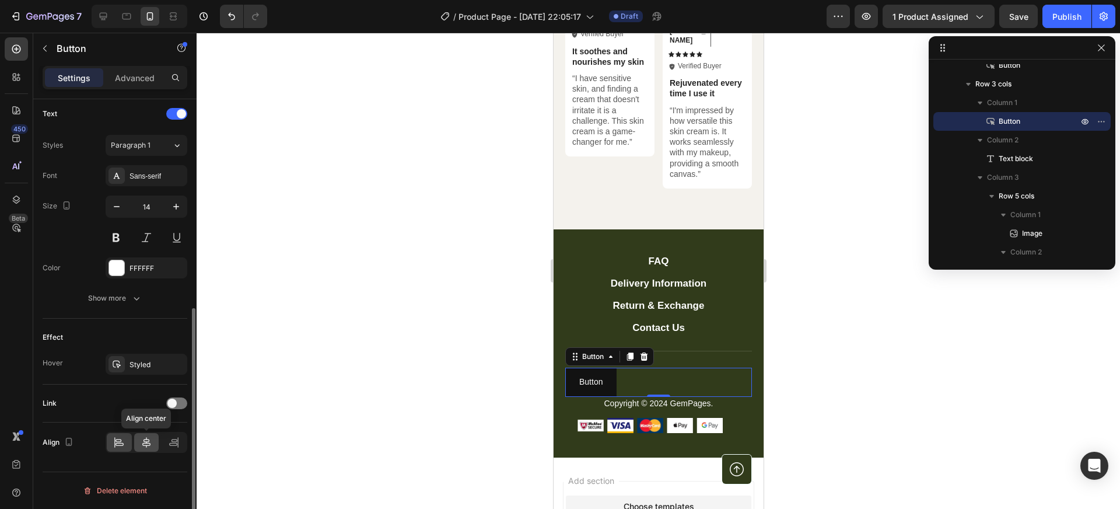
click at [144, 437] on icon at bounding box center [147, 442] width 12 height 12
click at [147, 444] on icon at bounding box center [147, 442] width 12 height 12
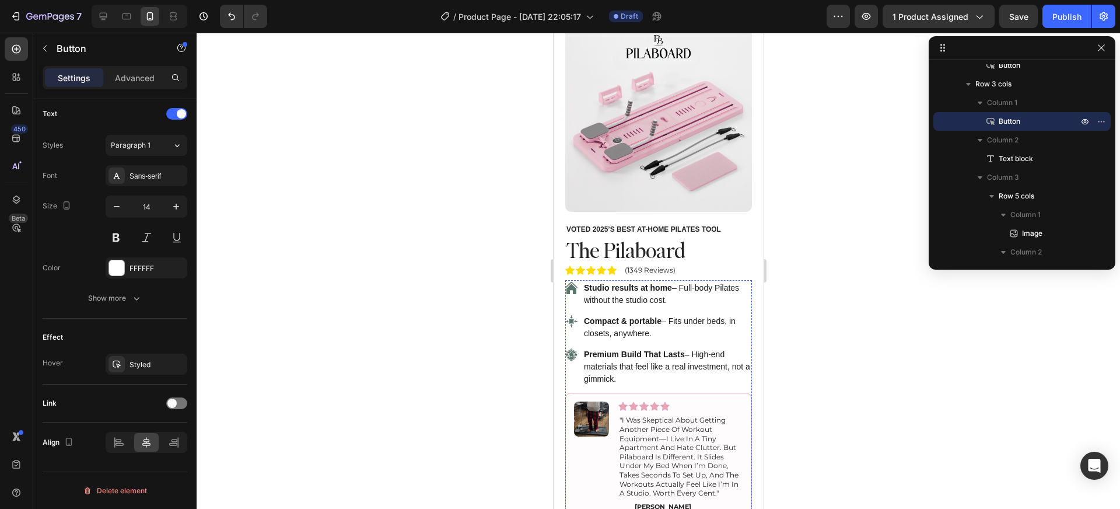
scroll to position [0, 0]
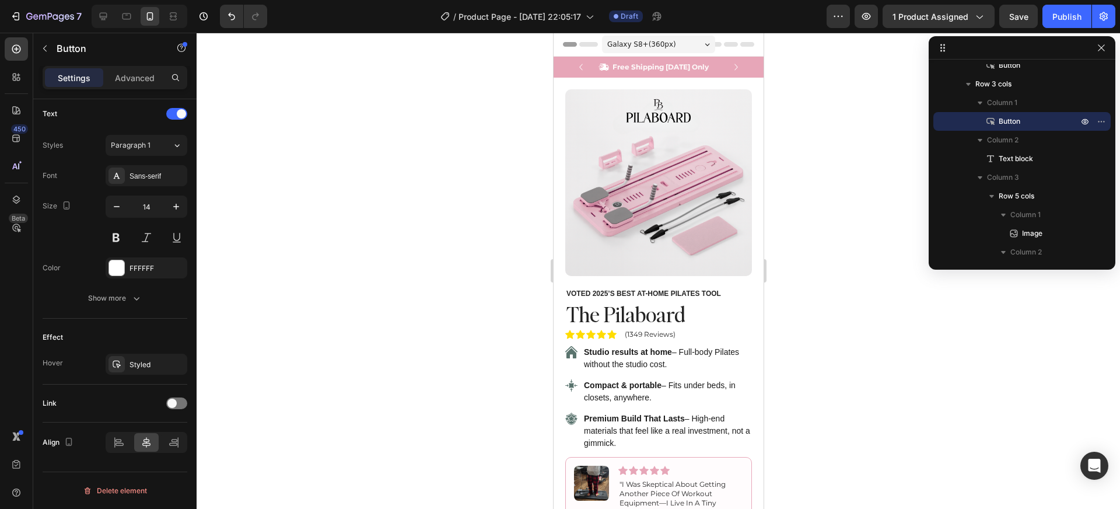
click at [873, 300] on div at bounding box center [659, 271] width 924 height 476
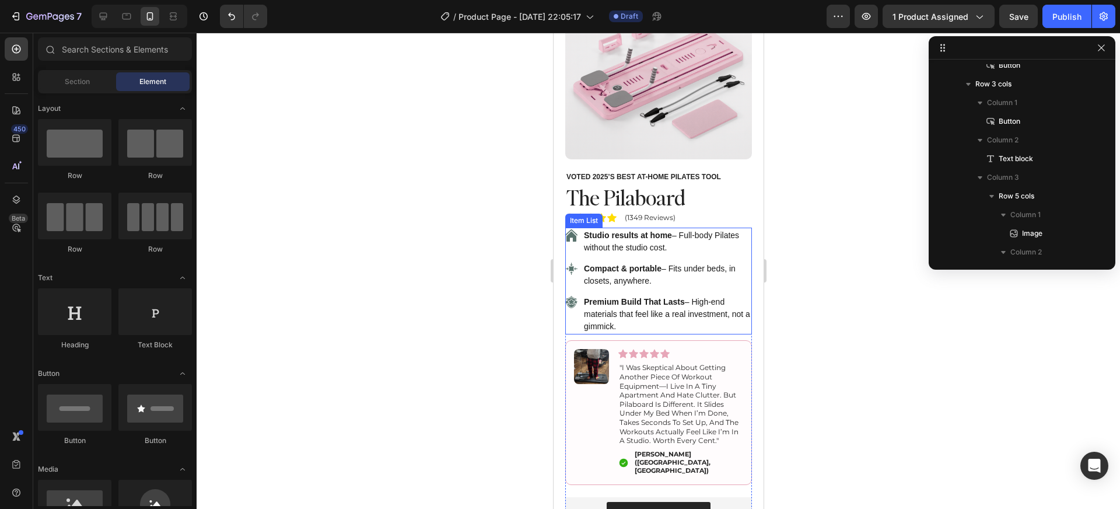
scroll to position [95, 0]
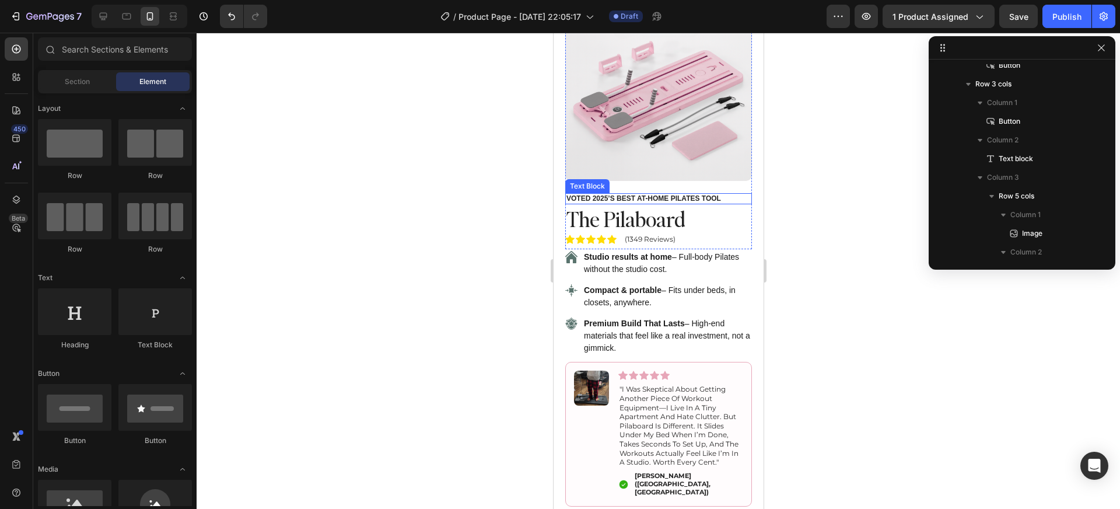
click at [628, 194] on strong "Voted 2025’s Best At-Home Pilates Tool" at bounding box center [643, 198] width 155 height 8
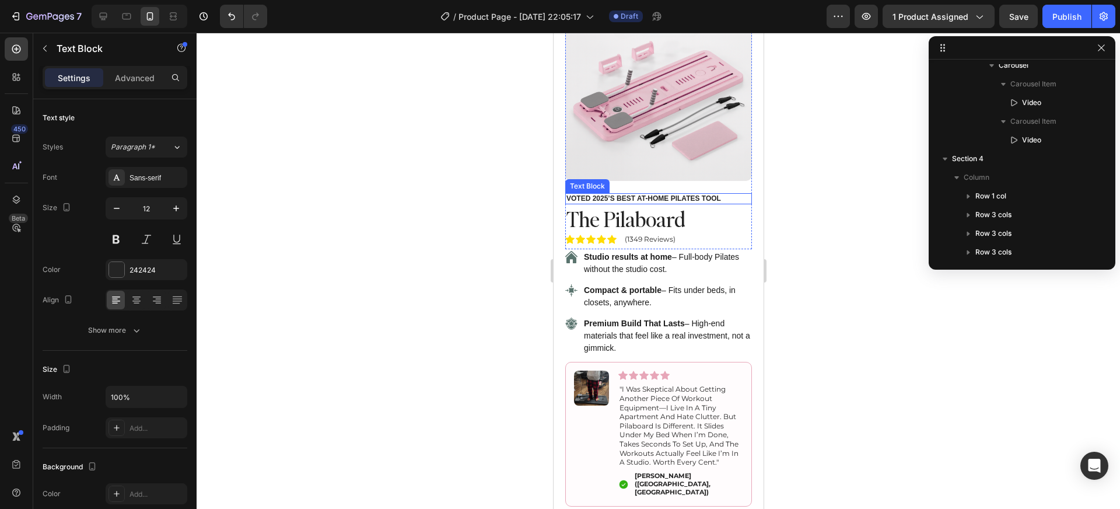
scroll to position [183, 0]
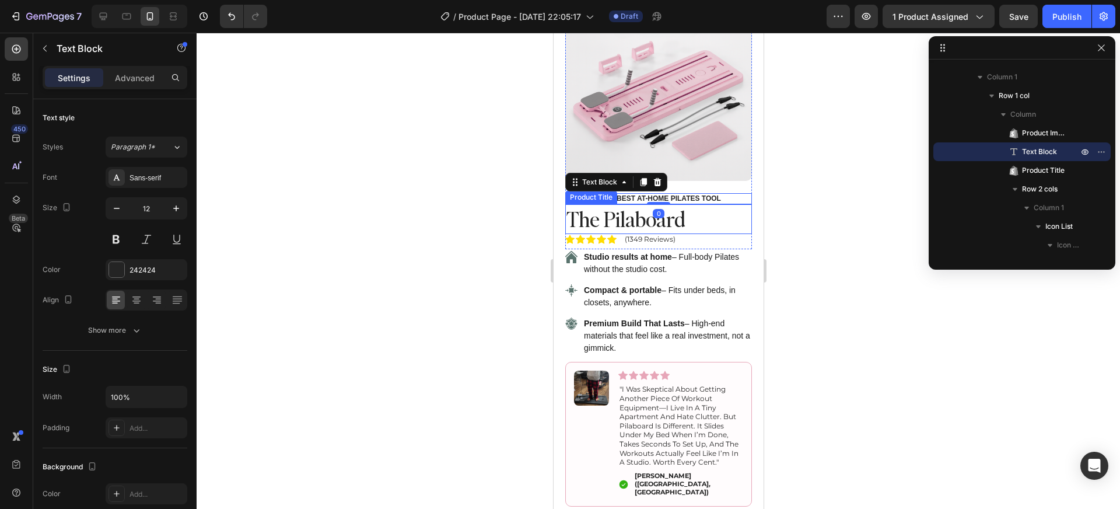
click at [708, 209] on h1 "The Pilaboard" at bounding box center [658, 219] width 187 height 30
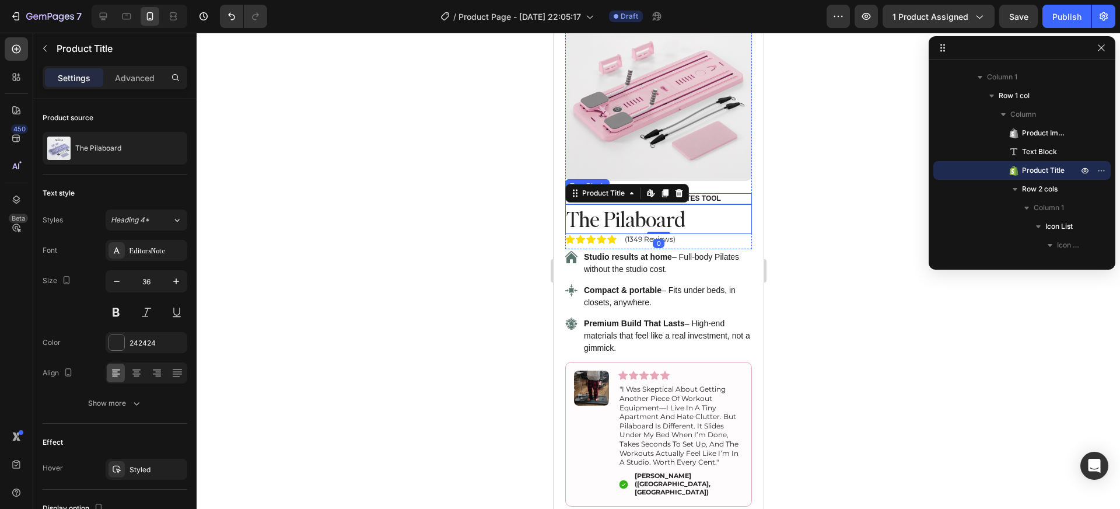
click at [734, 194] on p "Voted 2025’s Best At-Home Pilates Tool" at bounding box center [658, 198] width 184 height 9
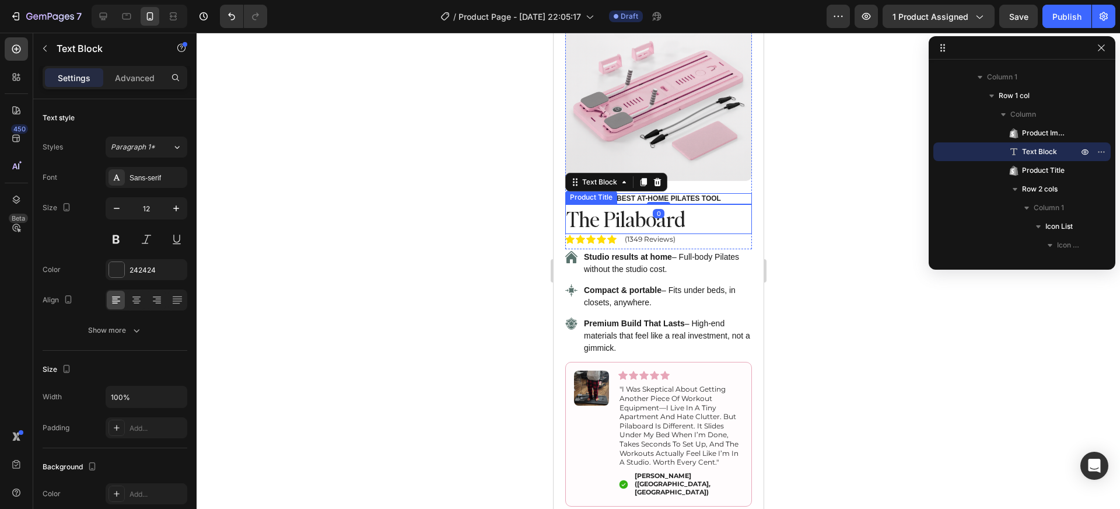
click at [721, 207] on h1 "The Pilaboard" at bounding box center [658, 219] width 187 height 30
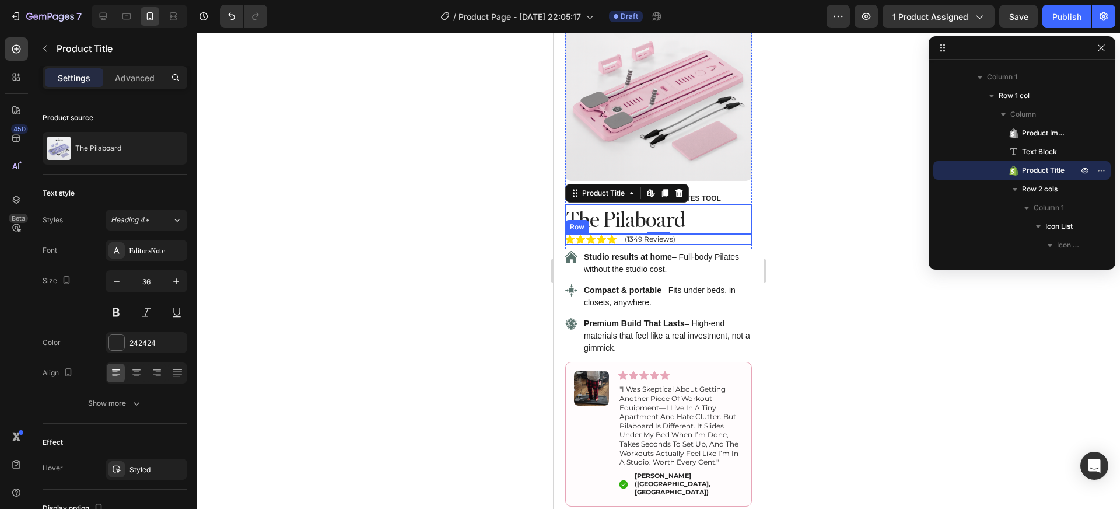
click at [705, 234] on div "Icon Icon Icon Icon Icon Icon List (1349 Reviews) Text Block Row" at bounding box center [658, 239] width 187 height 11
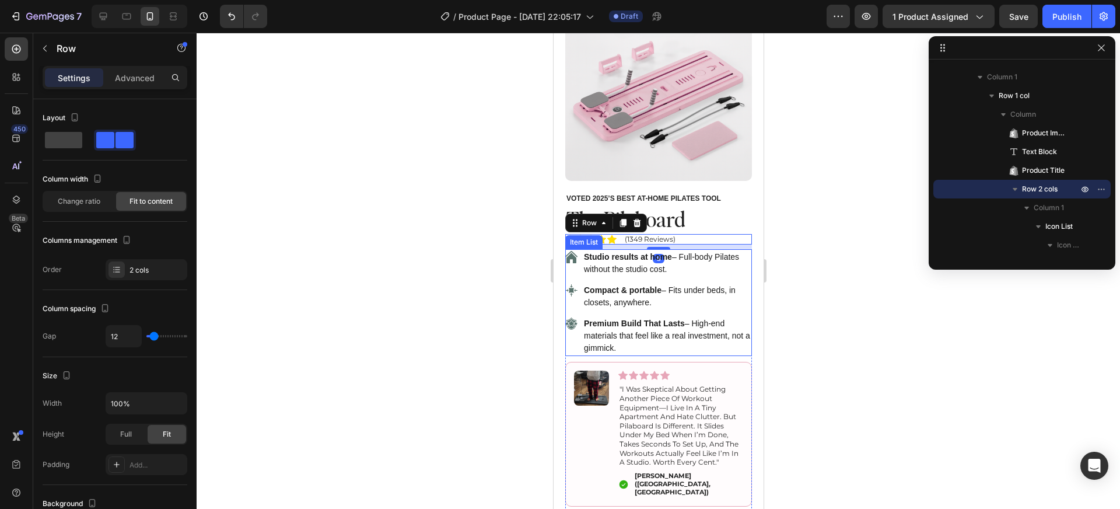
click at [699, 251] on p "Studio results at home – Full-body Pilates without the studio cost." at bounding box center [666, 263] width 166 height 25
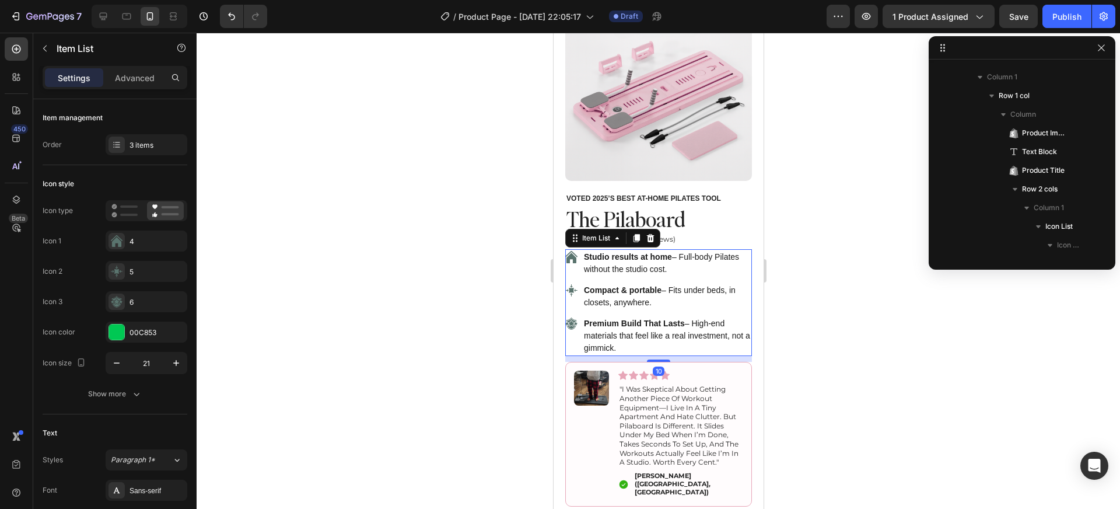
scroll to position [594, 0]
click at [687, 289] on p "Compact & portable – Fits under beds, in closets, anywhere." at bounding box center [666, 296] width 166 height 25
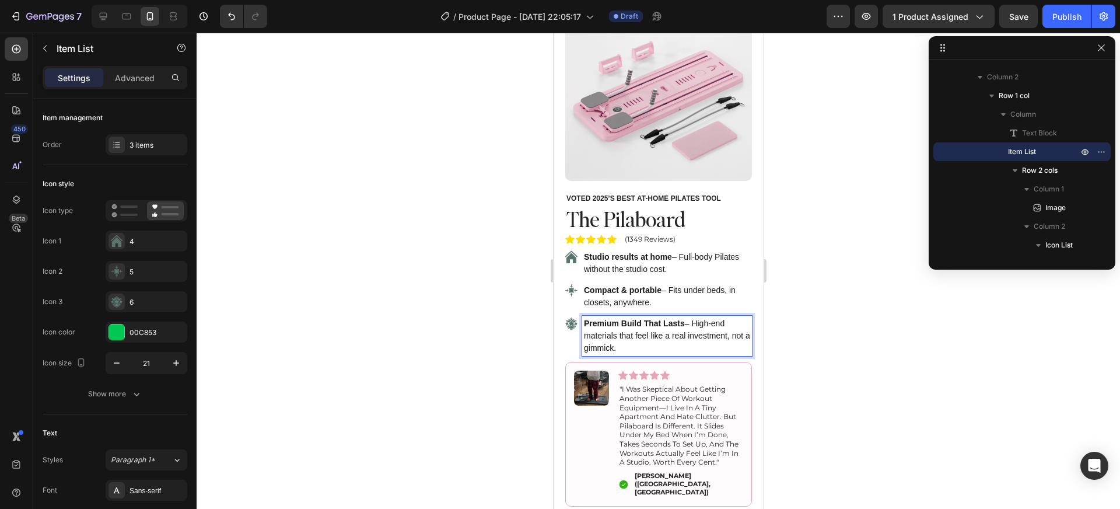
click at [675, 319] on strong "Premium Build That Lasts" at bounding box center [633, 323] width 101 height 9
click at [696, 337] on p "Premium Build That Lasts – High-end materials that feel like a real investment,…" at bounding box center [666, 335] width 166 height 37
click at [841, 358] on div at bounding box center [659, 271] width 924 height 476
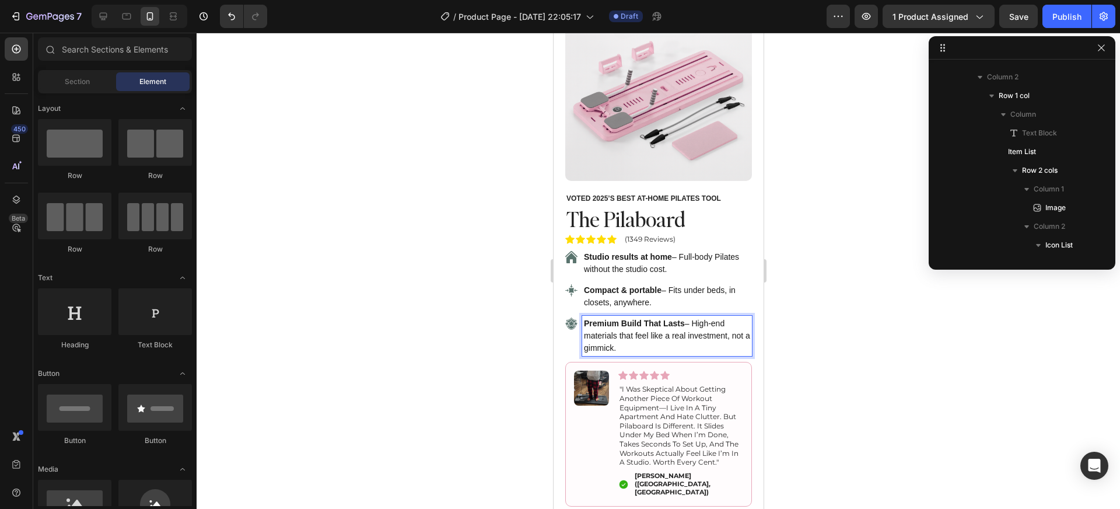
click at [841, 358] on div at bounding box center [659, 271] width 924 height 476
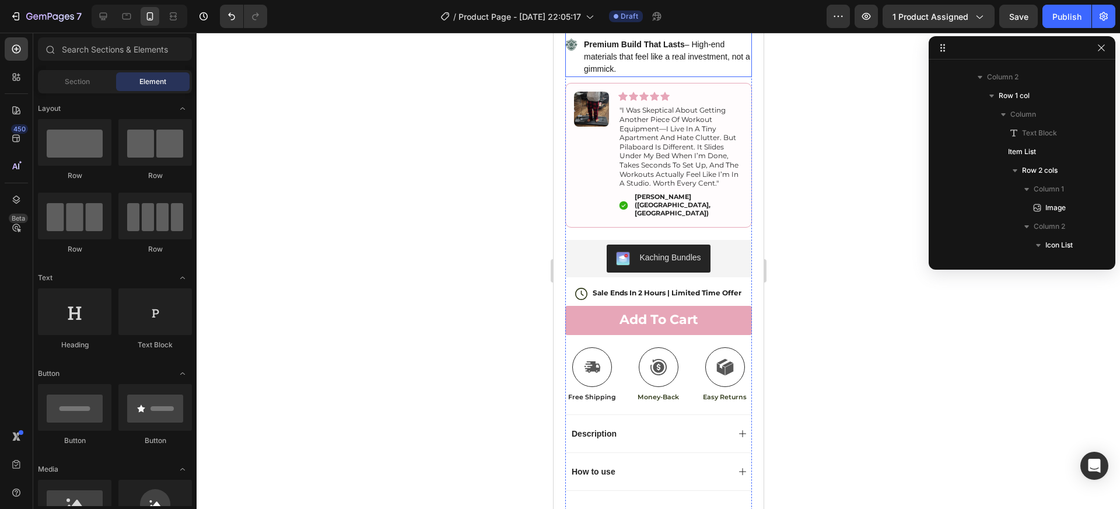
scroll to position [375, 0]
click at [651, 288] on p "Sale Ends In 2 Hours | Limited Time Offer" at bounding box center [666, 292] width 149 height 9
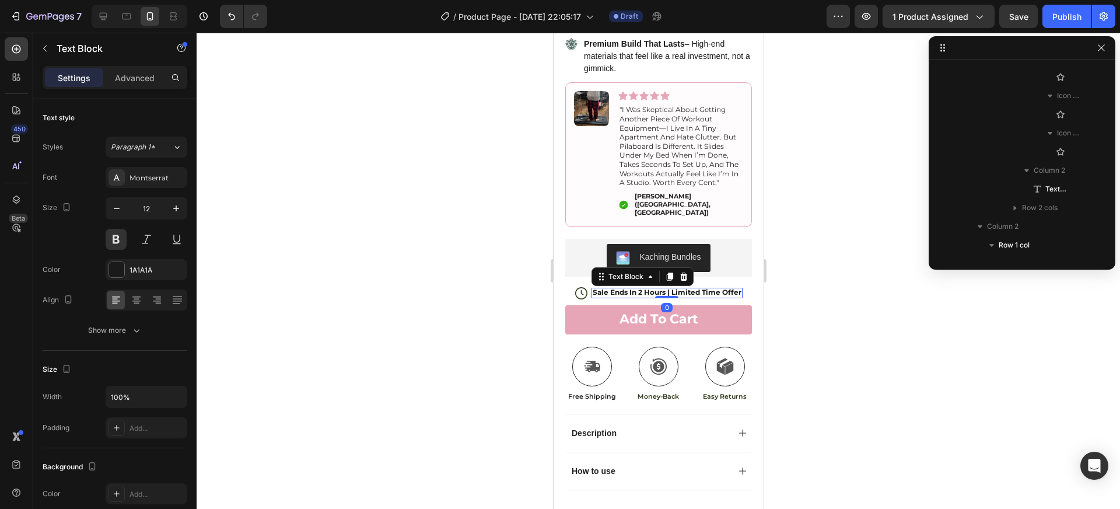
scroll to position [1247, 0]
